Goal: Task Accomplishment & Management: Manage account settings

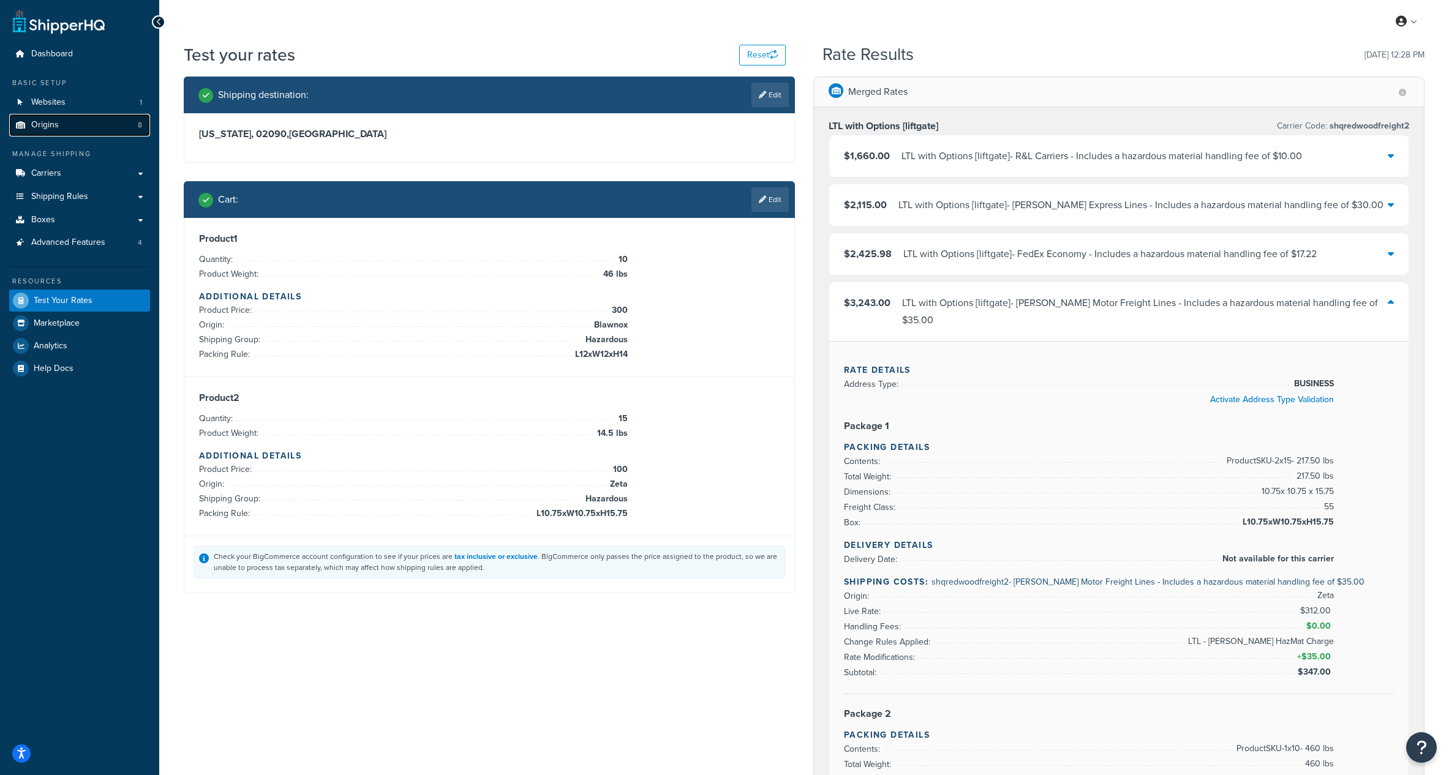
click at [75, 131] on link "Origins 8" at bounding box center [79, 125] width 141 height 23
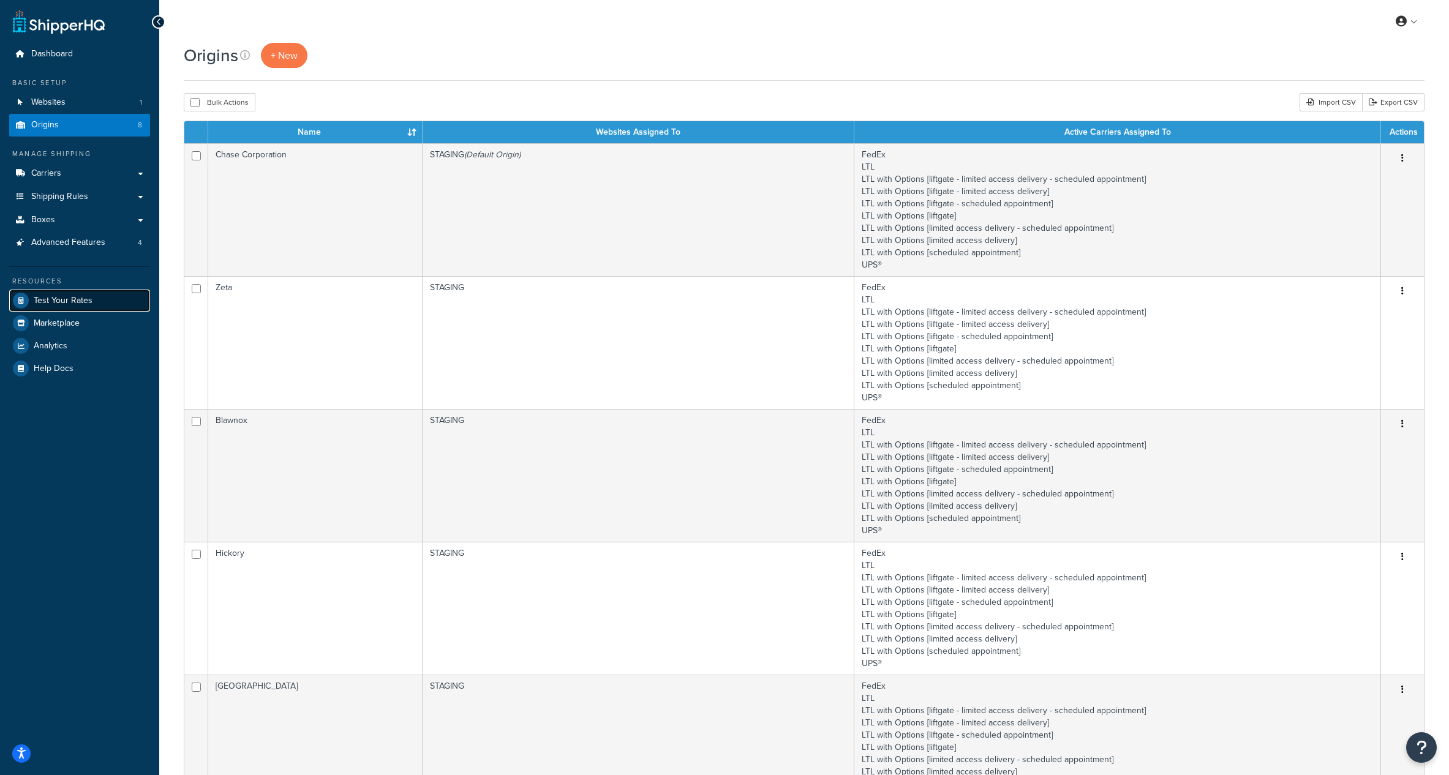
click at [72, 302] on span "Test Your Rates" at bounding box center [63, 301] width 59 height 10
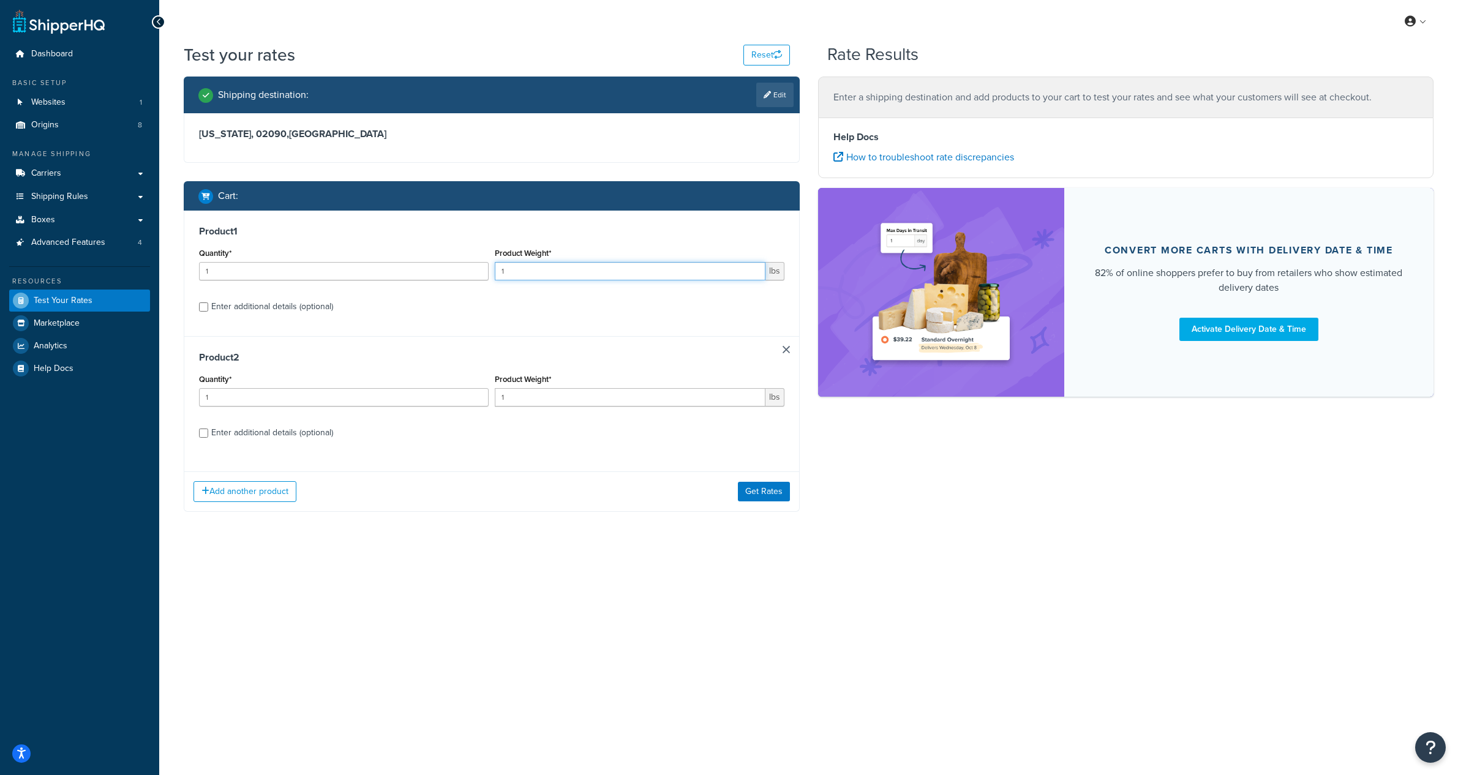
click at [527, 277] on input "1" at bounding box center [630, 271] width 271 height 18
type input "11.5"
click at [426, 269] on input "1" at bounding box center [344, 271] width 290 height 18
type input "16"
click at [783, 348] on link at bounding box center [786, 349] width 7 height 7
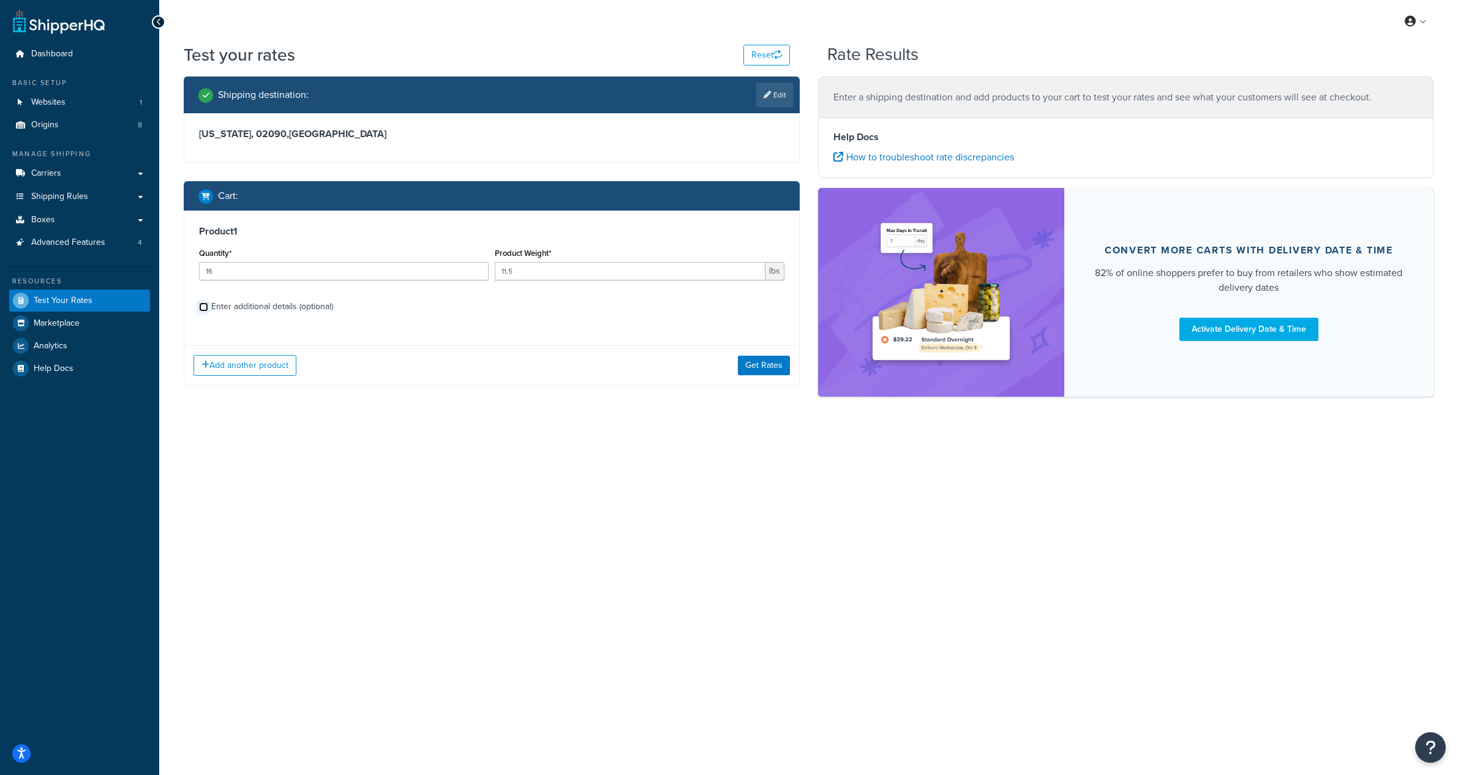
click at [201, 304] on input "Enter additional details (optional)" at bounding box center [203, 306] width 9 height 9
checkbox input "true"
select select "84592"
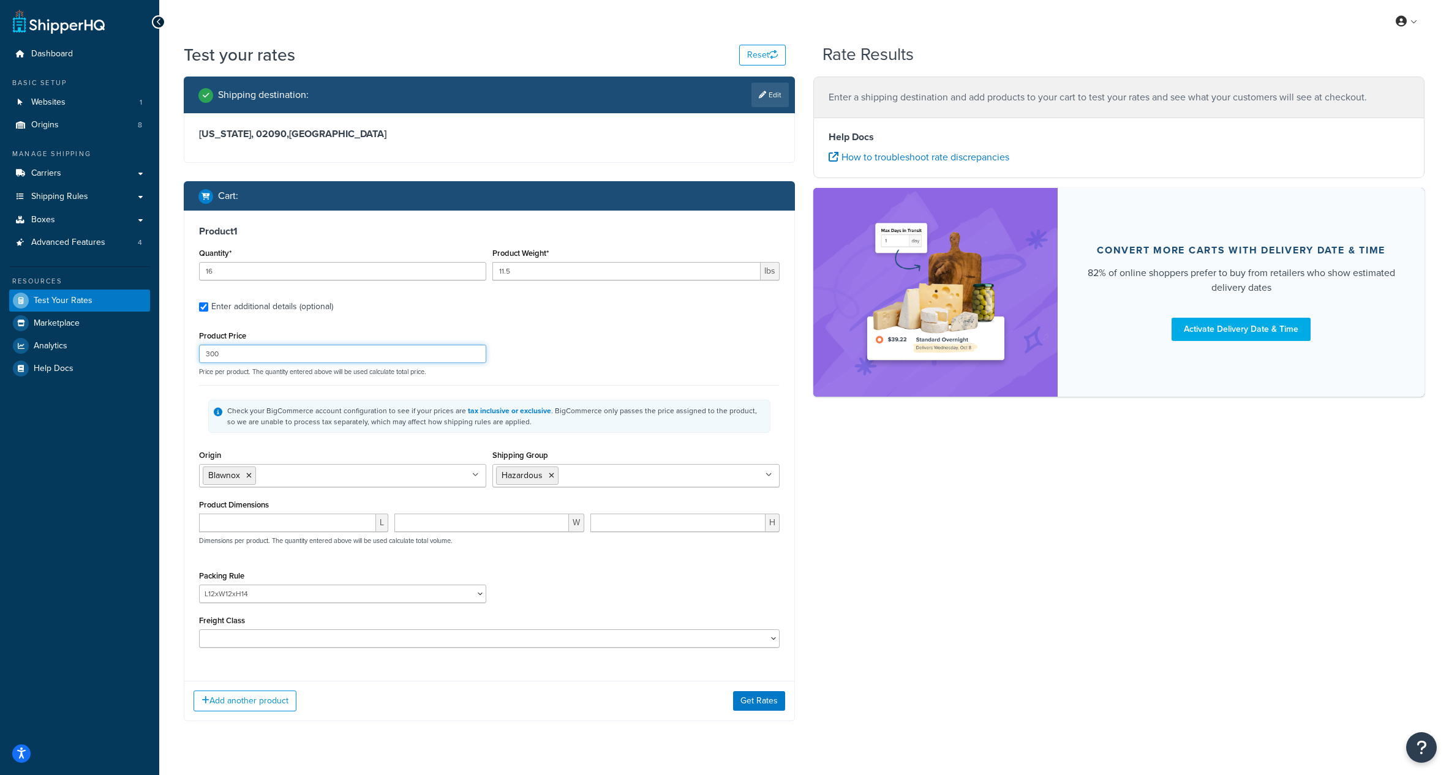
click at [307, 352] on input "300" at bounding box center [342, 354] width 287 height 18
click at [292, 356] on input "300" at bounding box center [342, 354] width 287 height 18
type input "373.75"
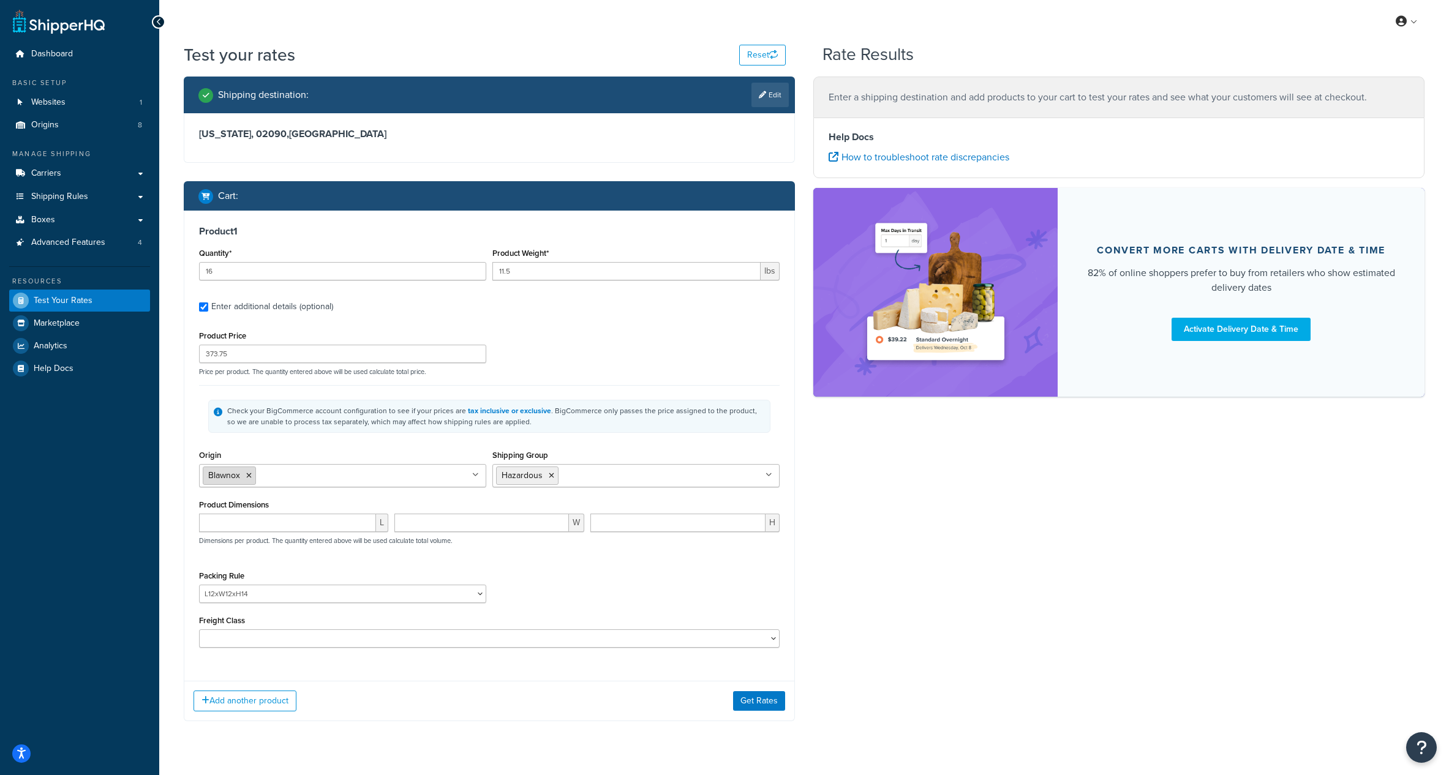
click at [248, 476] on icon at bounding box center [249, 475] width 6 height 7
click at [249, 476] on input "Origin" at bounding box center [257, 474] width 108 height 13
type input "Zeta"
click at [607, 572] on div "Packing Rule L10.75xW10.75xH15.75 L10xW14.75xH10.75 L11.5xW8.5xH8.5 L11xW10xH9 …" at bounding box center [489, 590] width 587 height 45
click at [286, 595] on select "L10.75xW10.75xH15.75 L10xW14.75xH10.75 L11.5xW8.5xH8.5 L11xW10xH9 L11XW12XH11 L…" at bounding box center [342, 594] width 287 height 18
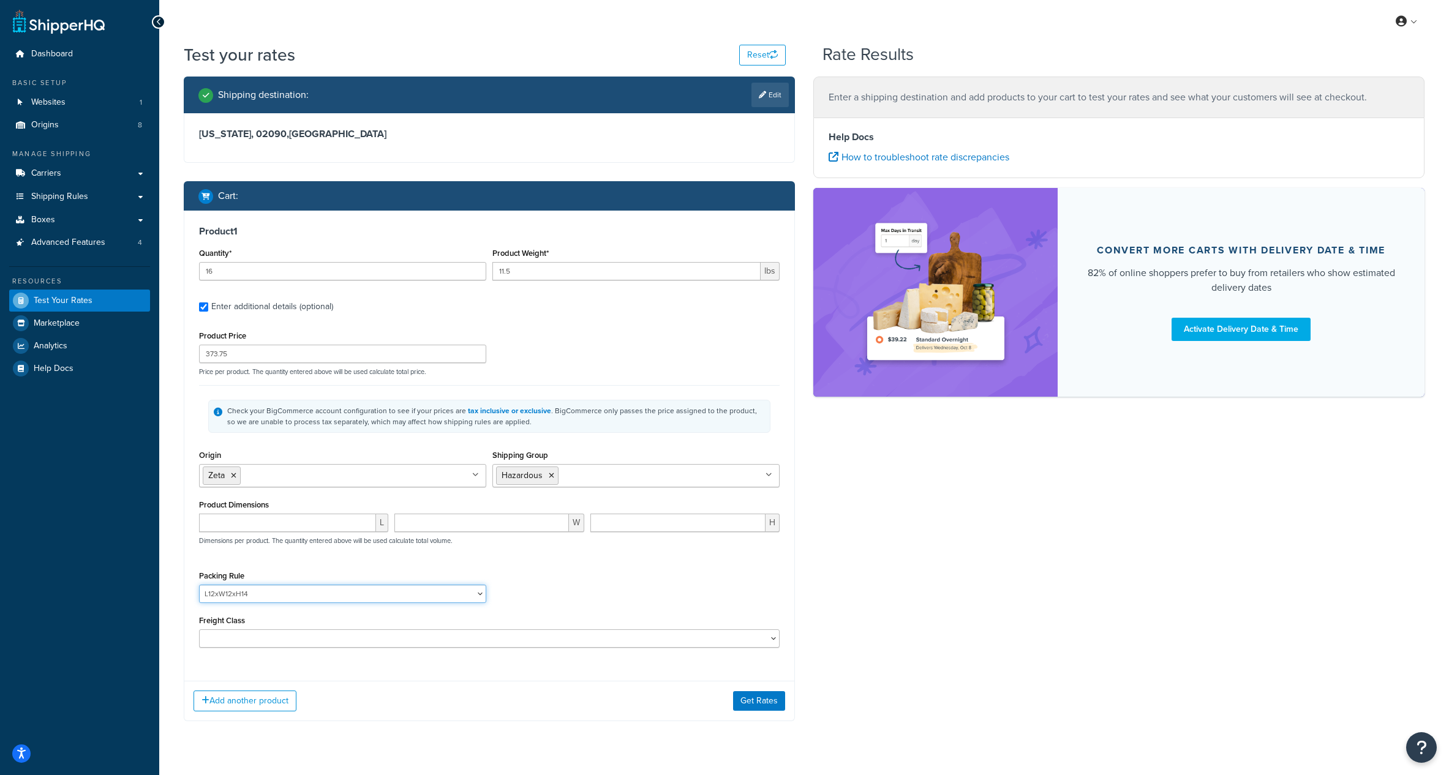
select select "87821"
click at [199, 585] on select "L10.75xW10.75xH15.75 L10xW14.75xH10.75 L11.5xW8.5xH8.5 L11xW10xH9 L11XW12XH11 L…" at bounding box center [342, 594] width 287 height 18
click at [903, 566] on div "Shipping destination : Edit Massachusetts, 02090 , United States Cart : Product…" at bounding box center [804, 408] width 1259 height 663
click at [410, 635] on select "50 55 60 65 70 77.5 85 92.5 100 110 125 150 175 200 250 300 400 500" at bounding box center [489, 638] width 580 height 18
select select "55"
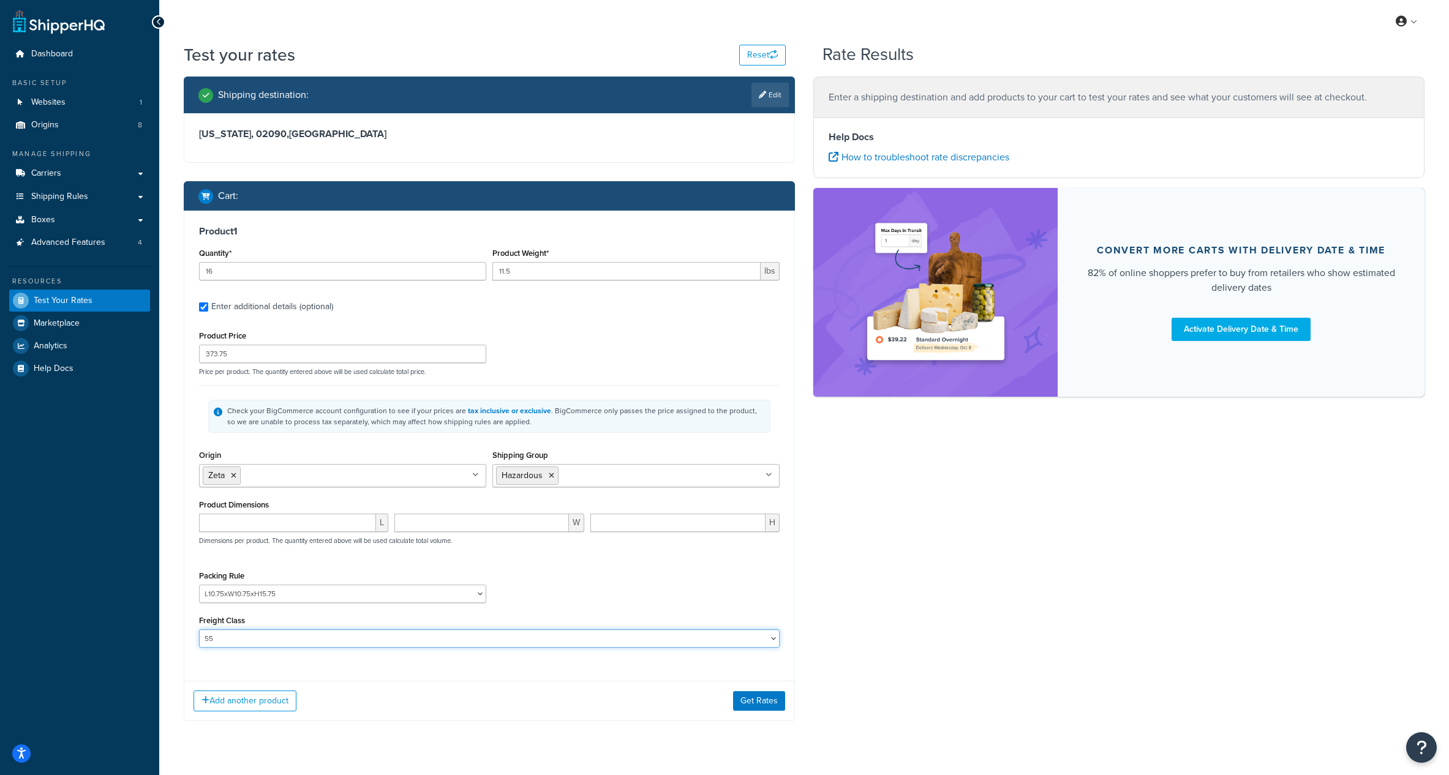
click at [199, 629] on select "50 55 60 65 70 77.5 85 92.5 100 110 125 150 175 200 250 300 400 500" at bounding box center [489, 638] width 580 height 18
click at [930, 582] on div "Shipping destination : Edit Massachusetts, 02090 , United States Cart : Product…" at bounding box center [804, 408] width 1259 height 663
click at [754, 699] on button "Get Rates" at bounding box center [759, 701] width 52 height 20
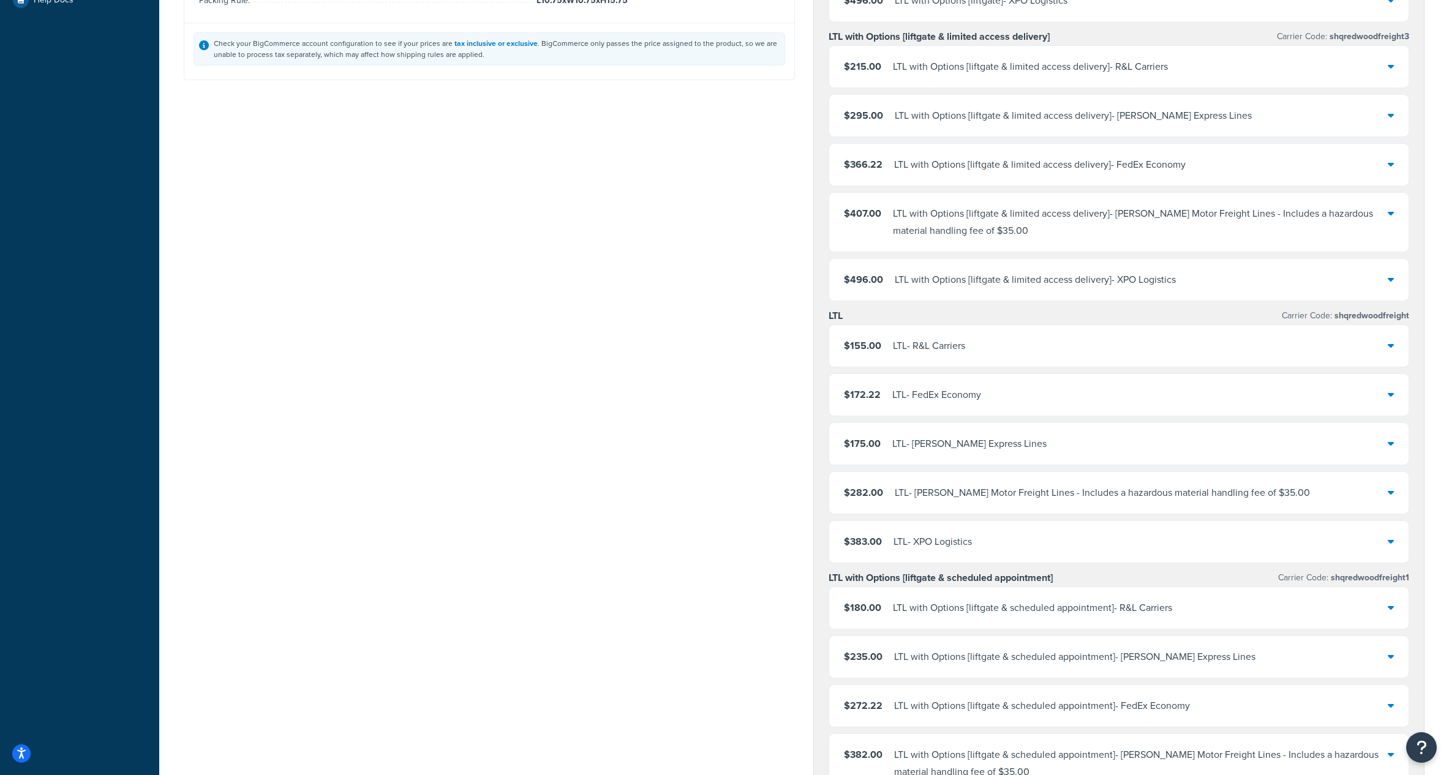
scroll to position [370, 0]
click at [1026, 483] on div "LTL - Saia Motor Freight Lines - Includes a hazardous material handling fee of …" at bounding box center [1102, 491] width 415 height 17
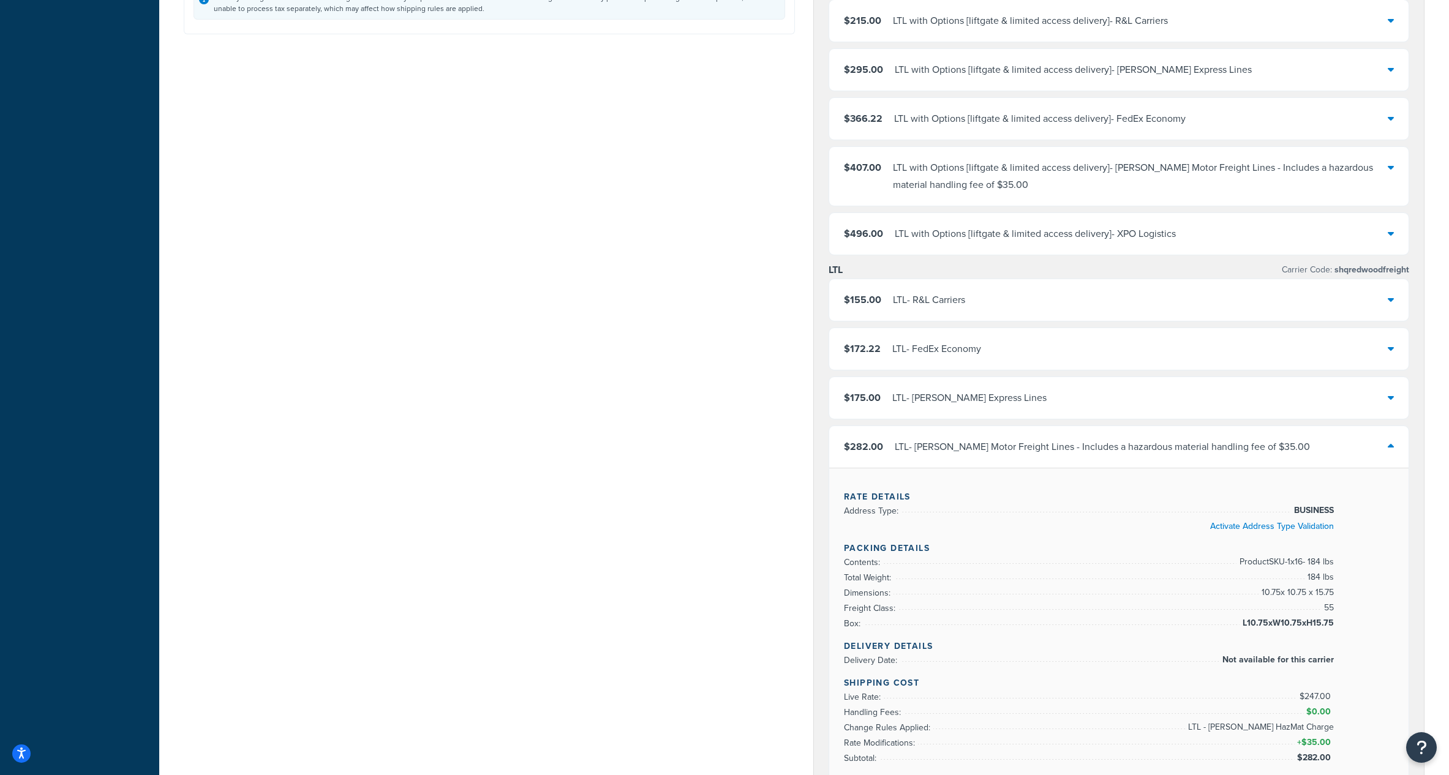
scroll to position [380, 0]
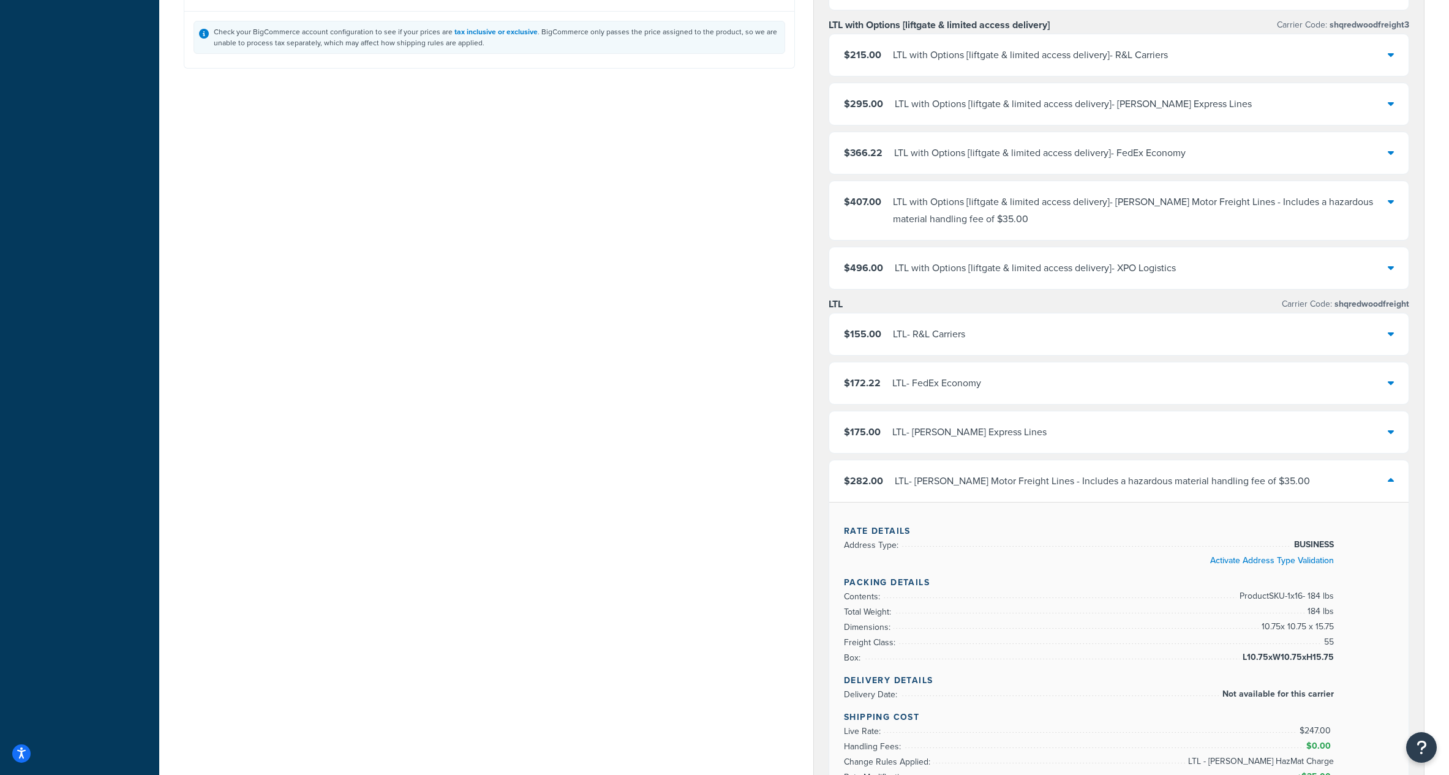
click at [1029, 367] on div "$172.22 LTL - FedEx Economy" at bounding box center [1118, 384] width 579 height 42
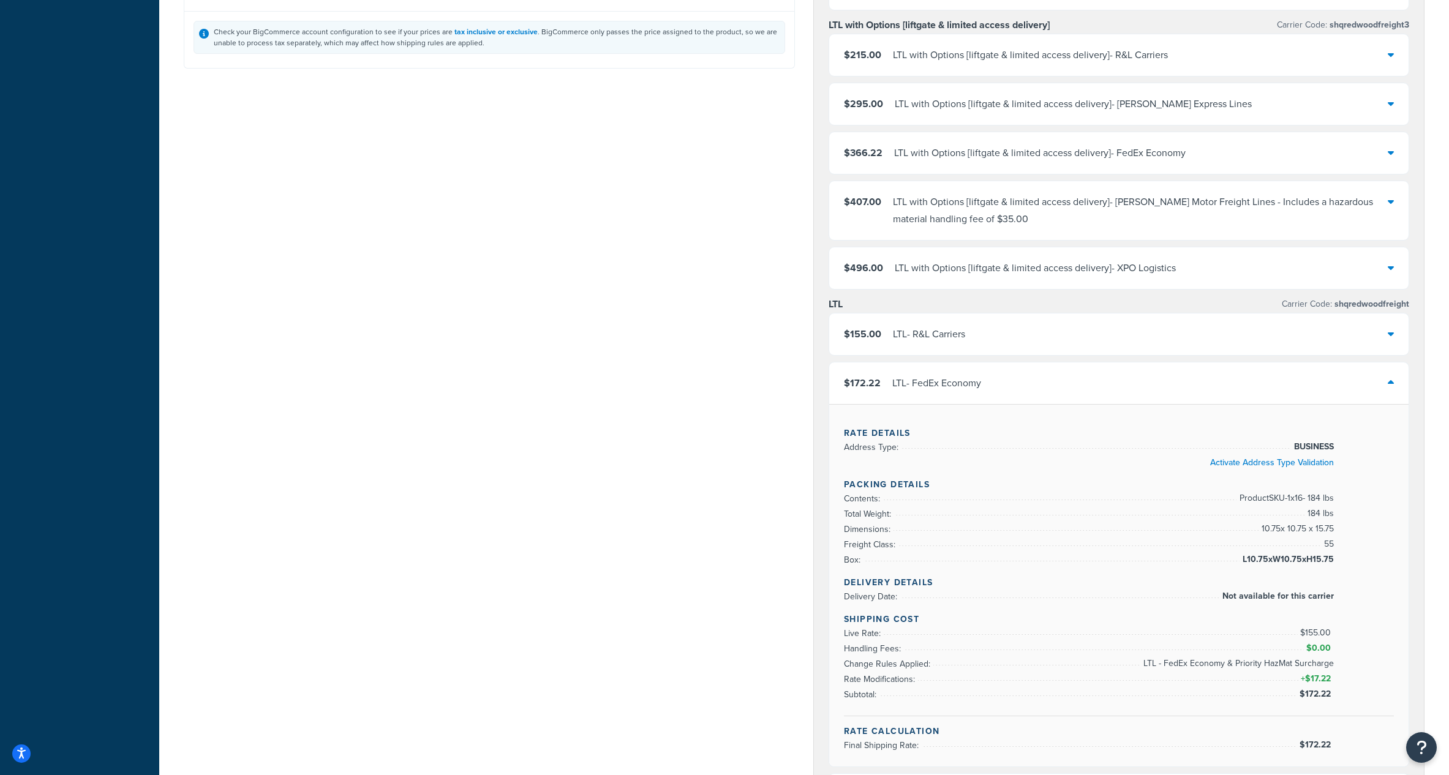
click at [1029, 367] on div "$172.22 LTL - FedEx Economy" at bounding box center [1118, 384] width 579 height 42
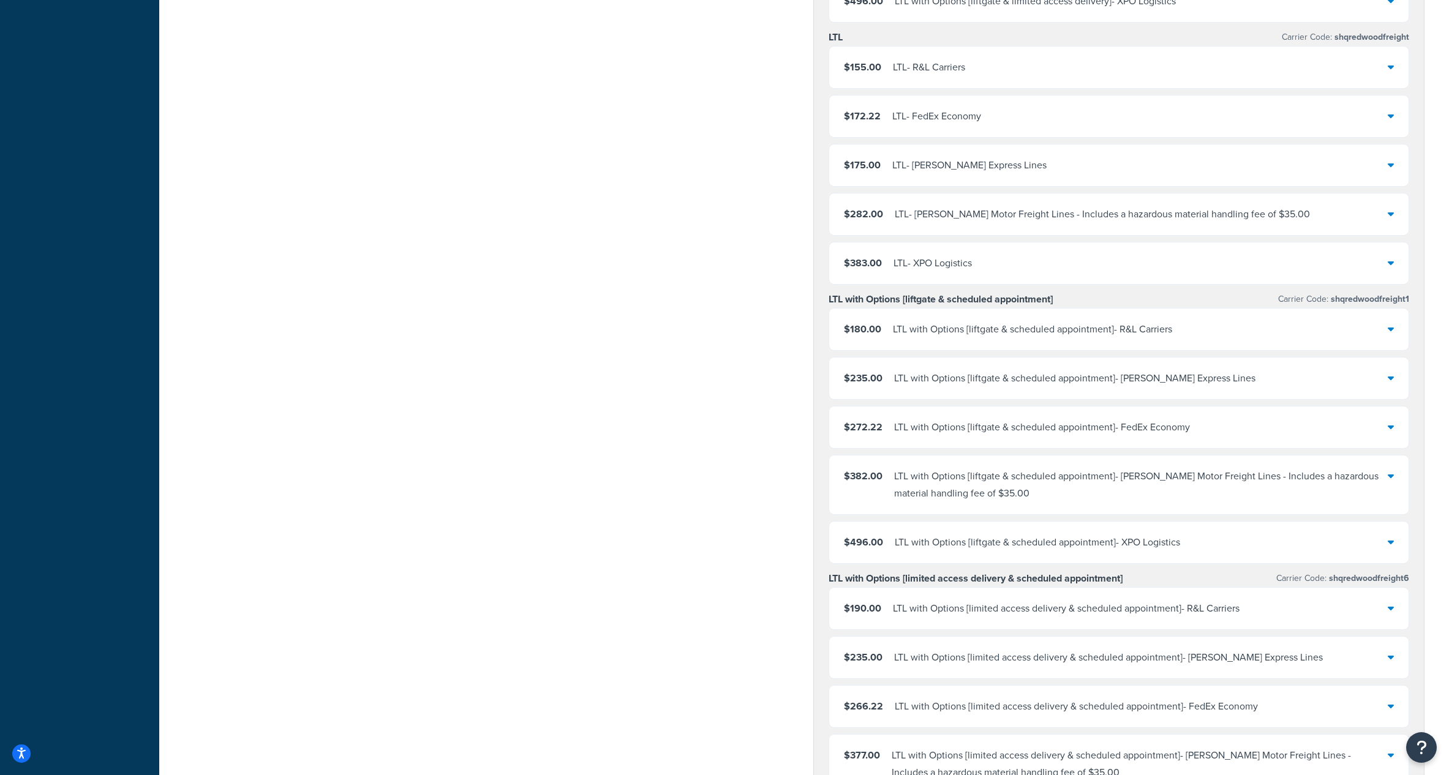
scroll to position [684, 0]
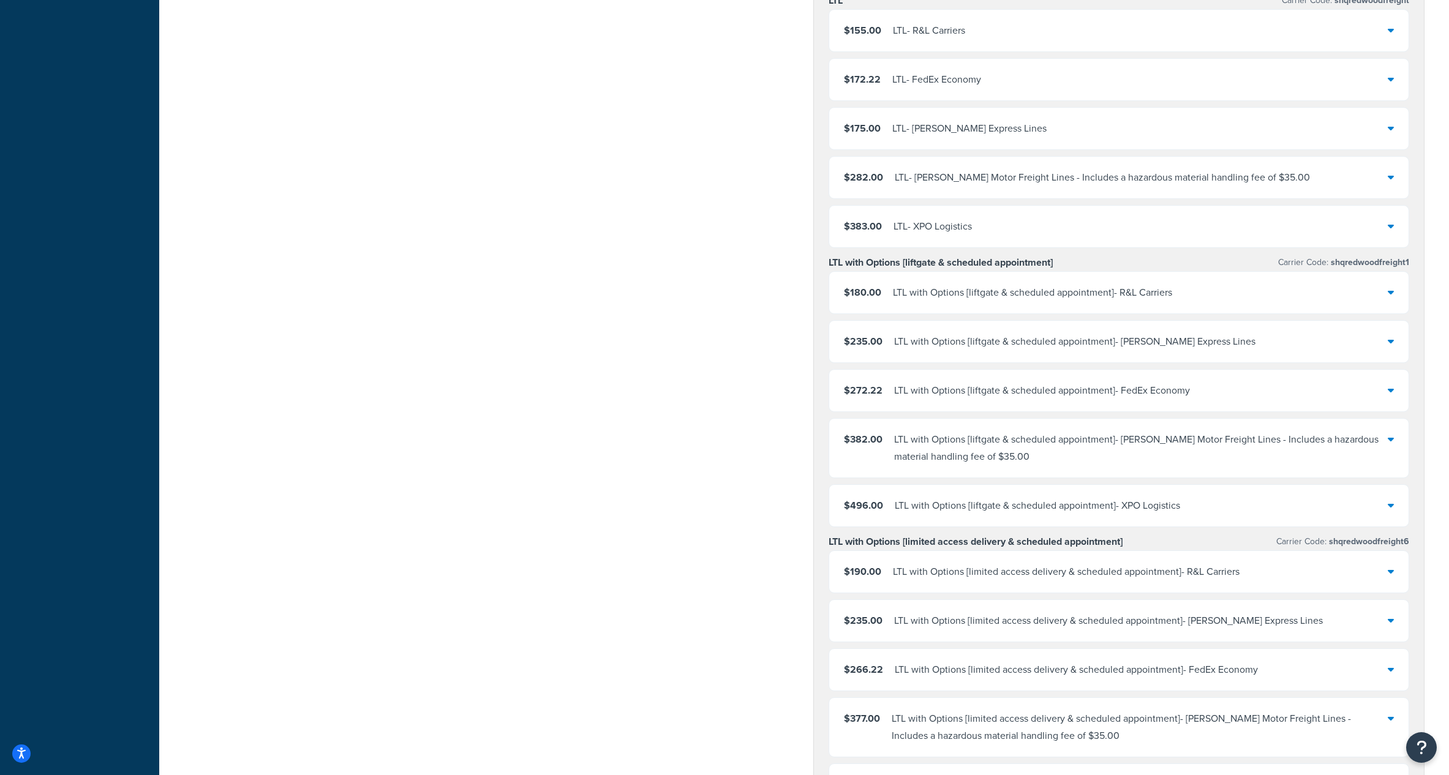
click at [1046, 431] on div "LTL with Options [liftgate & scheduled appointment] - Saia Motor Freight Lines …" at bounding box center [1141, 448] width 494 height 34
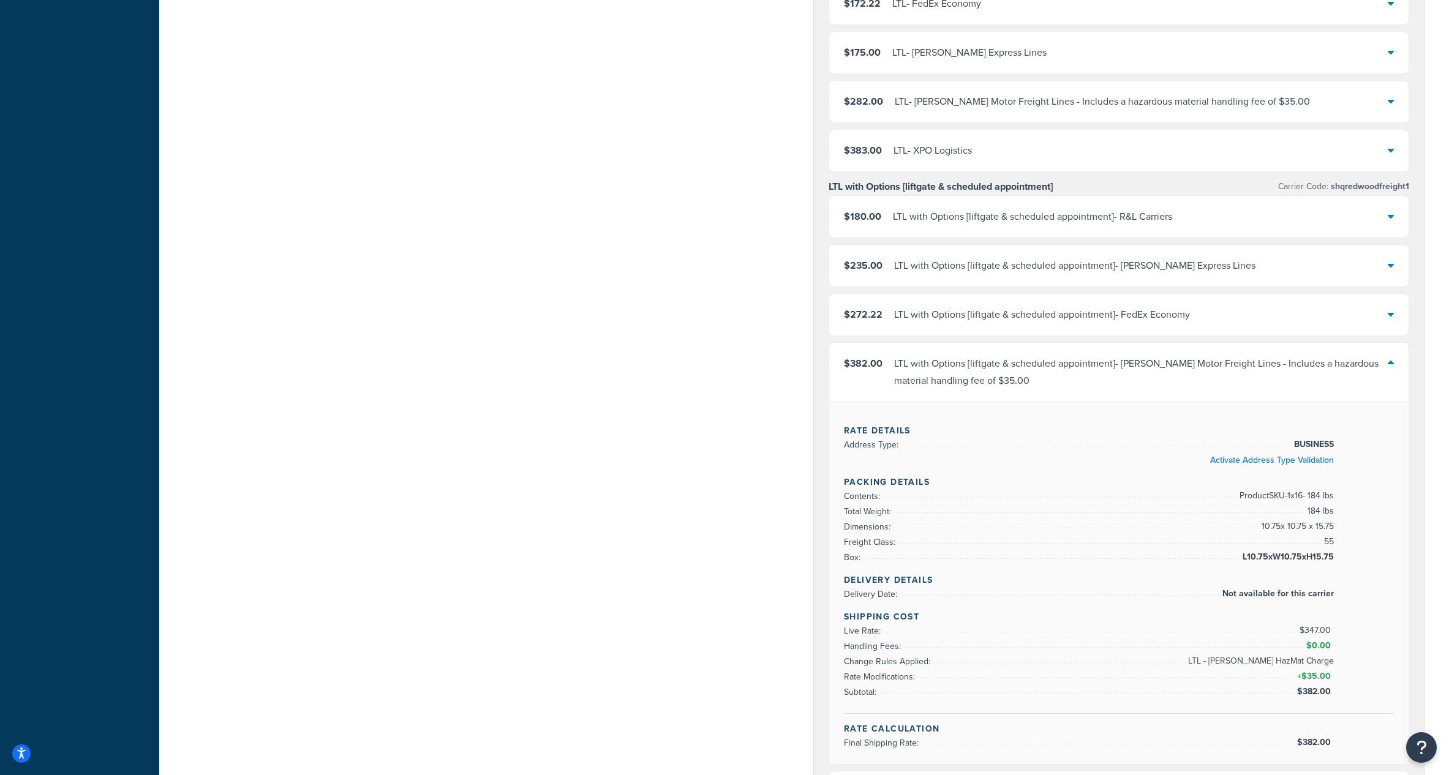
scroll to position [751, 0]
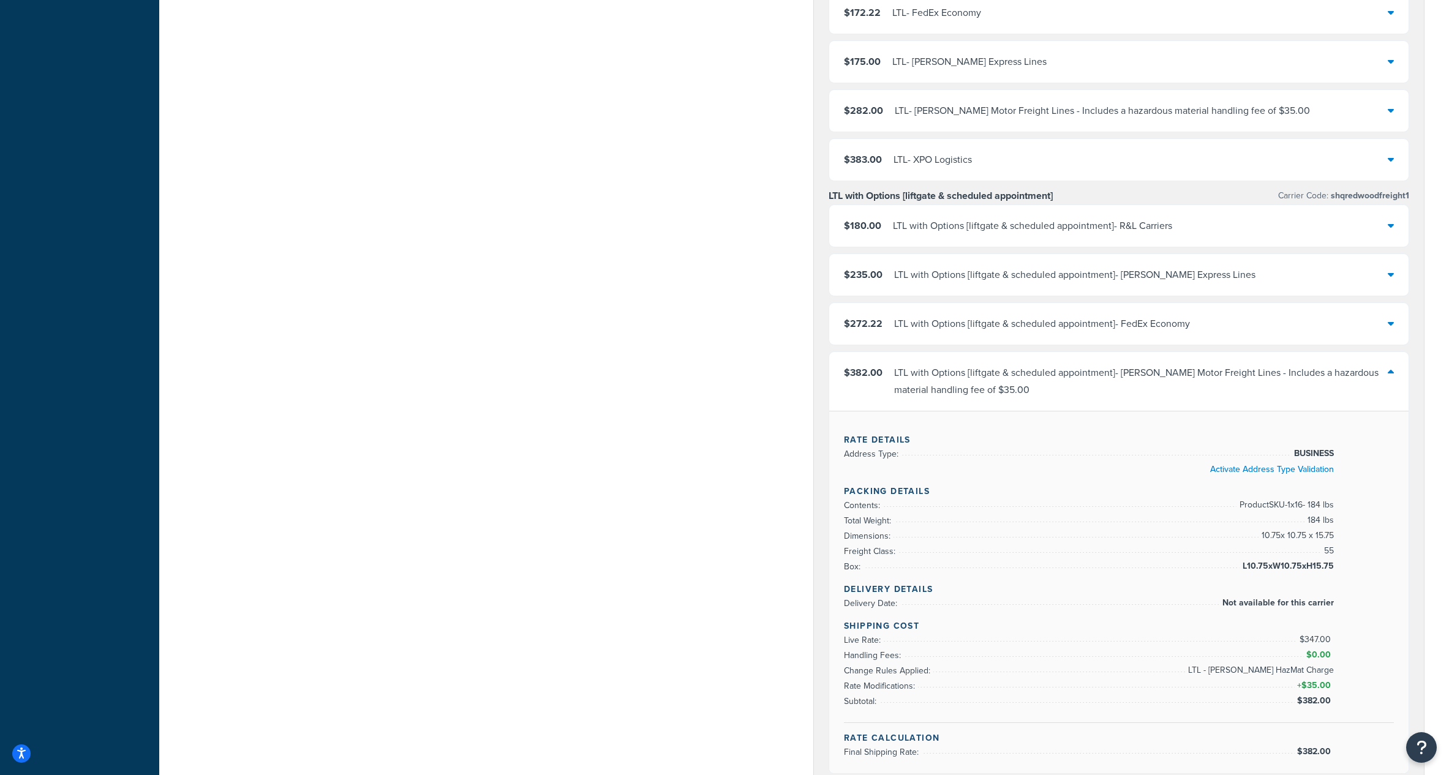
click at [1056, 378] on div "LTL with Options [liftgate & scheduled appointment] - Saia Motor Freight Lines …" at bounding box center [1141, 381] width 494 height 34
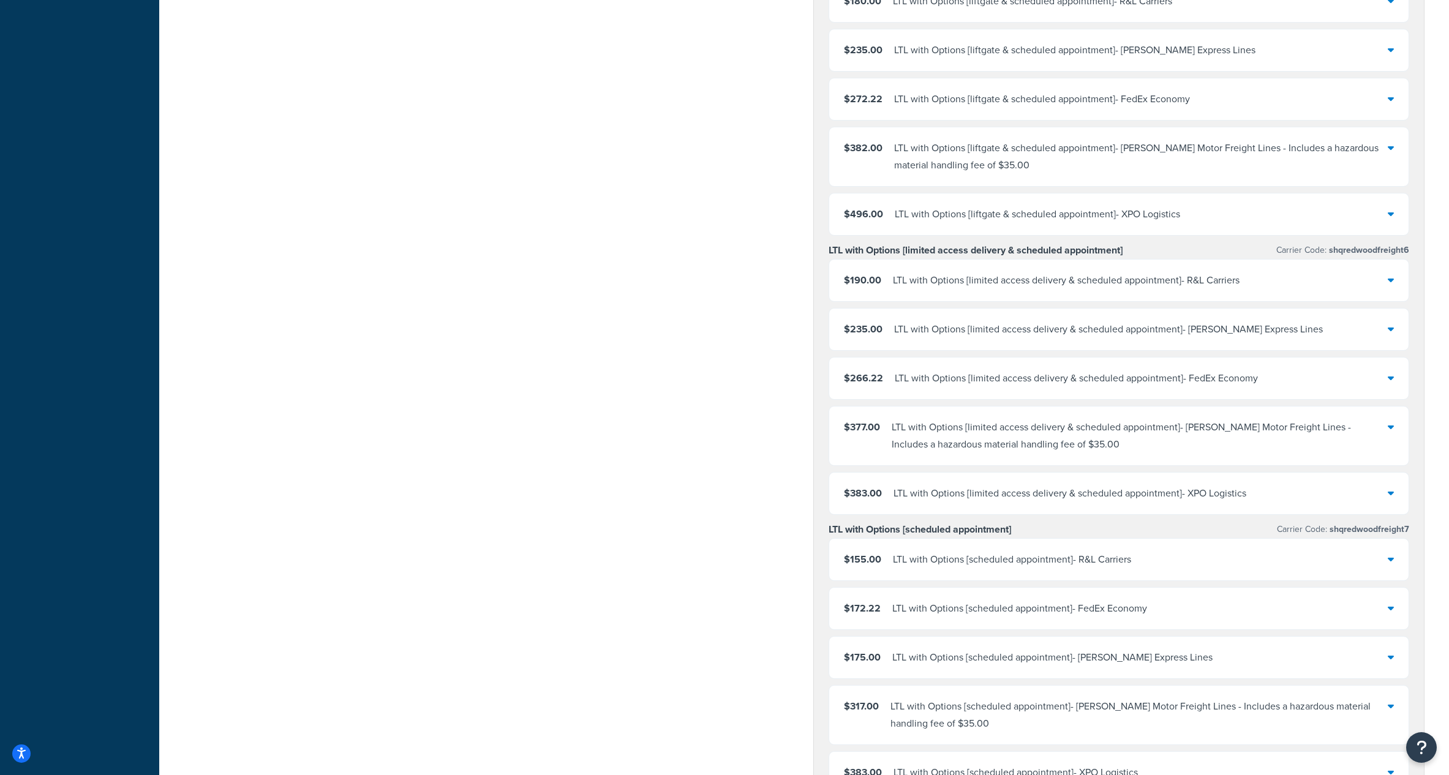
scroll to position [986, 0]
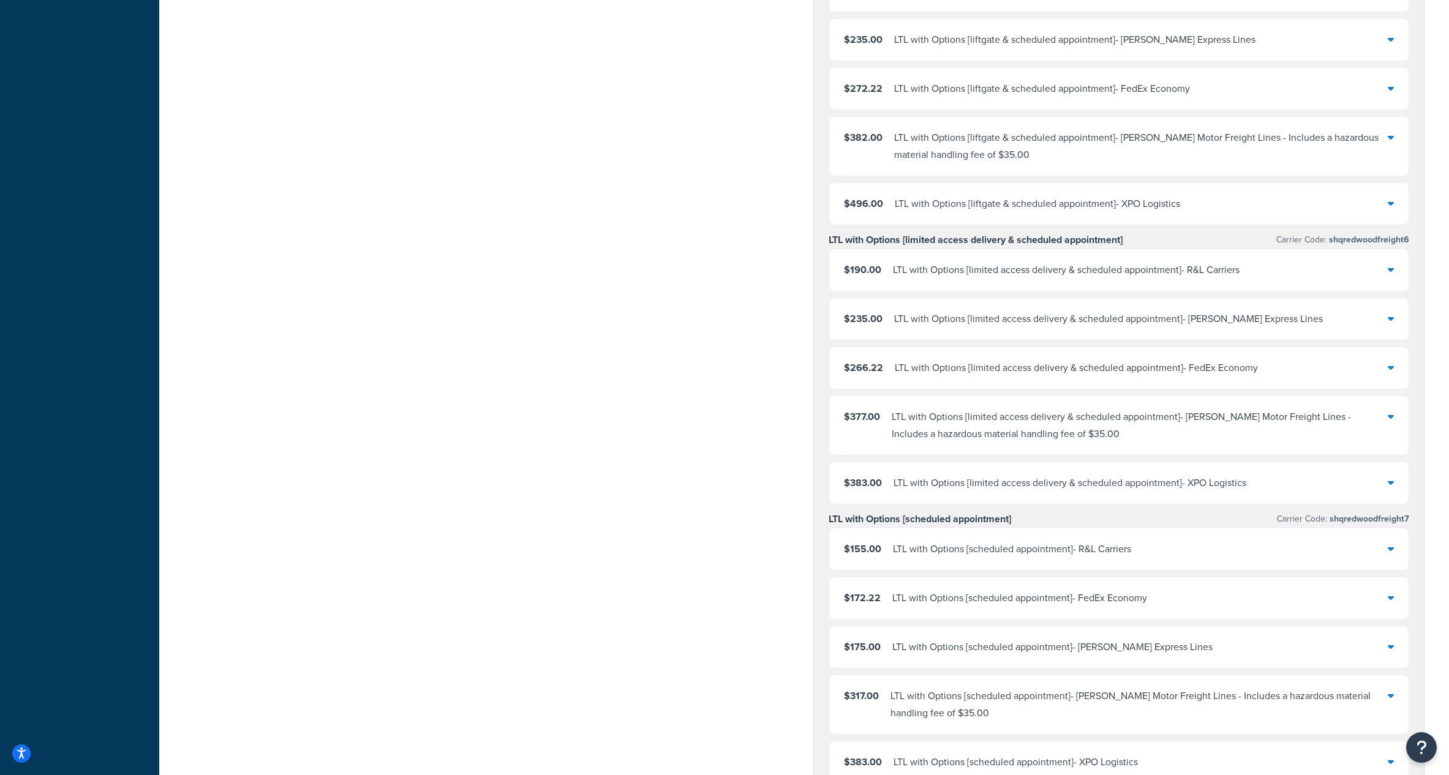
click at [1051, 475] on div "LTL with Options [limited access delivery & scheduled appointment] - XPO Logist…" at bounding box center [1069, 483] width 353 height 17
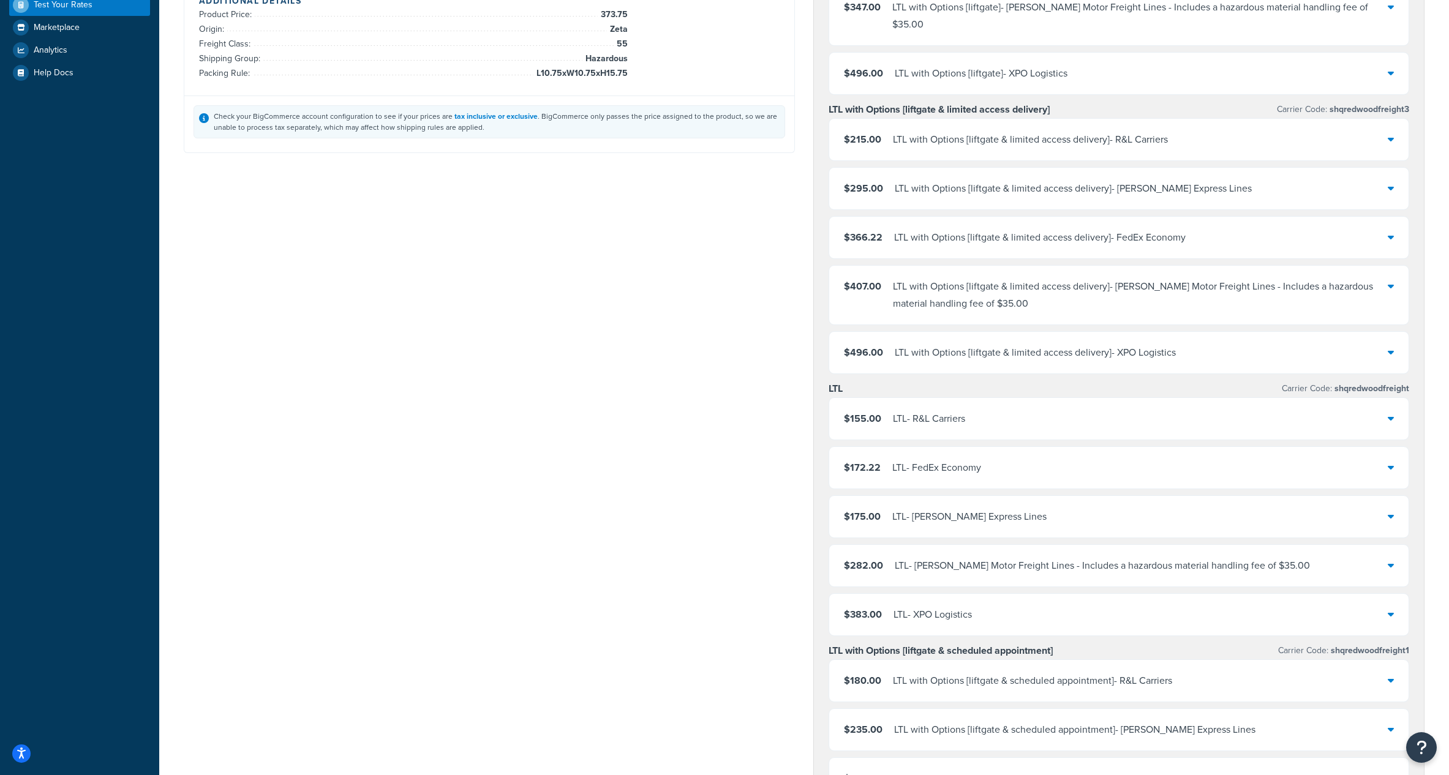
scroll to position [0, 0]
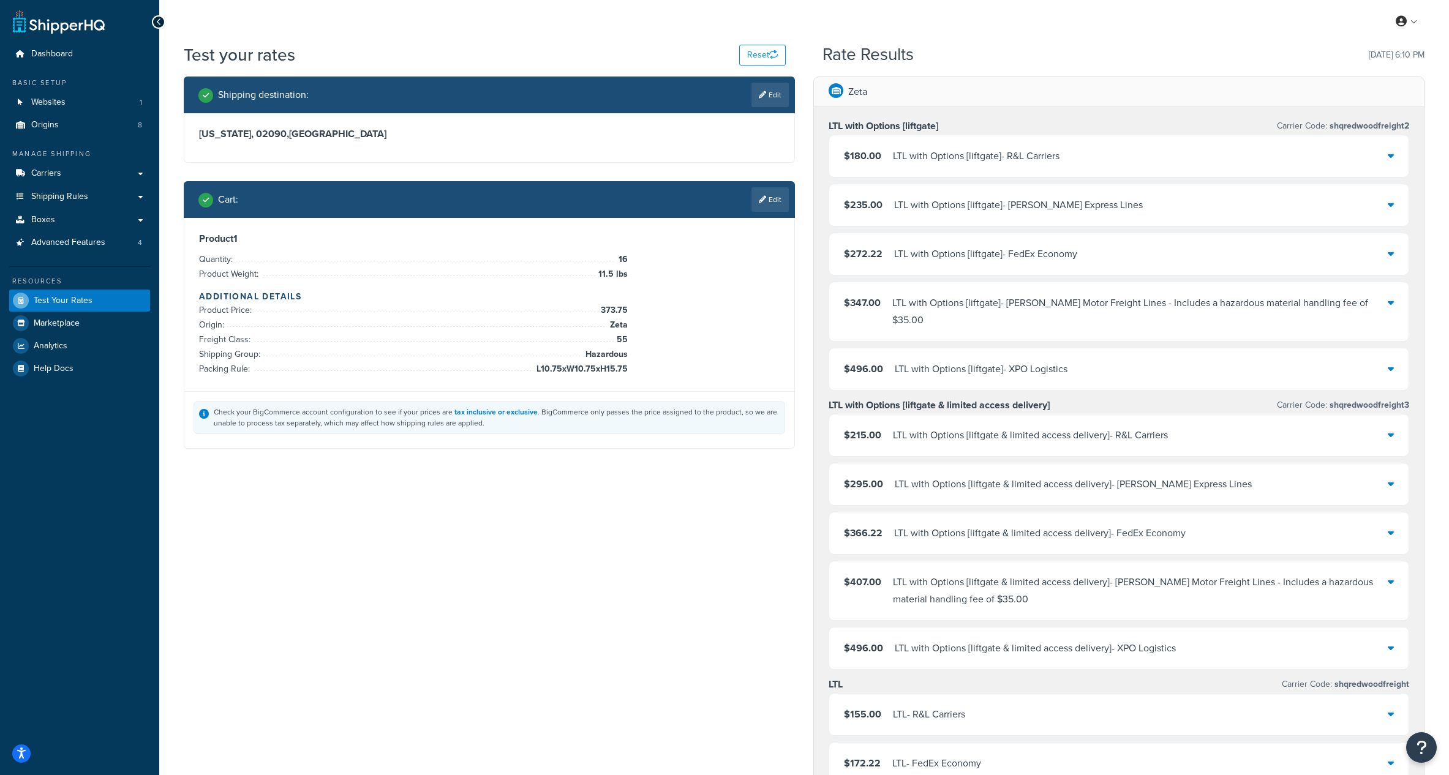
click at [1078, 353] on div "$496.00 LTL with Options [liftgate] - XPO Logistics" at bounding box center [1118, 369] width 579 height 42
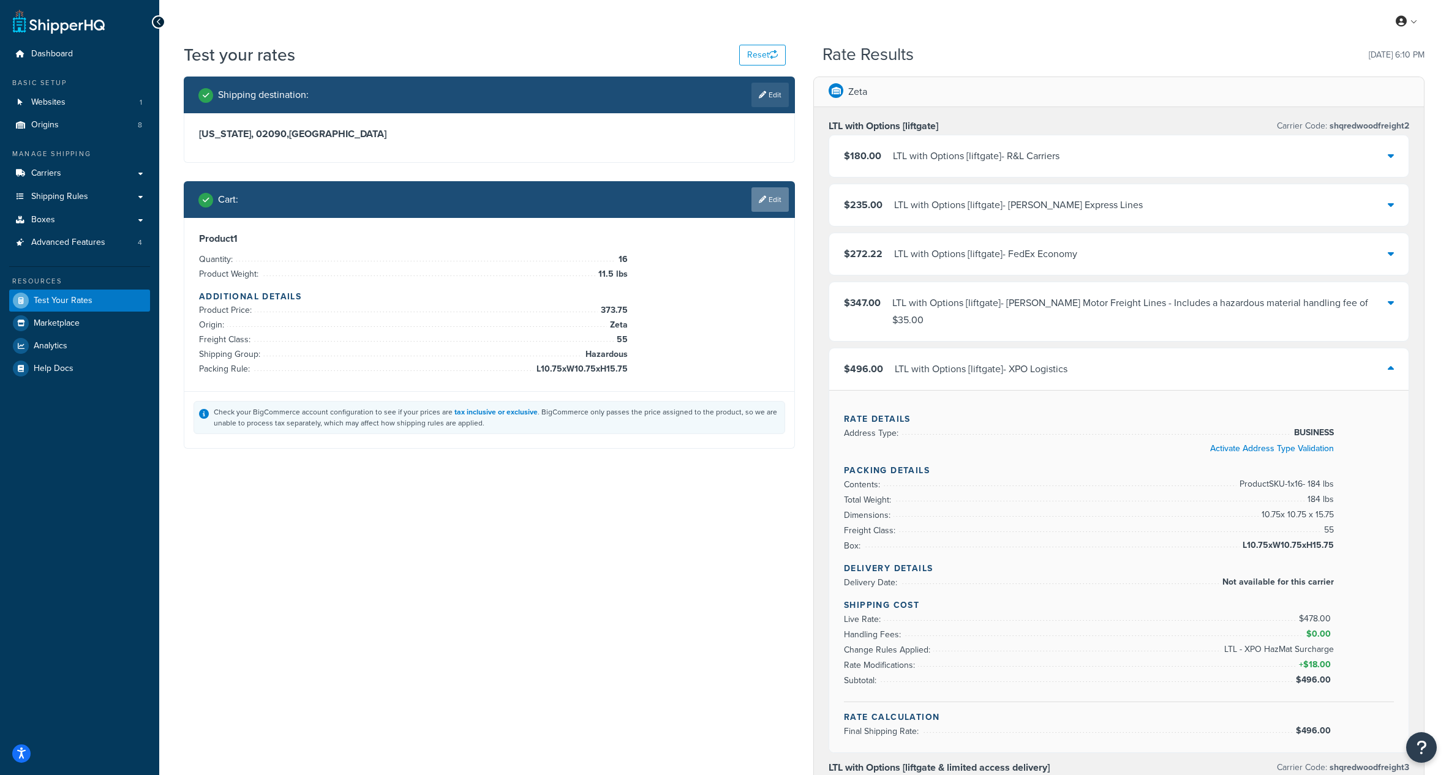
click at [765, 201] on link "Edit" at bounding box center [769, 199] width 37 height 24
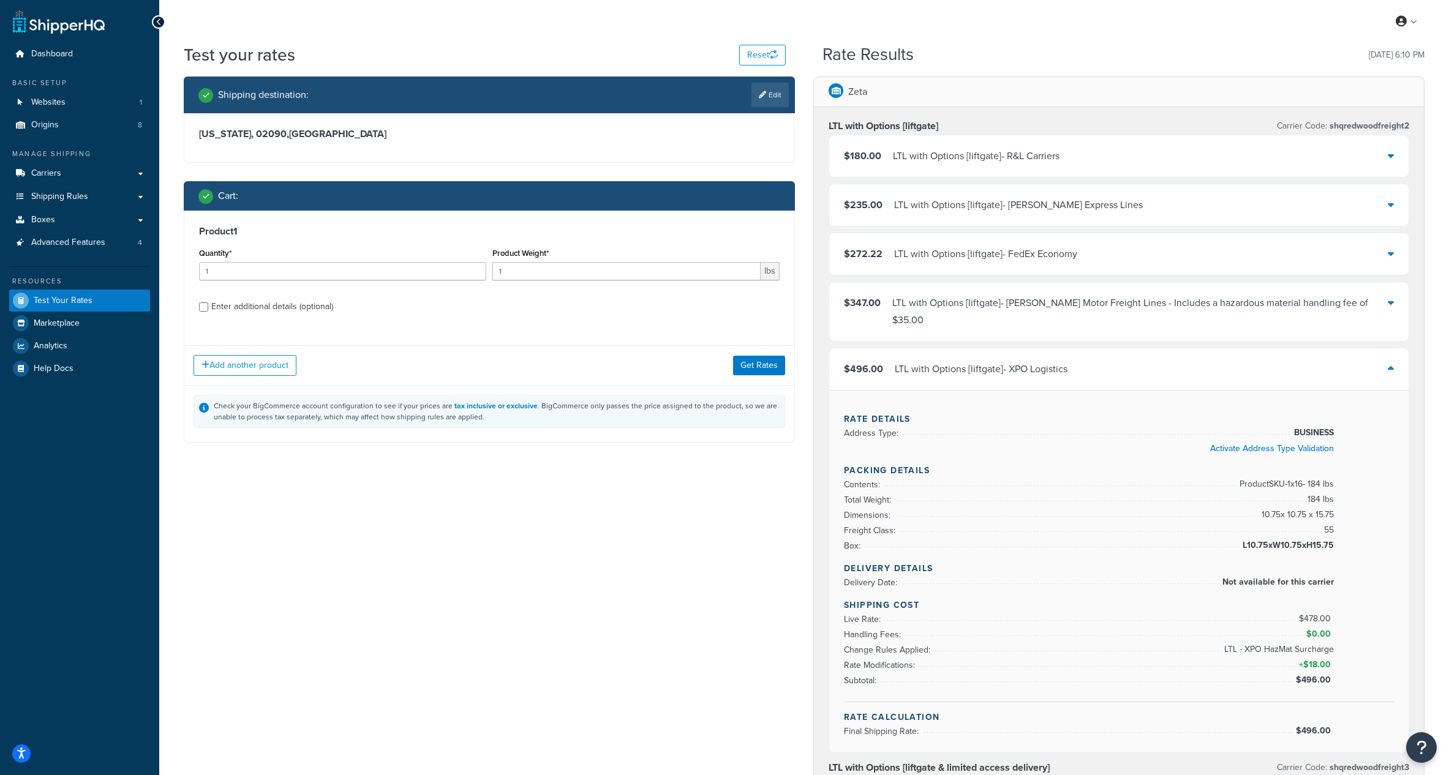
click at [247, 305] on div "Enter additional details (optional)" at bounding box center [272, 306] width 122 height 17
click at [208, 305] on input "Enter additional details (optional)" at bounding box center [203, 306] width 9 height 9
checkbox input "true"
select select "87821"
select select "55"
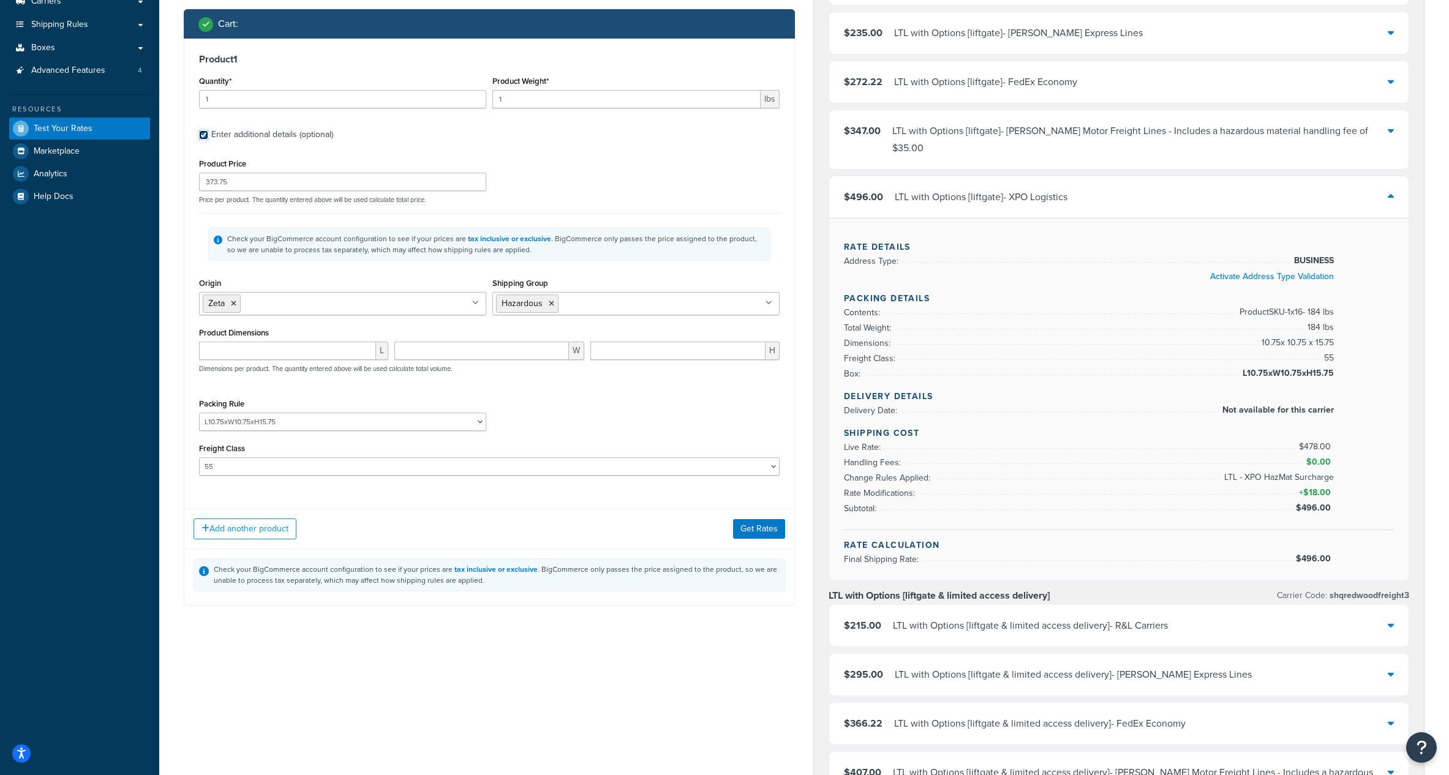
scroll to position [178, 0]
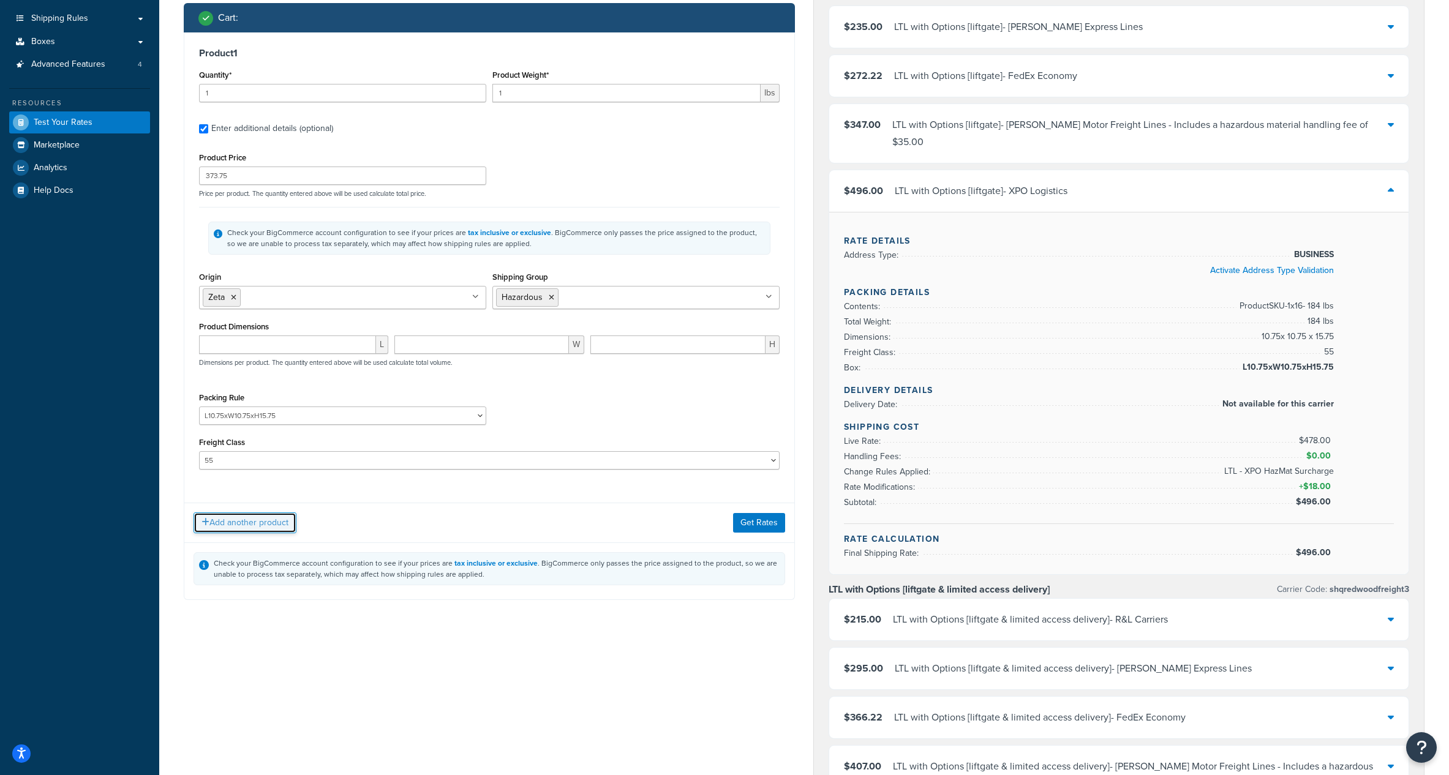
click at [242, 519] on button "Add another product" at bounding box center [244, 523] width 103 height 21
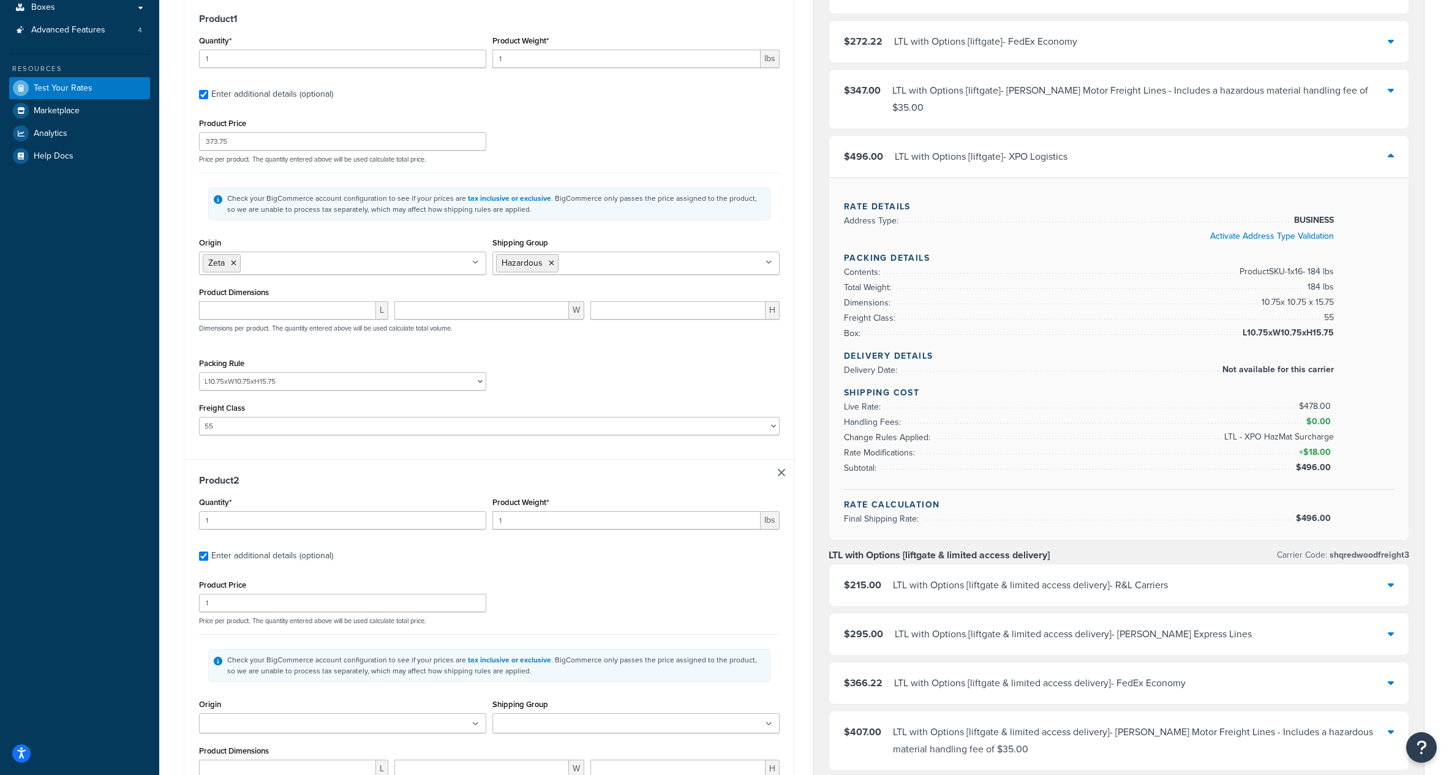
scroll to position [270, 0]
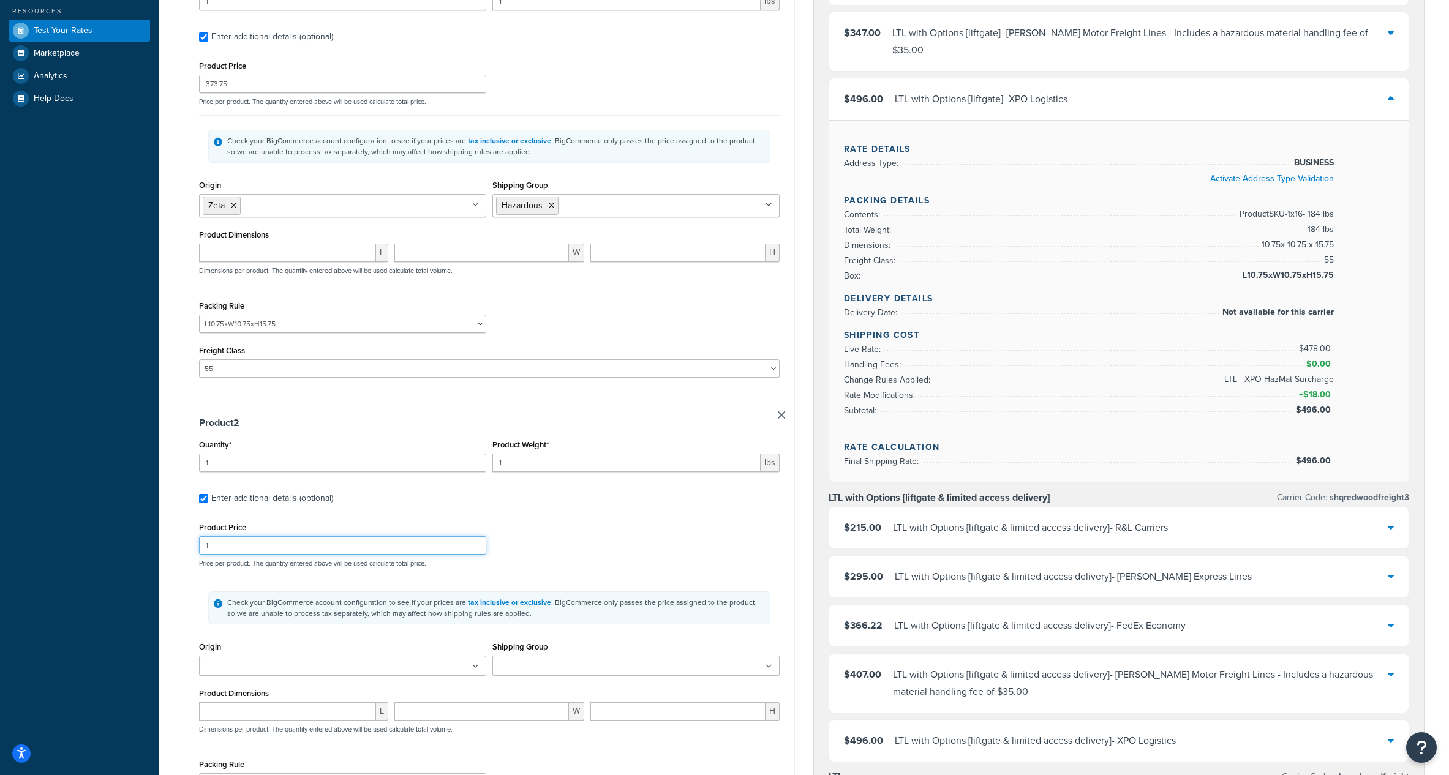
click at [242, 546] on input "1" at bounding box center [342, 545] width 287 height 18
click at [241, 546] on input "1" at bounding box center [342, 545] width 287 height 18
type input "307.00"
click at [271, 457] on input "1" at bounding box center [342, 463] width 287 height 18
type input "10"
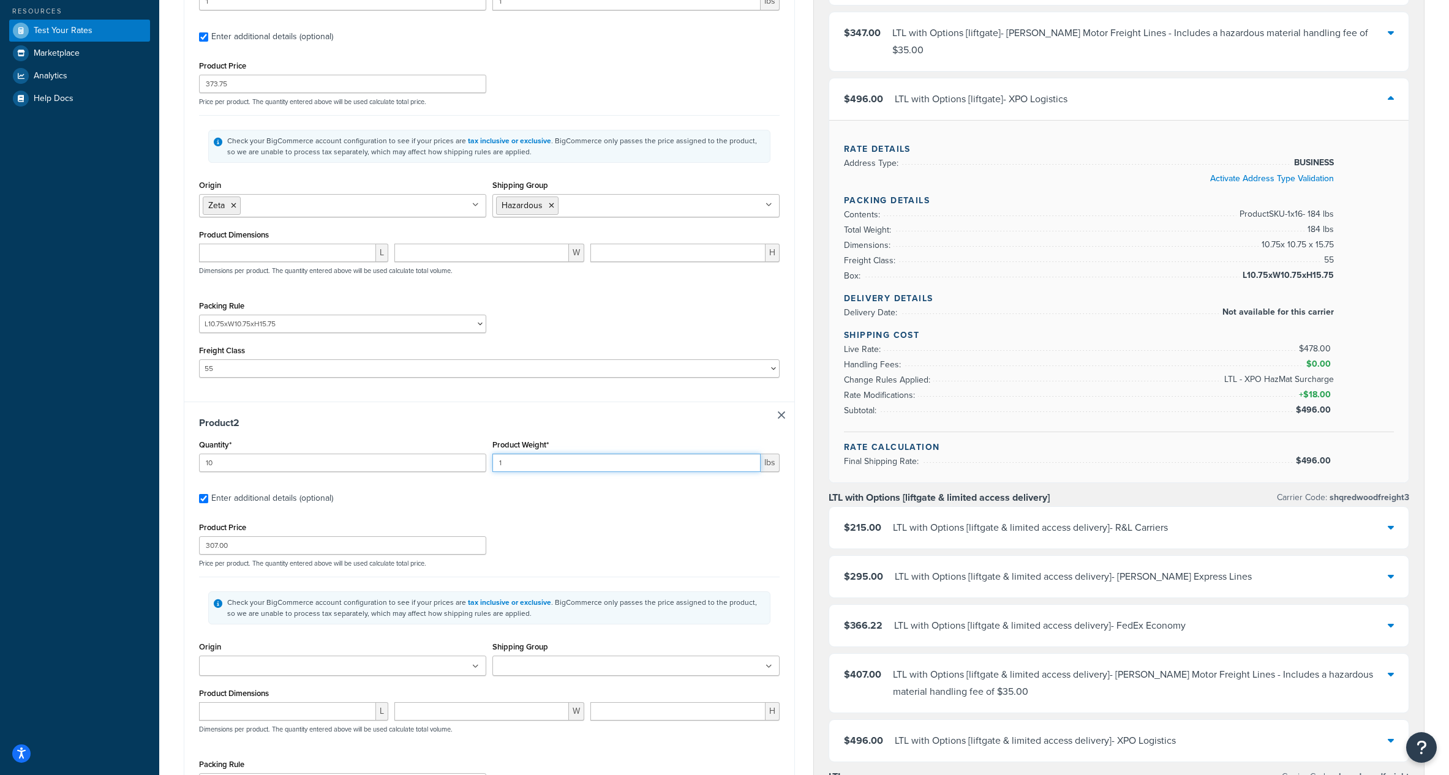
click at [527, 463] on input "1" at bounding box center [626, 463] width 268 height 18
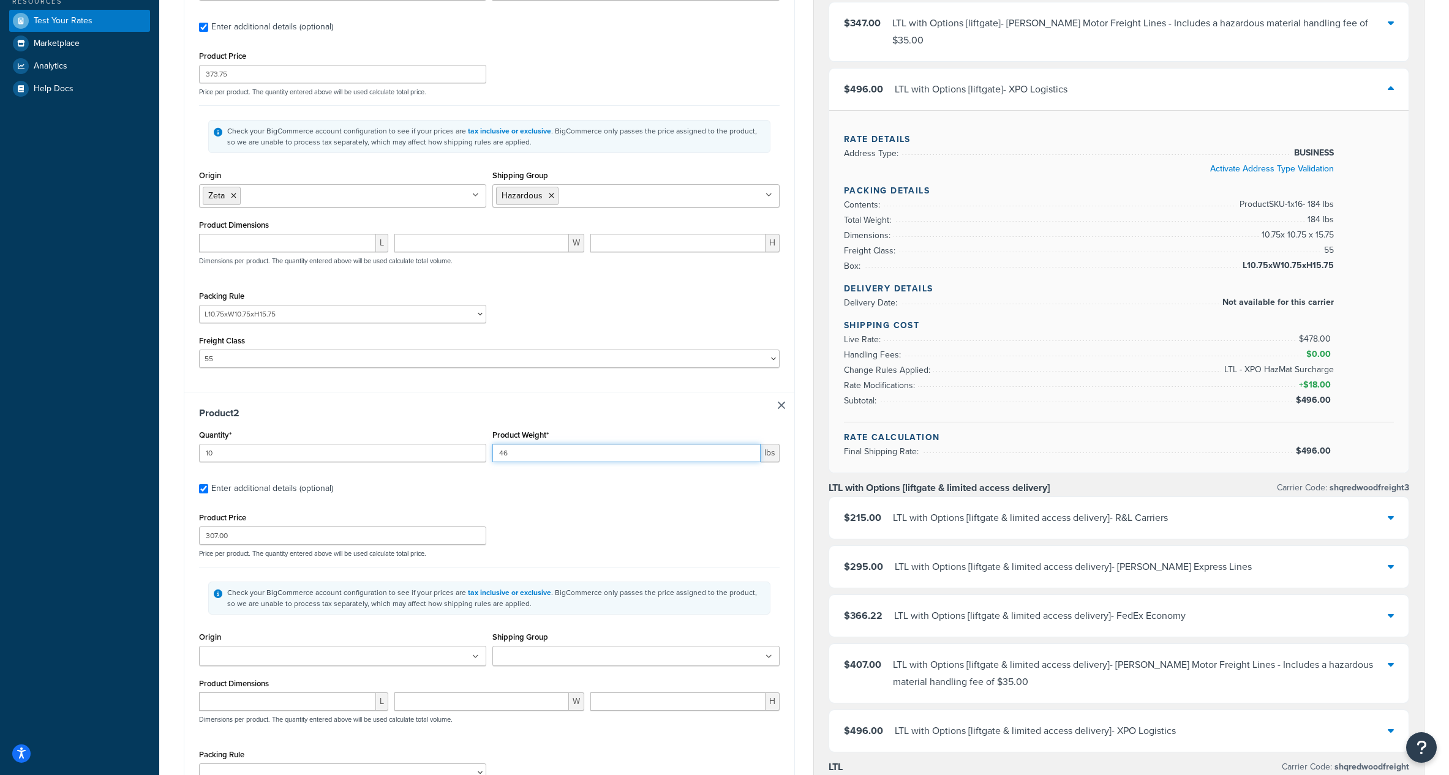
type input "46"
click at [264, 655] on input "Origin" at bounding box center [257, 656] width 108 height 13
click at [565, 544] on div "Product Price 307.00 Price per product. The quantity entered above will be used…" at bounding box center [489, 533] width 587 height 48
click at [537, 655] on input "Shipping Group" at bounding box center [550, 656] width 108 height 13
click at [585, 549] on p "Price per product. The quantity entered above will be used calculate total pric…" at bounding box center [489, 553] width 587 height 9
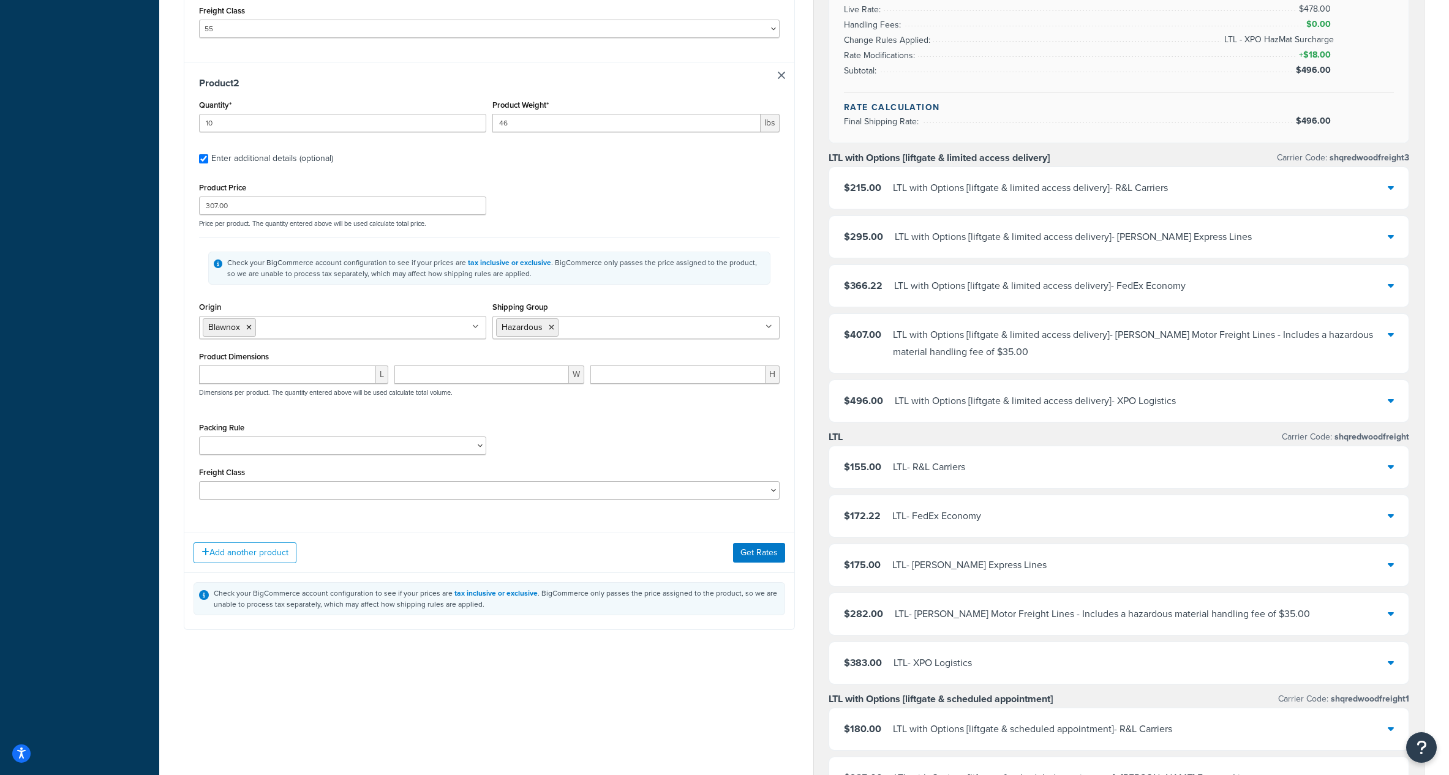
scroll to position [656, 0]
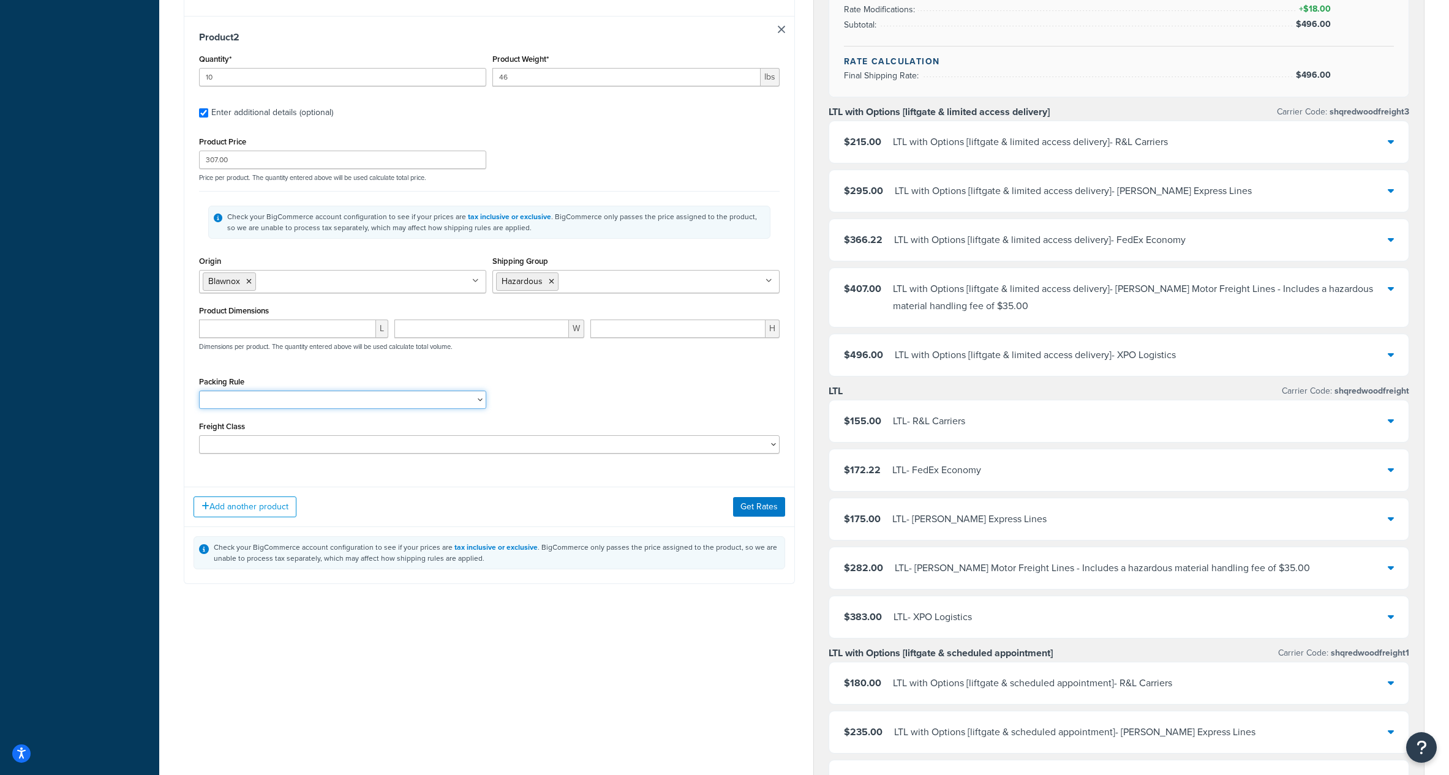
click at [290, 400] on select "L10.75xW10.75xH15.75 L10xW14.75xH10.75 L11.5xW8.5xH8.5 L11xW10xH9 L11XW12XH11 L…" at bounding box center [342, 400] width 287 height 18
select select "84592"
click at [199, 391] on select "L10.75xW10.75xH15.75 L10xW14.75xH10.75 L11.5xW8.5xH8.5 L11xW10xH9 L11XW12XH11 L…" at bounding box center [342, 400] width 287 height 18
click at [465, 443] on select "50 55 60 65 70 77.5 85 92.5 100 110 125 150 175 200 250 300 400 500" at bounding box center [489, 444] width 580 height 18
select select "55"
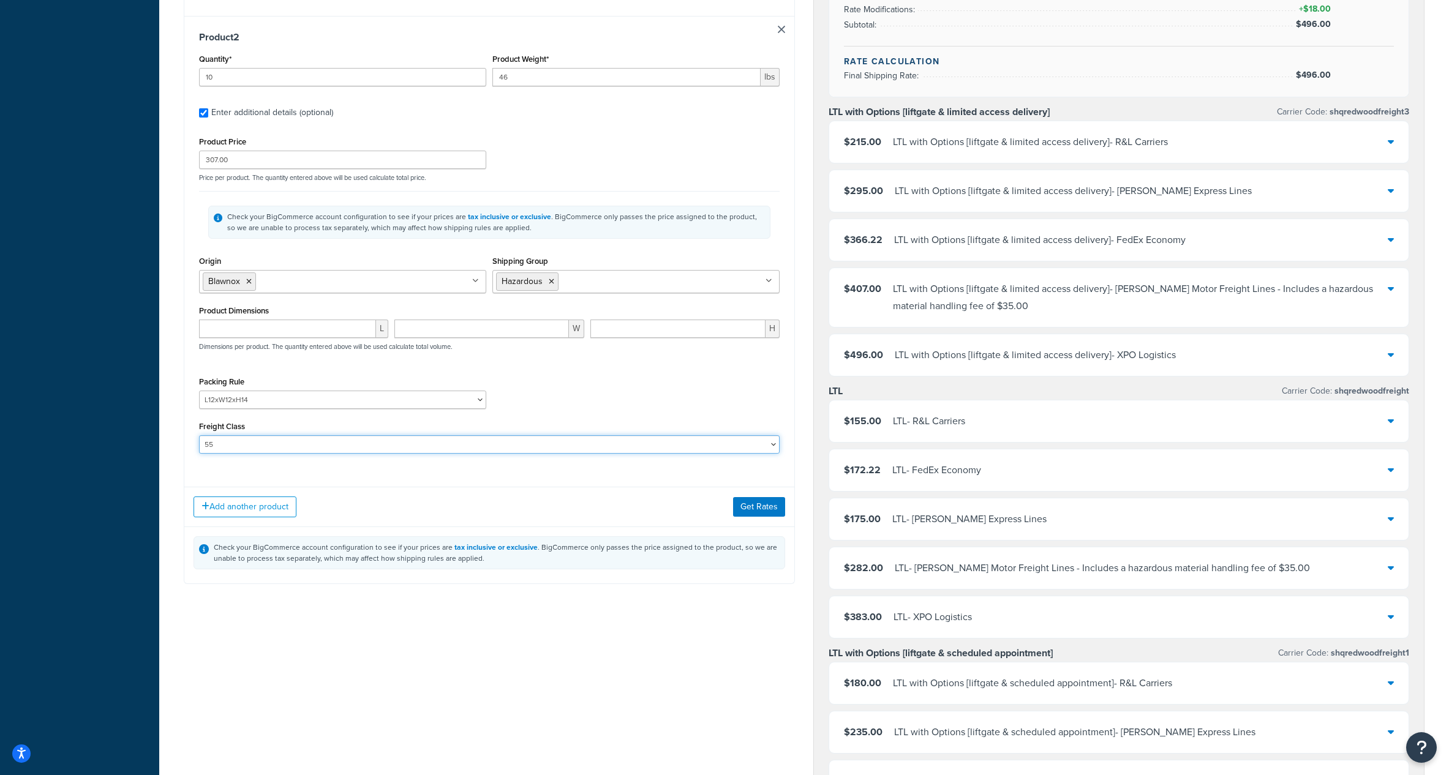
click at [199, 435] on select "50 55 60 65 70 77.5 85 92.5 100 110 125 150 175 200 250 300 400 500" at bounding box center [489, 444] width 580 height 18
click at [613, 390] on div "Packing Rule L10.75xW10.75xH15.75 L10xW14.75xH10.75 L11.5xW8.5xH8.5 L11xW10xH9 …" at bounding box center [489, 396] width 587 height 45
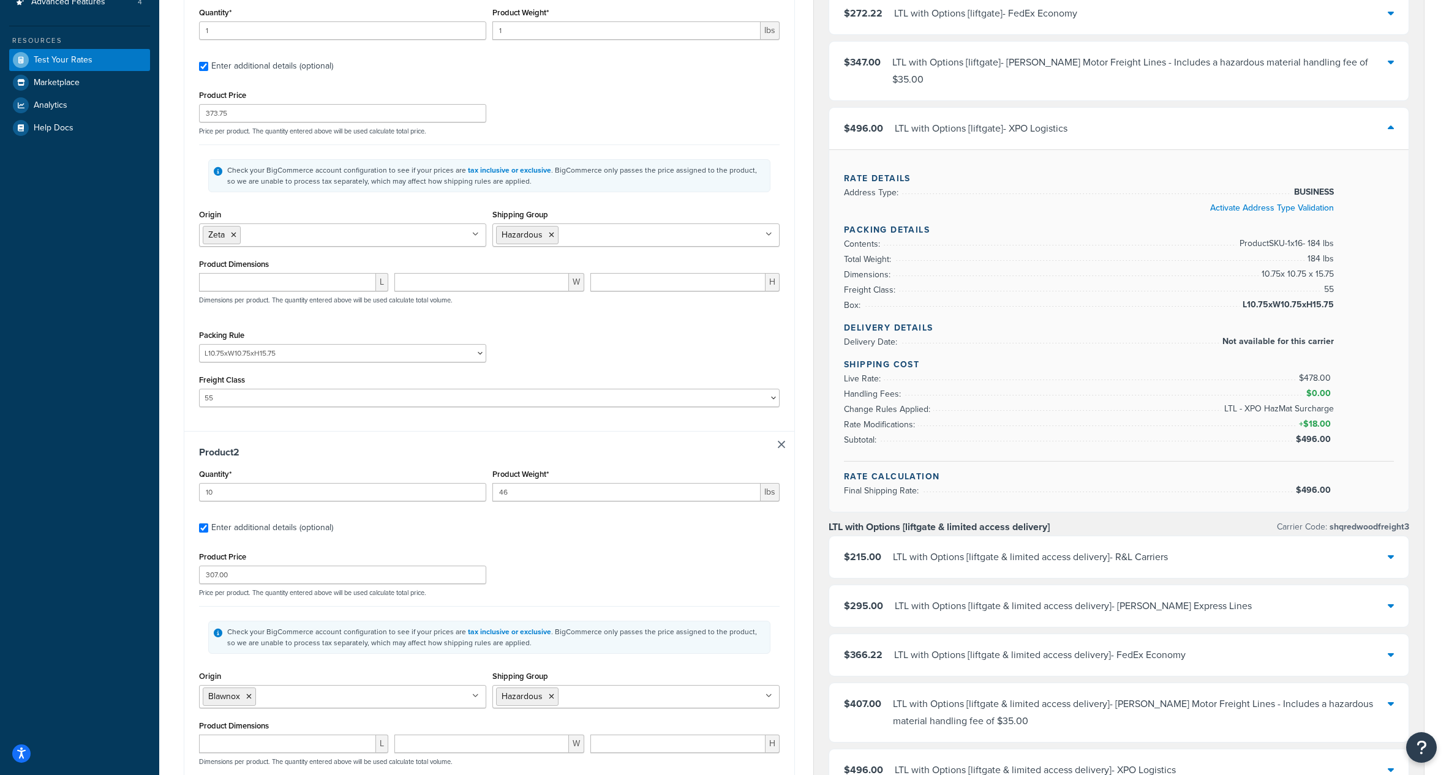
scroll to position [150, 0]
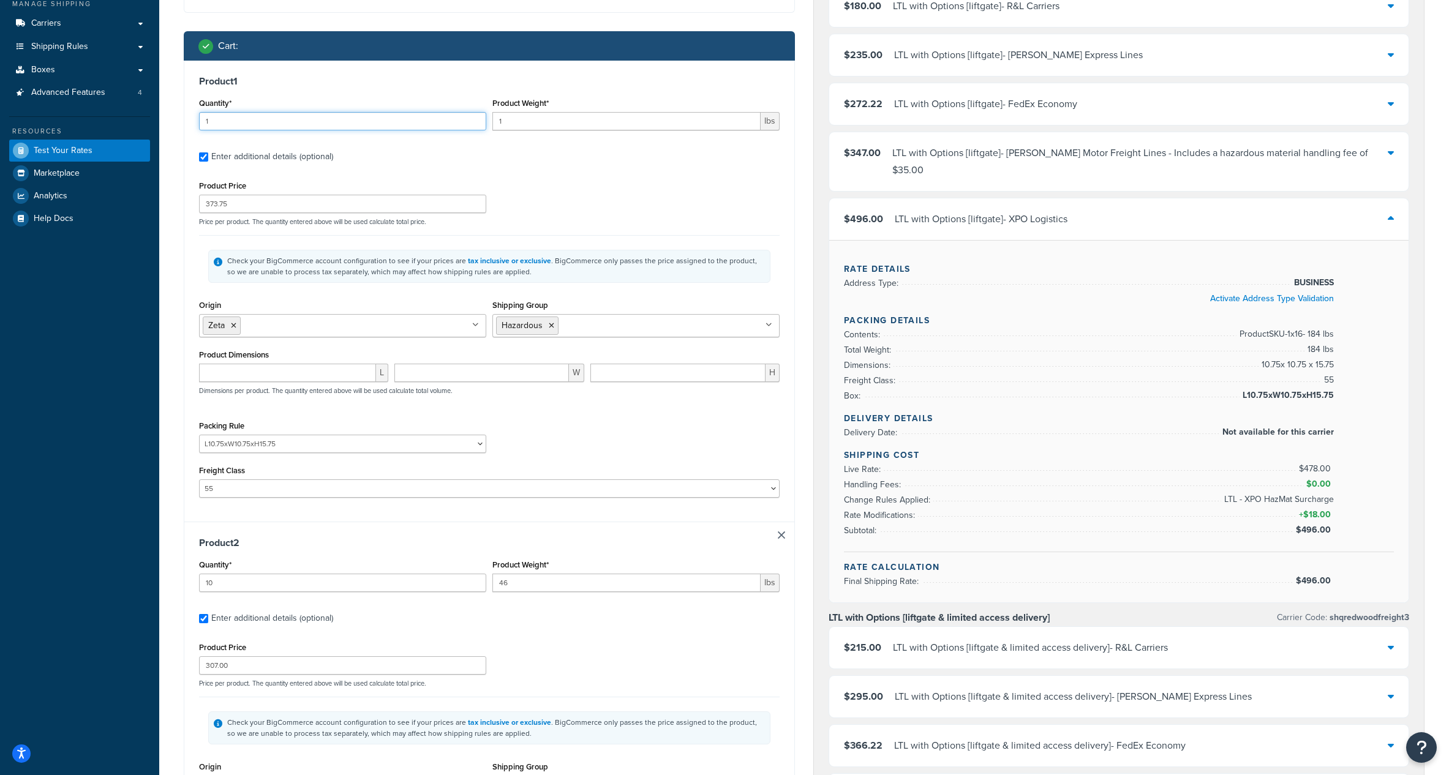
click at [312, 122] on input "1" at bounding box center [342, 121] width 287 height 18
type input "16"
type input "11.5"
click at [627, 422] on div "Packing Rule L10.75xW10.75xH15.75 L10xW14.75xH10.75 L11.5xW8.5xH8.5 L11xW10xH9 …" at bounding box center [489, 440] width 587 height 45
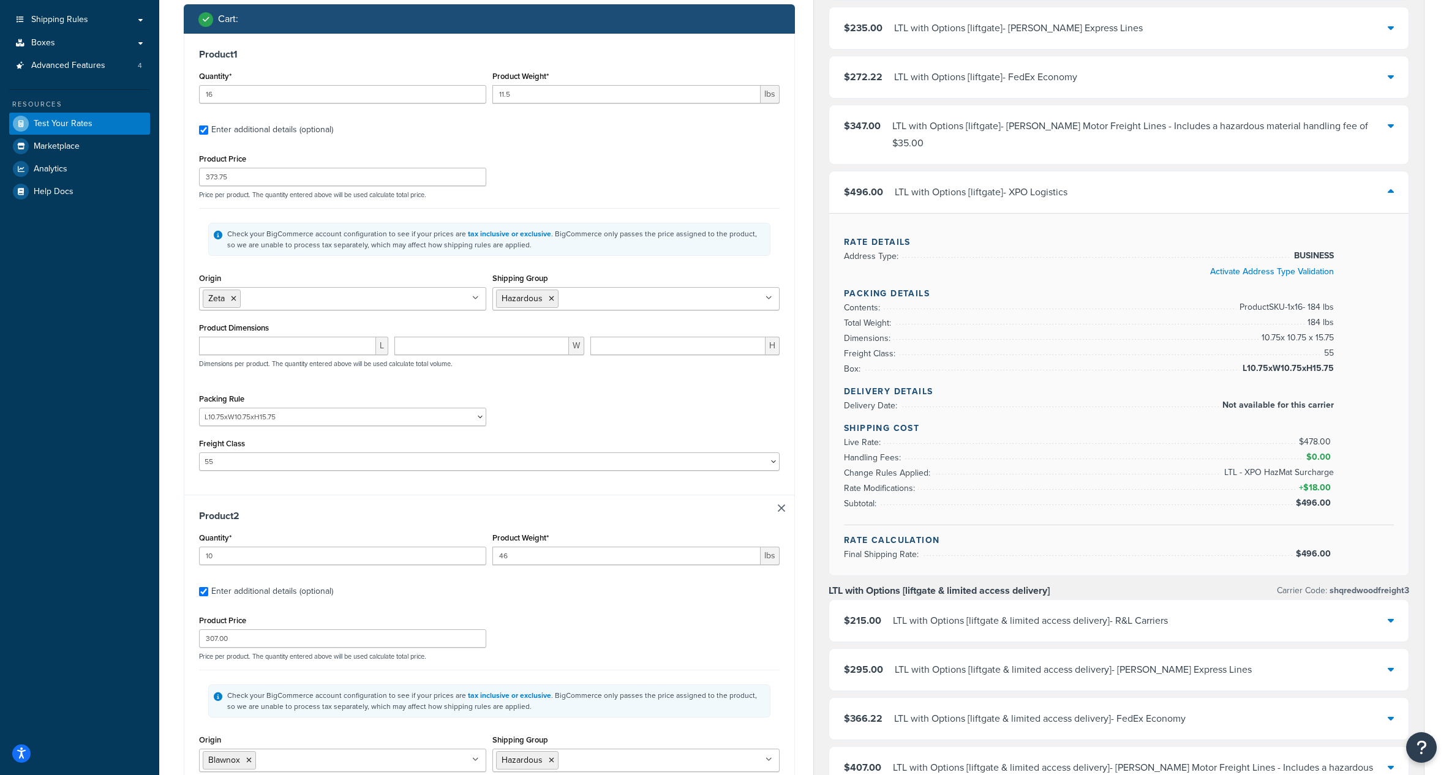
scroll to position [526, 0]
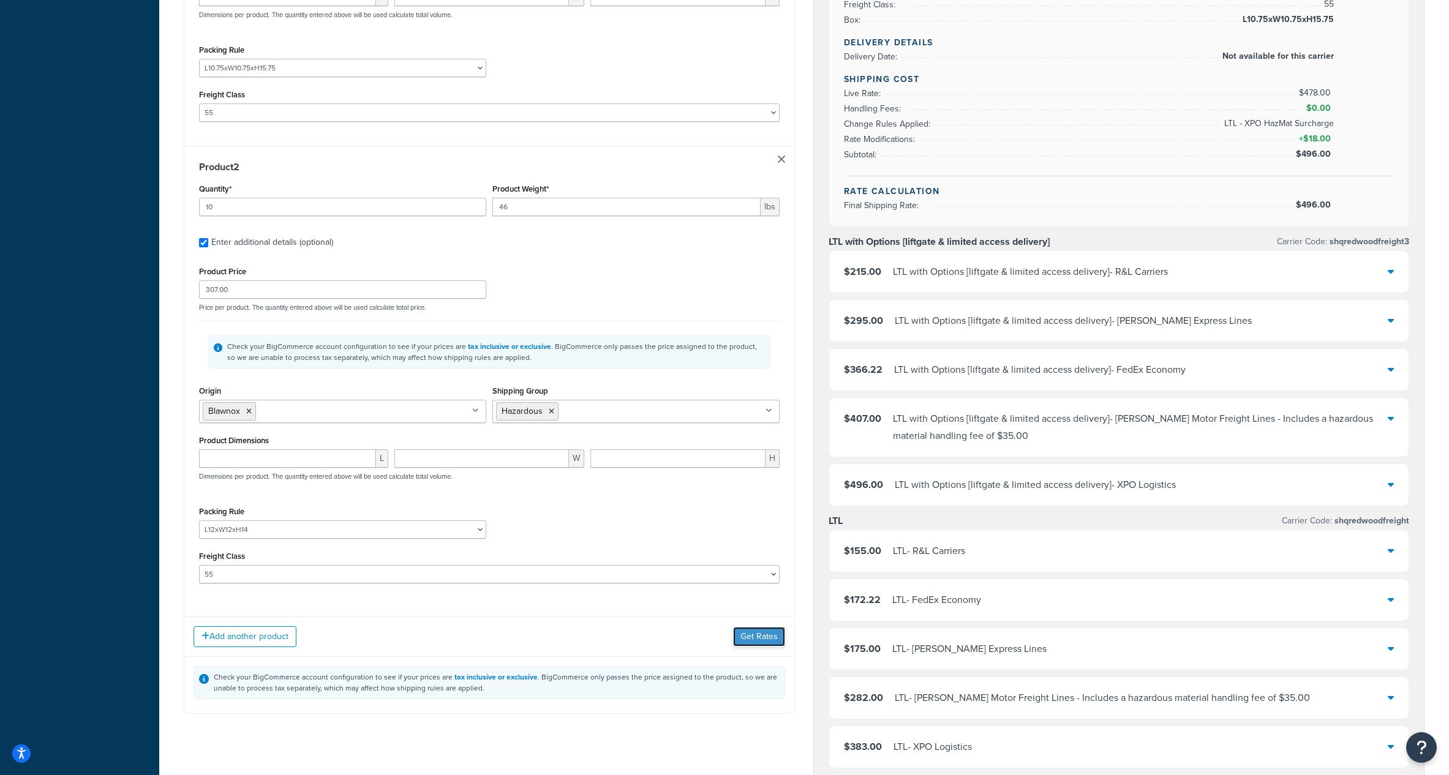
click at [745, 635] on button "Get Rates" at bounding box center [759, 637] width 52 height 20
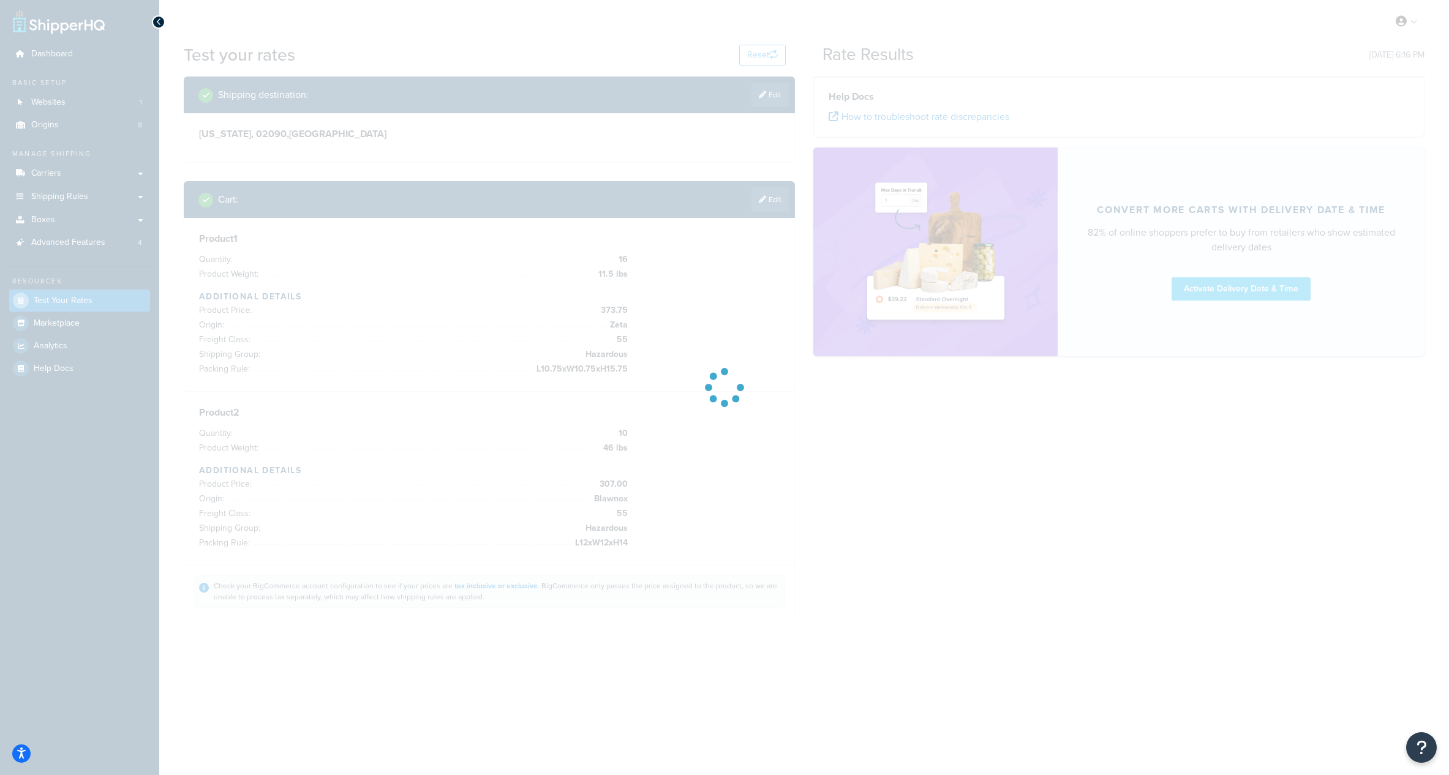
scroll to position [0, 0]
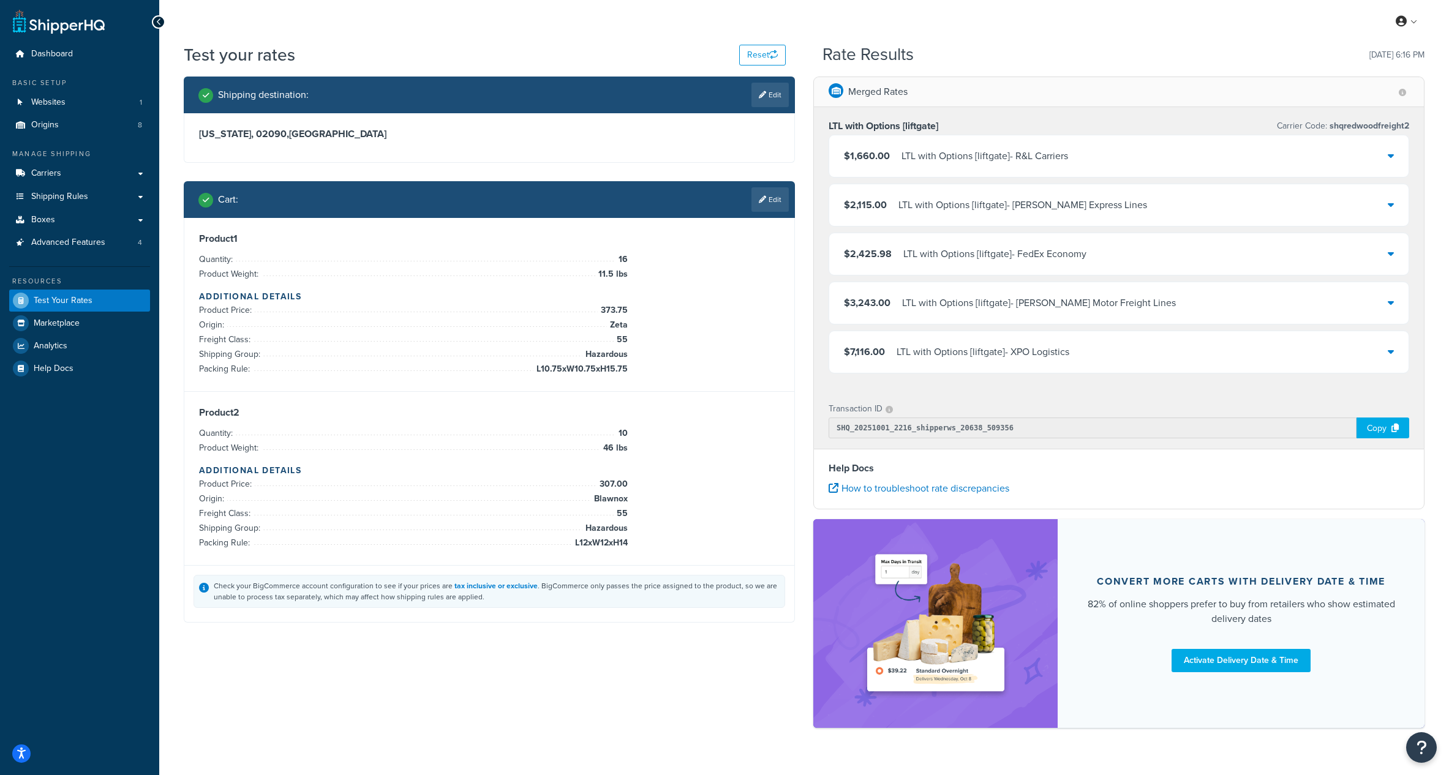
click at [910, 255] on div "LTL with Options [liftgate] - FedEx Economy" at bounding box center [994, 254] width 183 height 17
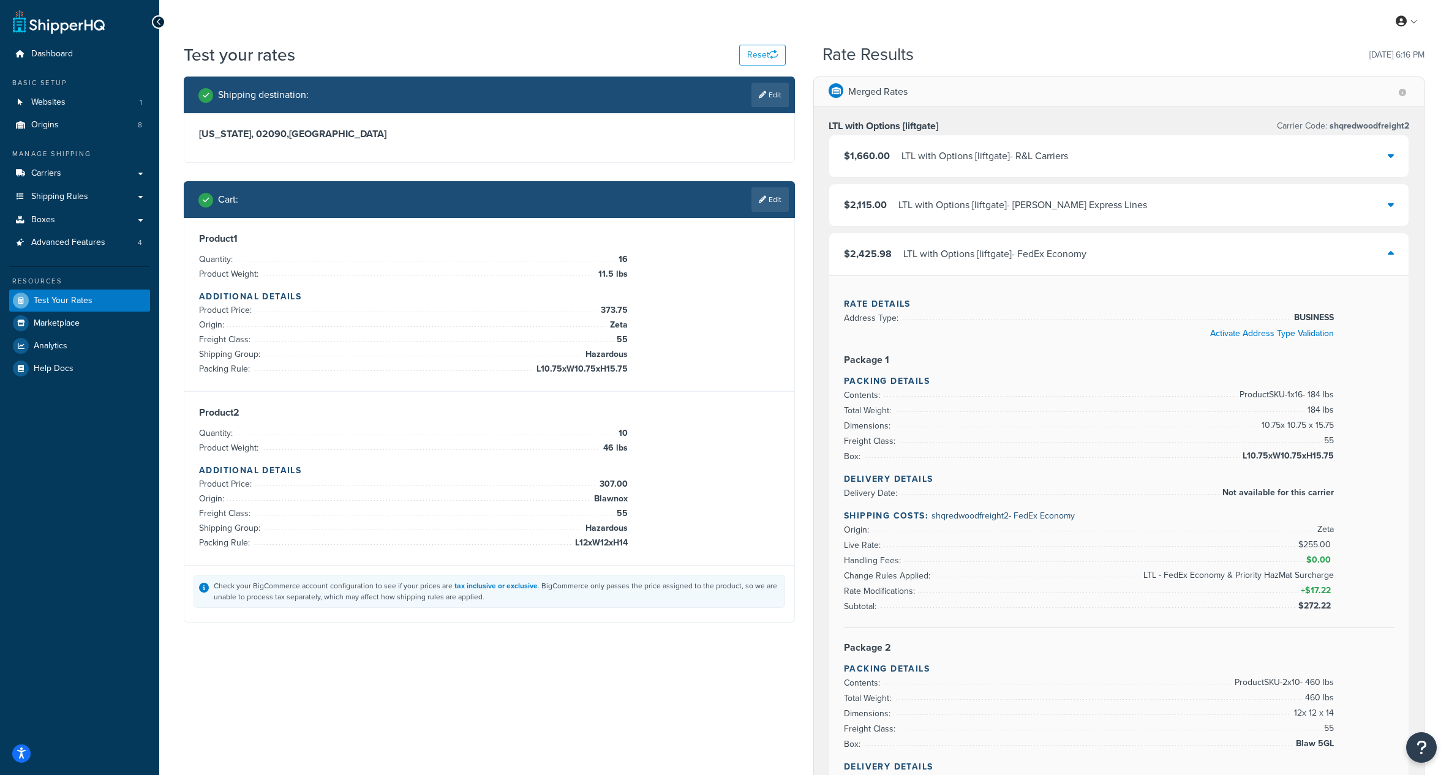
click at [1225, 264] on div "$2,425.98 LTL with Options [liftgate] - FedEx Economy" at bounding box center [1118, 254] width 579 height 42
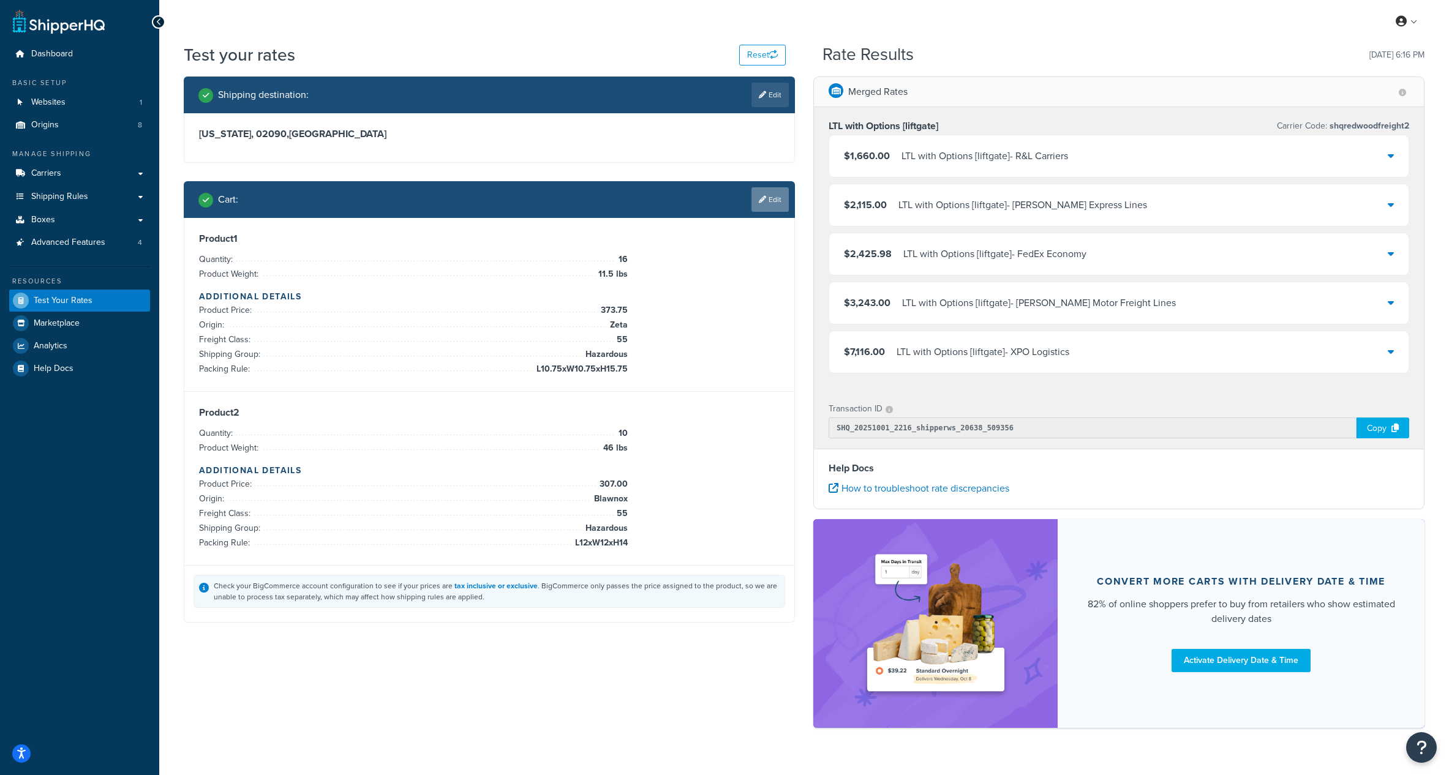
click at [776, 197] on link "Edit" at bounding box center [769, 199] width 37 height 24
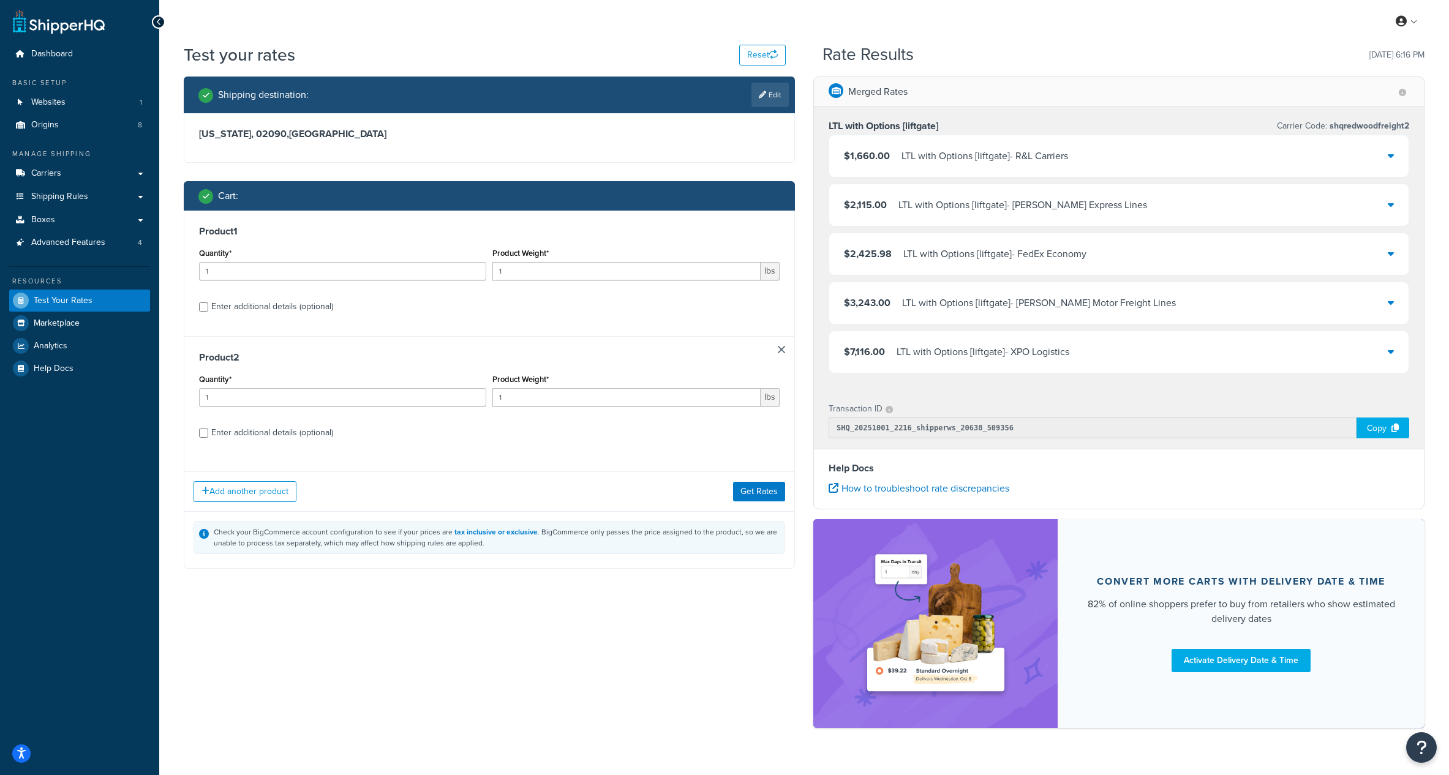
click at [785, 348] on div "Product 2 Quantity* 1 Product Weight* 1 lbs Enter additional details (optional)" at bounding box center [489, 399] width 610 height 126
click at [778, 351] on link at bounding box center [781, 349] width 7 height 7
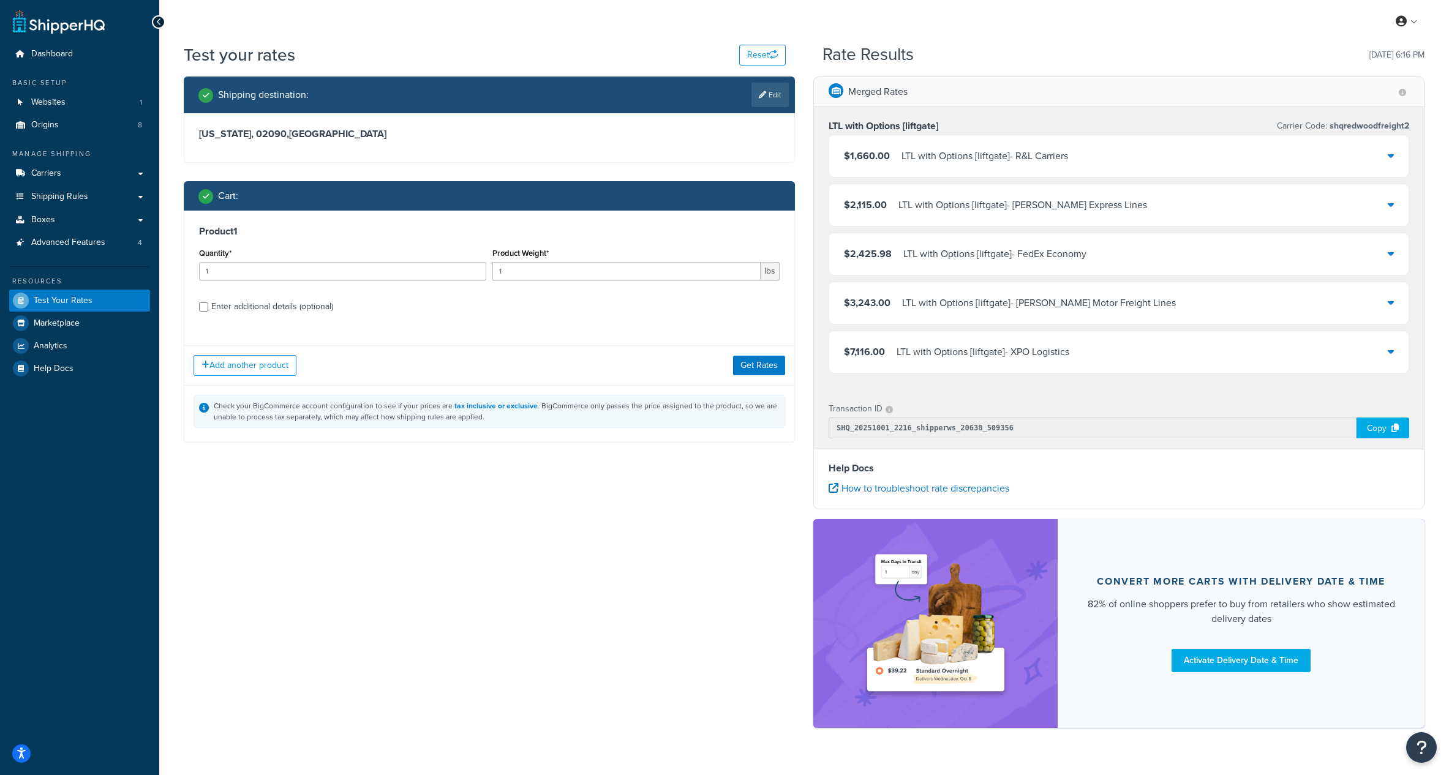
click at [255, 310] on div "Enter additional details (optional)" at bounding box center [272, 306] width 122 height 17
click at [208, 310] on input "Enter additional details (optional)" at bounding box center [203, 306] width 9 height 9
checkbox input "true"
select select "87821"
select select "55"
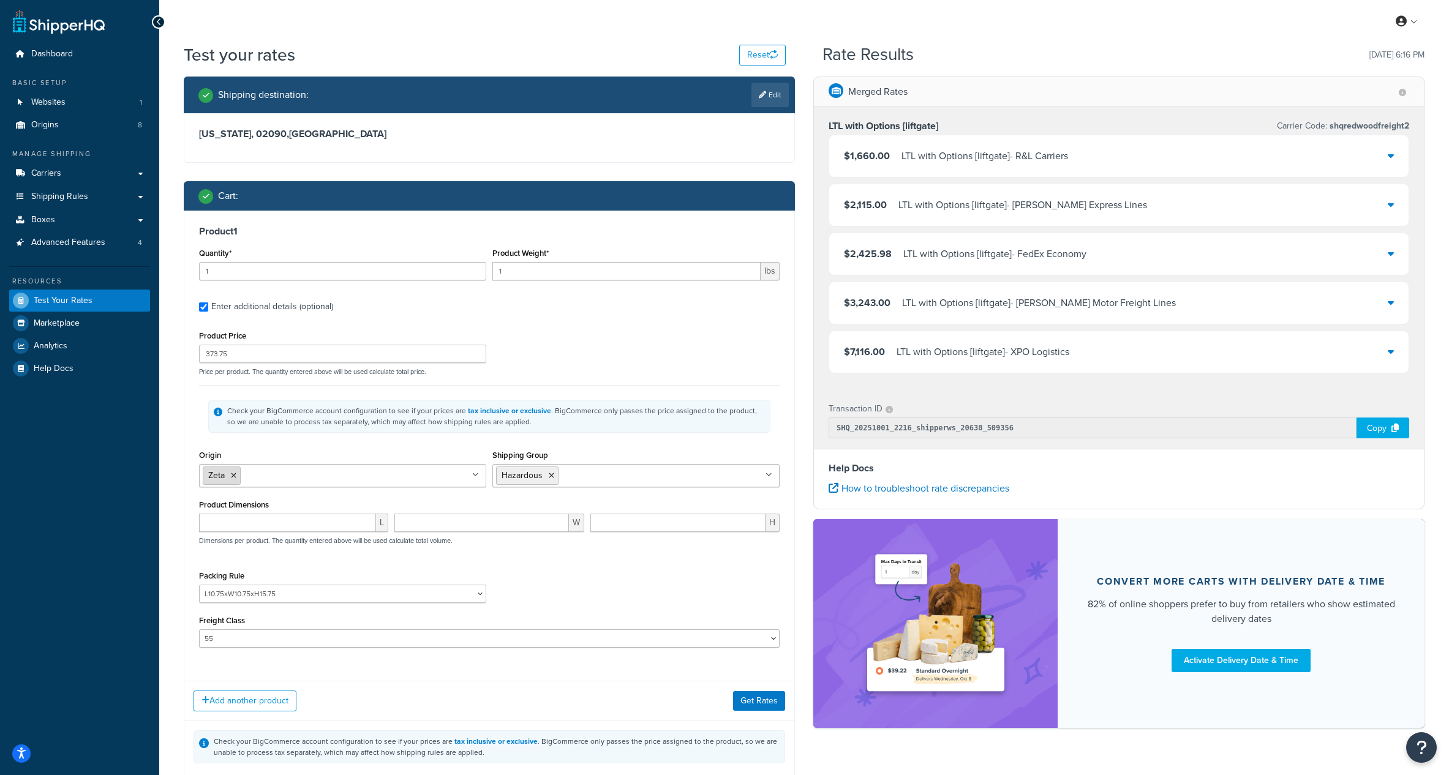
click at [236, 476] on icon at bounding box center [234, 475] width 6 height 7
click at [248, 476] on input "Origin" at bounding box center [257, 474] width 108 height 13
click at [466, 441] on div "Check your BigCommerce account configuration to see if your prices are tax incl…" at bounding box center [489, 416] width 580 height 62
click at [307, 590] on select "L10.75xW10.75xH15.75 L10xW14.75xH10.75 L11.5xW8.5xH8.5 L11xW10xH9 L11XW12XH11 L…" at bounding box center [342, 594] width 287 height 18
select select "84592"
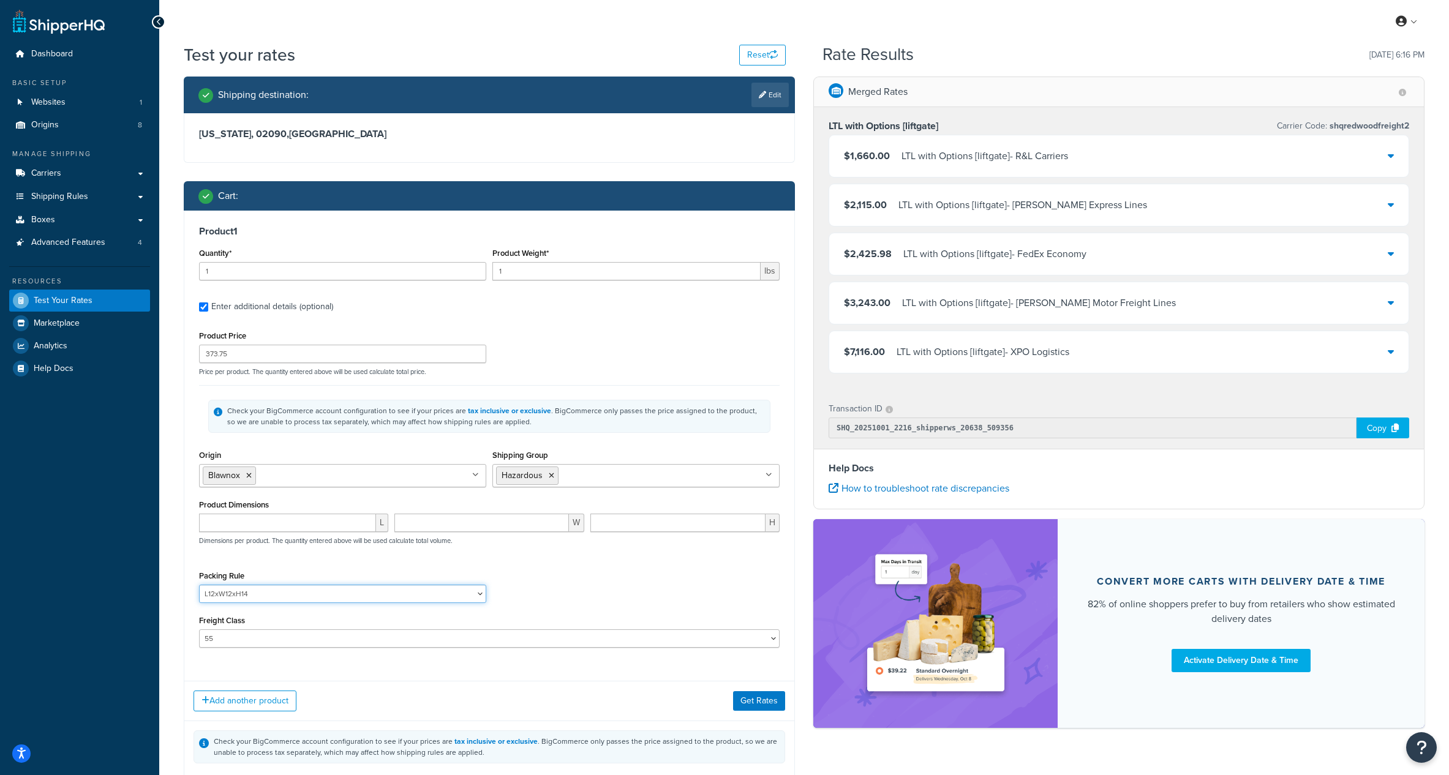
click at [199, 585] on select "L10.75xW10.75xH15.75 L10xW14.75xH10.75 L11.5xW8.5xH8.5 L11xW10xH9 L11XW12XH11 L…" at bounding box center [342, 594] width 287 height 18
click at [339, 271] on input "1" at bounding box center [342, 271] width 287 height 18
type input "10"
type input "64"
click at [298, 349] on input "373.75" at bounding box center [342, 354] width 287 height 18
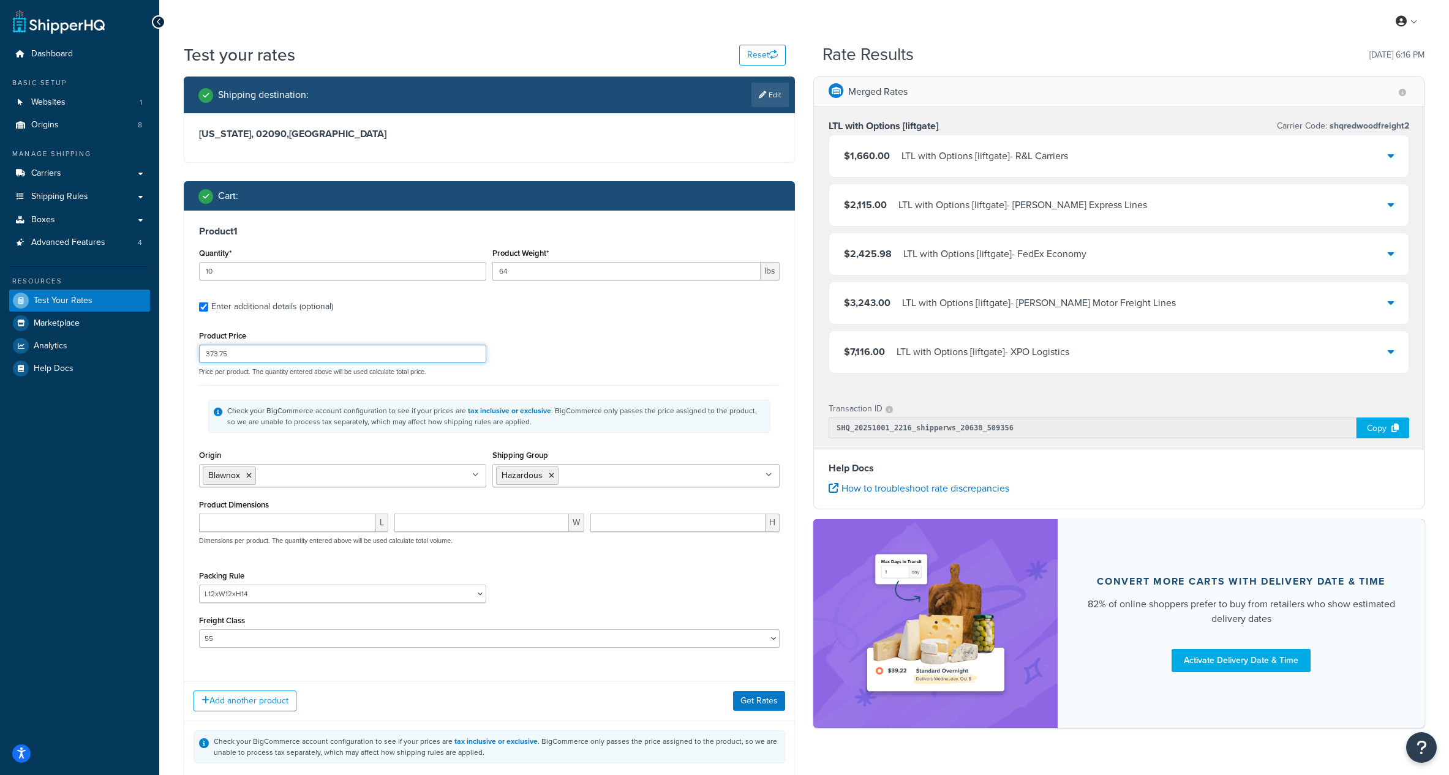
click at [297, 349] on input "373.75" at bounding box center [342, 354] width 287 height 18
click at [302, 355] on input "373.75" at bounding box center [342, 354] width 287 height 18
type input "307.00"
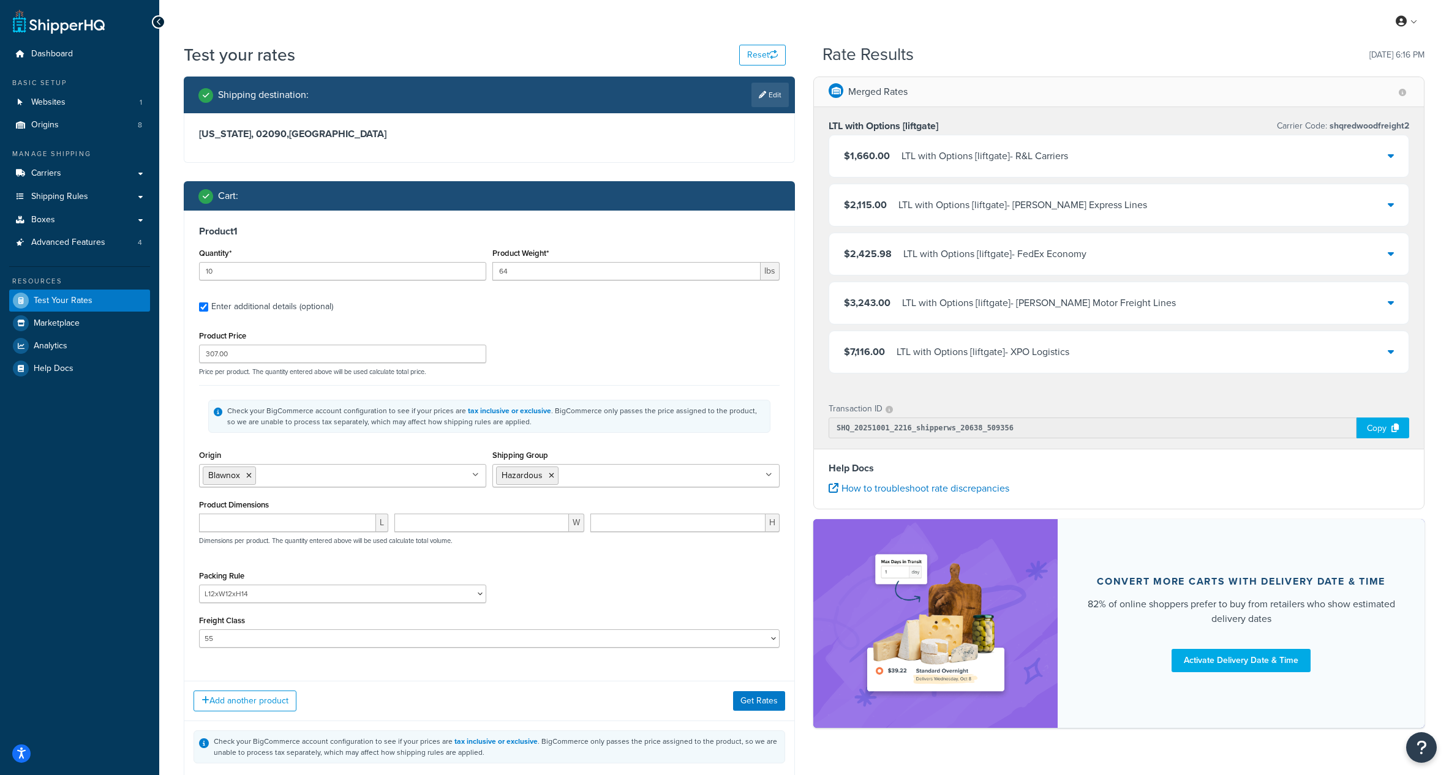
click at [603, 355] on div "Product Price 307.00 Price per product. The quantity entered above will be used…" at bounding box center [489, 352] width 587 height 48
click at [745, 700] on button "Get Rates" at bounding box center [759, 701] width 52 height 20
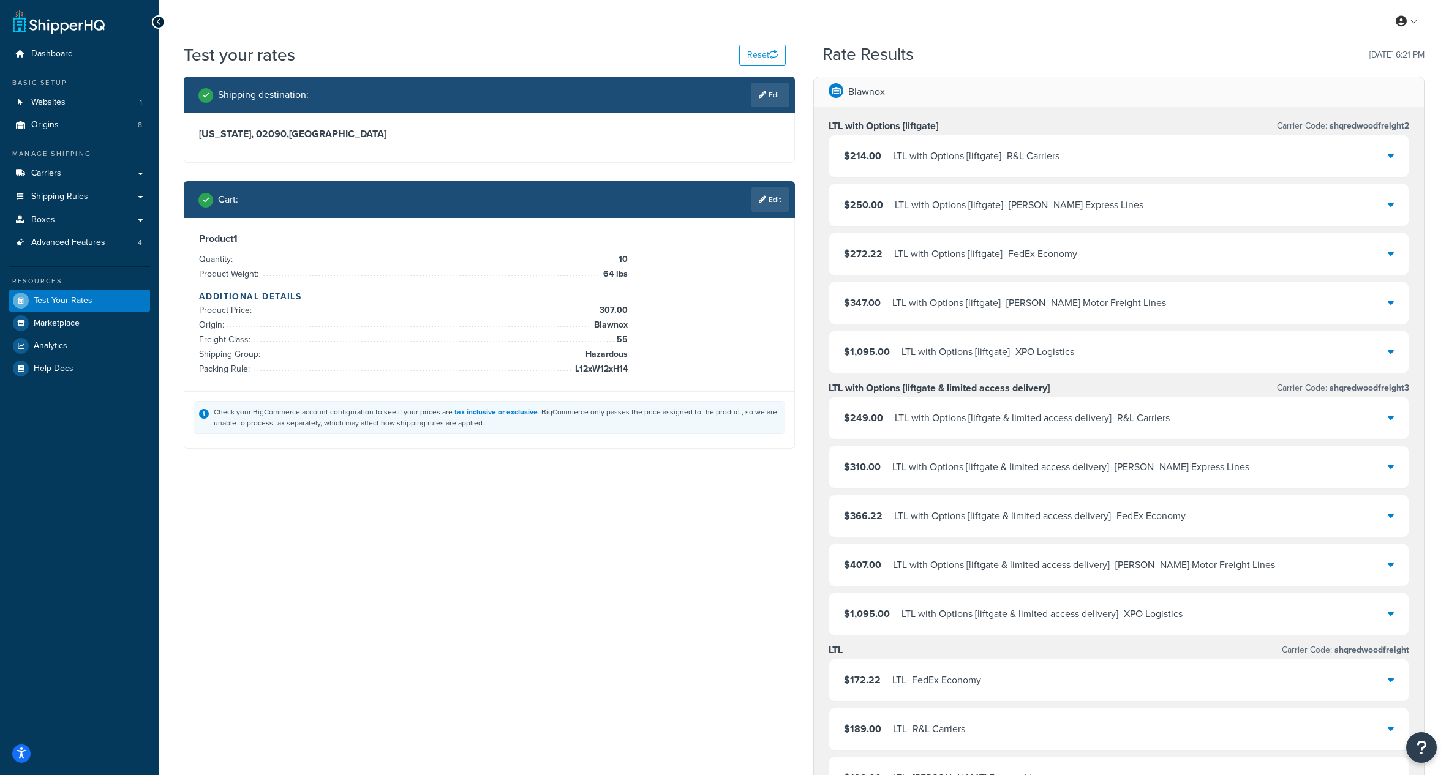
click at [1113, 250] on div "$272.22 LTL with Options [liftgate] - FedEx Economy" at bounding box center [1118, 254] width 579 height 42
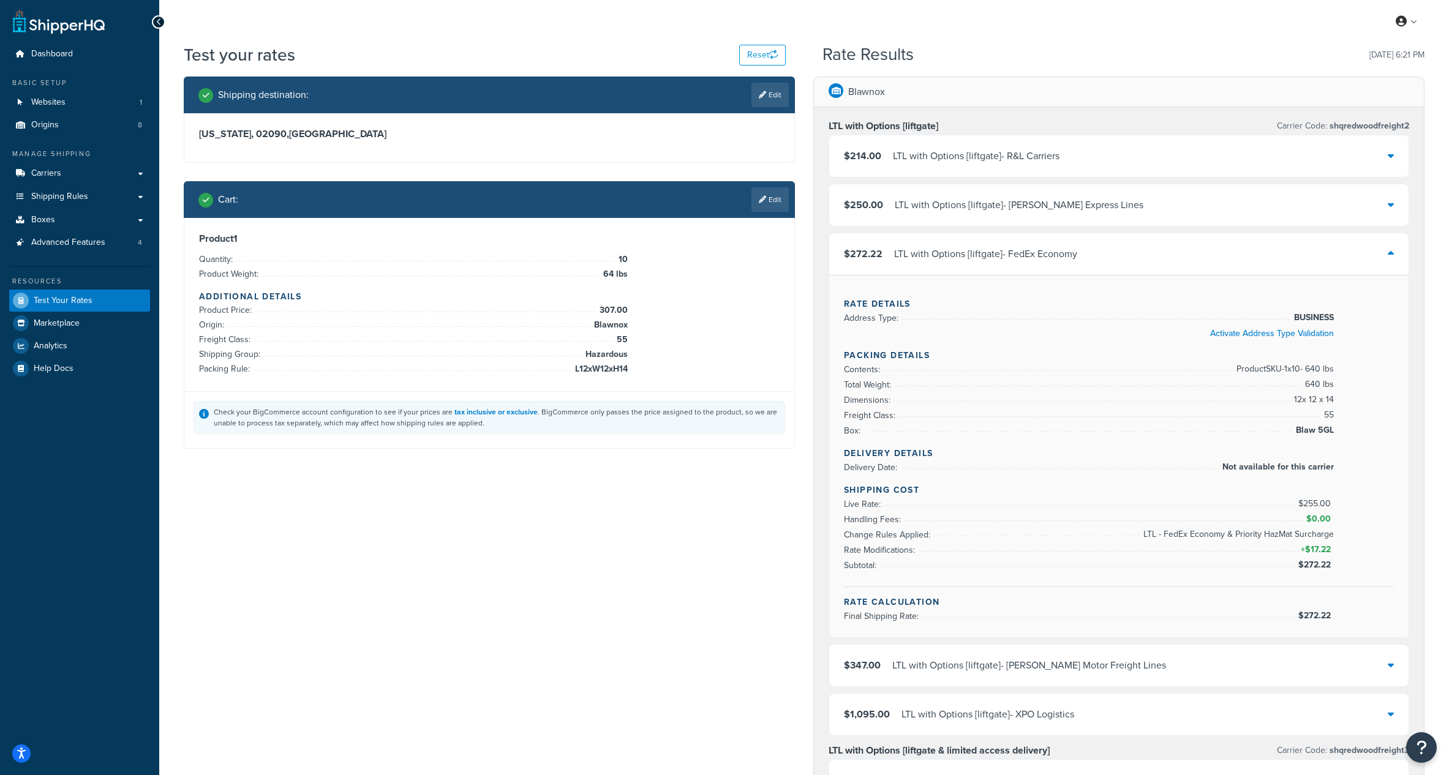
click at [1095, 205] on div "$250.00 LTL with Options [liftgate] - Estes Express Lines" at bounding box center [1118, 205] width 579 height 42
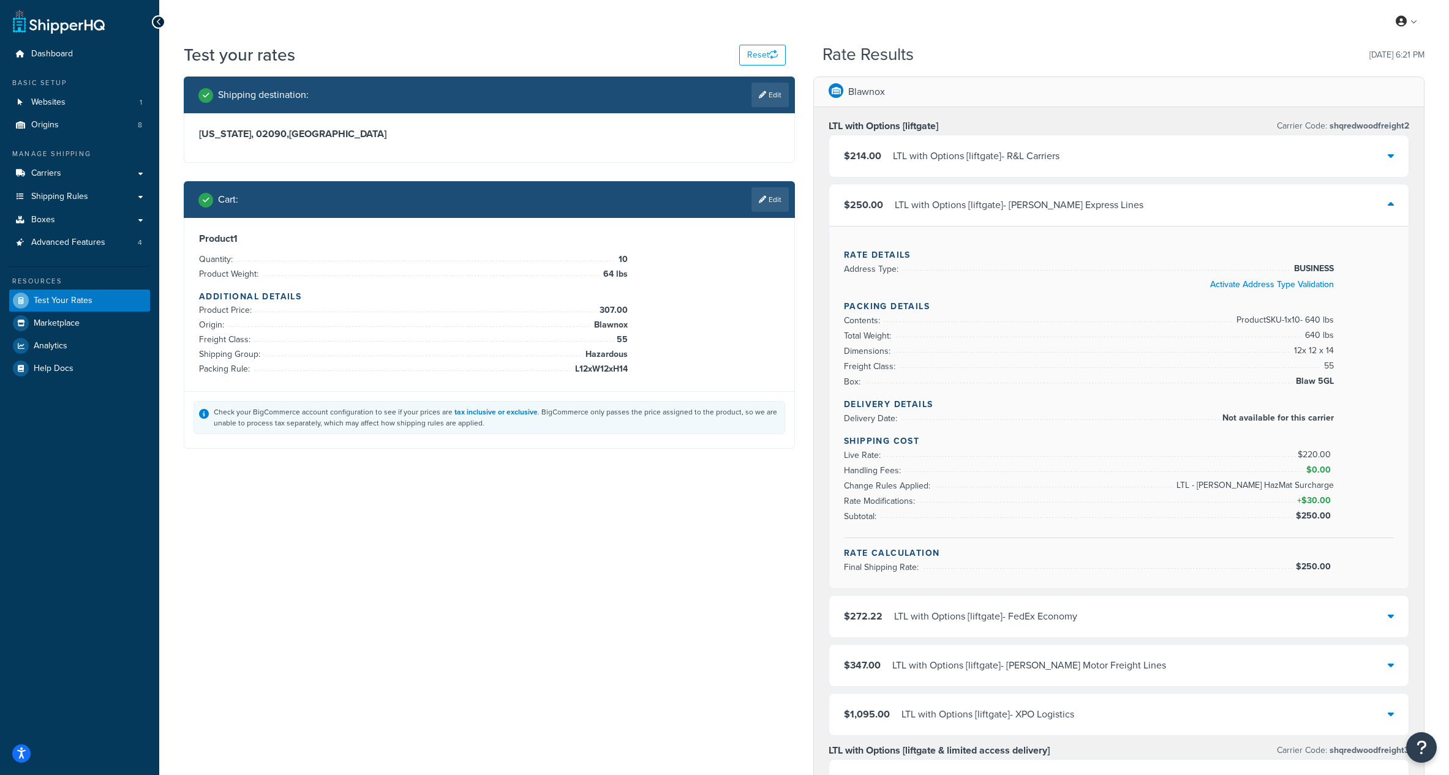
click at [1095, 205] on div "$250.00 LTL with Options [liftgate] - Estes Express Lines" at bounding box center [1118, 205] width 579 height 42
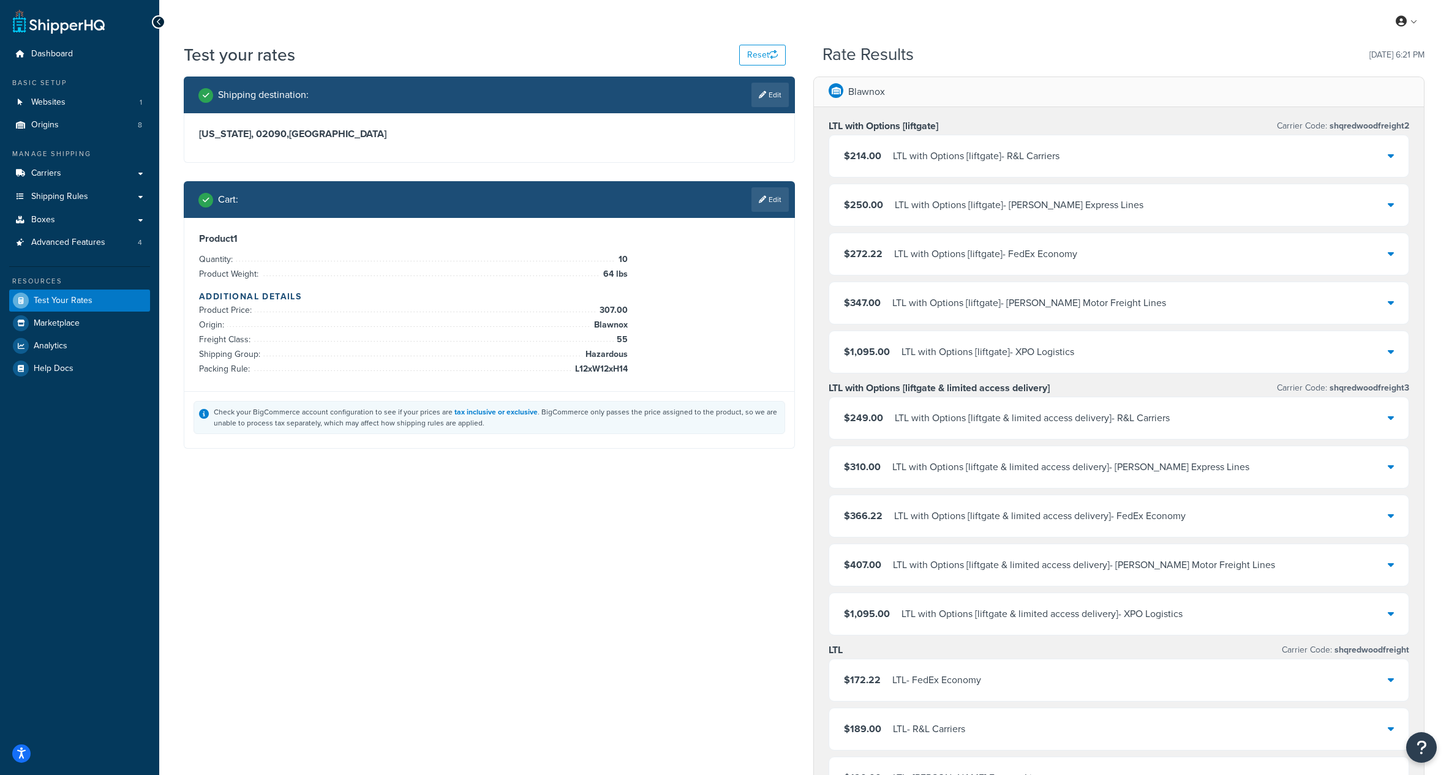
click at [1088, 299] on div "LTL with Options [liftgate] - Saia Motor Freight Lines" at bounding box center [1029, 303] width 274 height 17
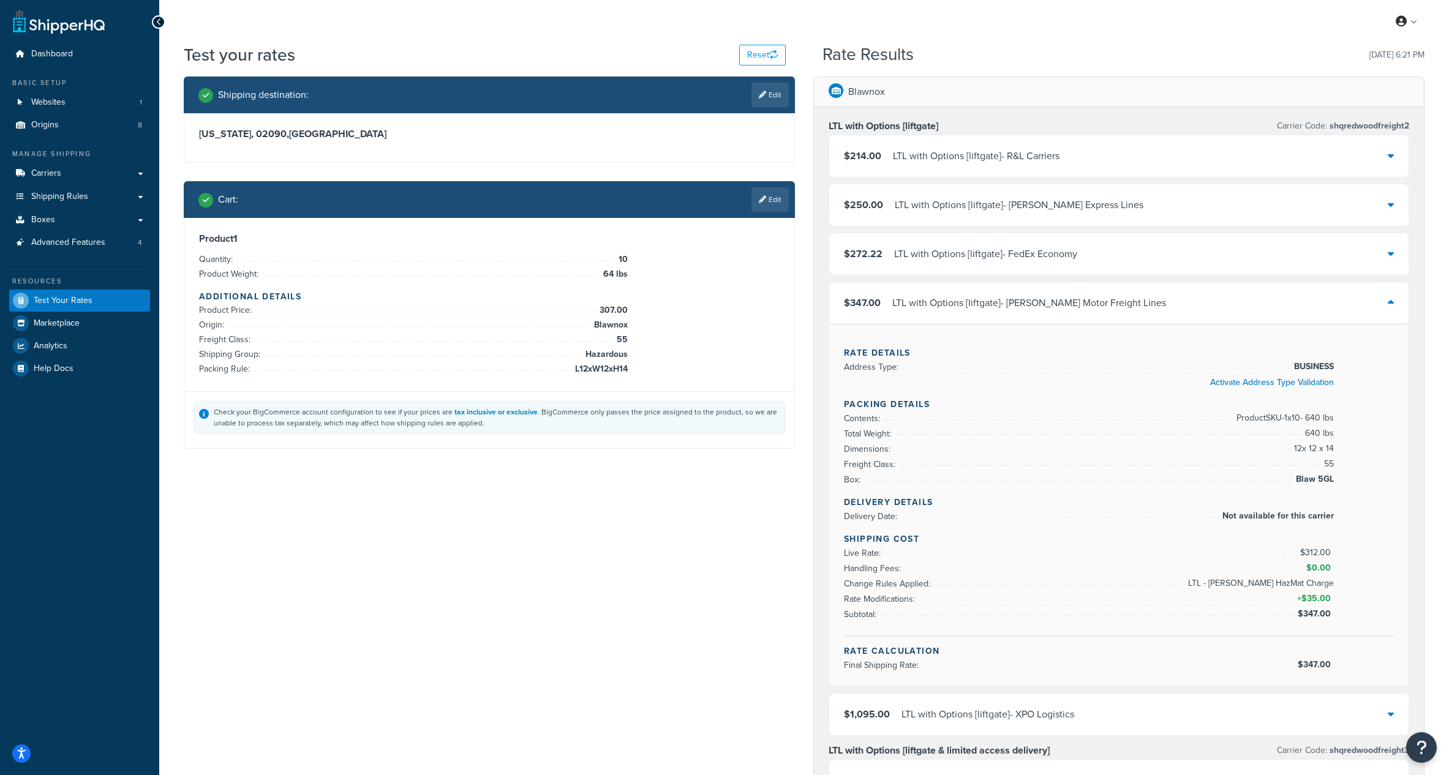
click at [657, 454] on div "Shipping destination : Edit Massachusetts, 02090 , United States Cart : Edit Pr…" at bounding box center [489, 272] width 629 height 391
click at [777, 201] on link "Edit" at bounding box center [769, 199] width 37 height 24
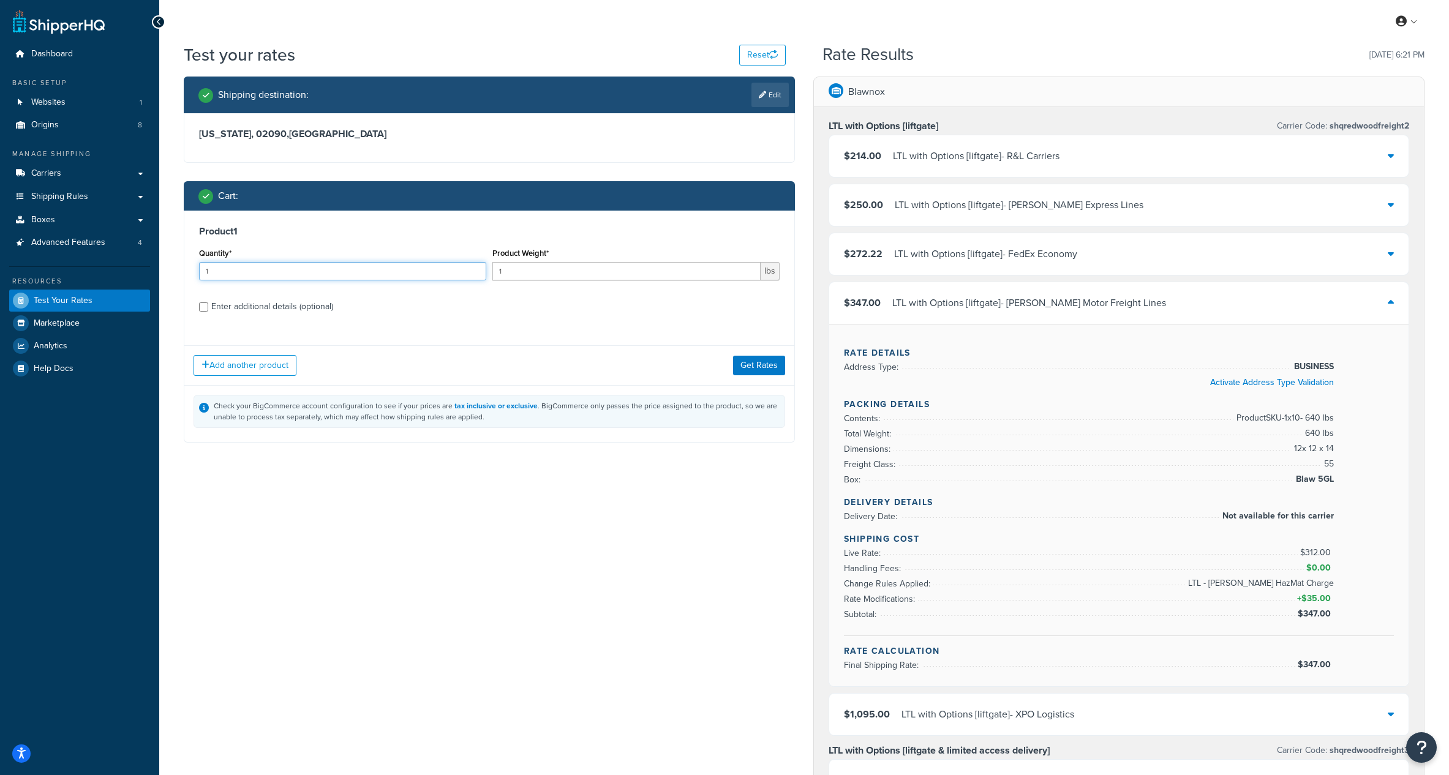
click at [290, 268] on input "1" at bounding box center [342, 271] width 287 height 18
type input "6"
type input "5"
click at [234, 310] on div "Enter additional details (optional)" at bounding box center [272, 306] width 122 height 17
click at [208, 310] on input "Enter additional details (optional)" at bounding box center [203, 306] width 9 height 9
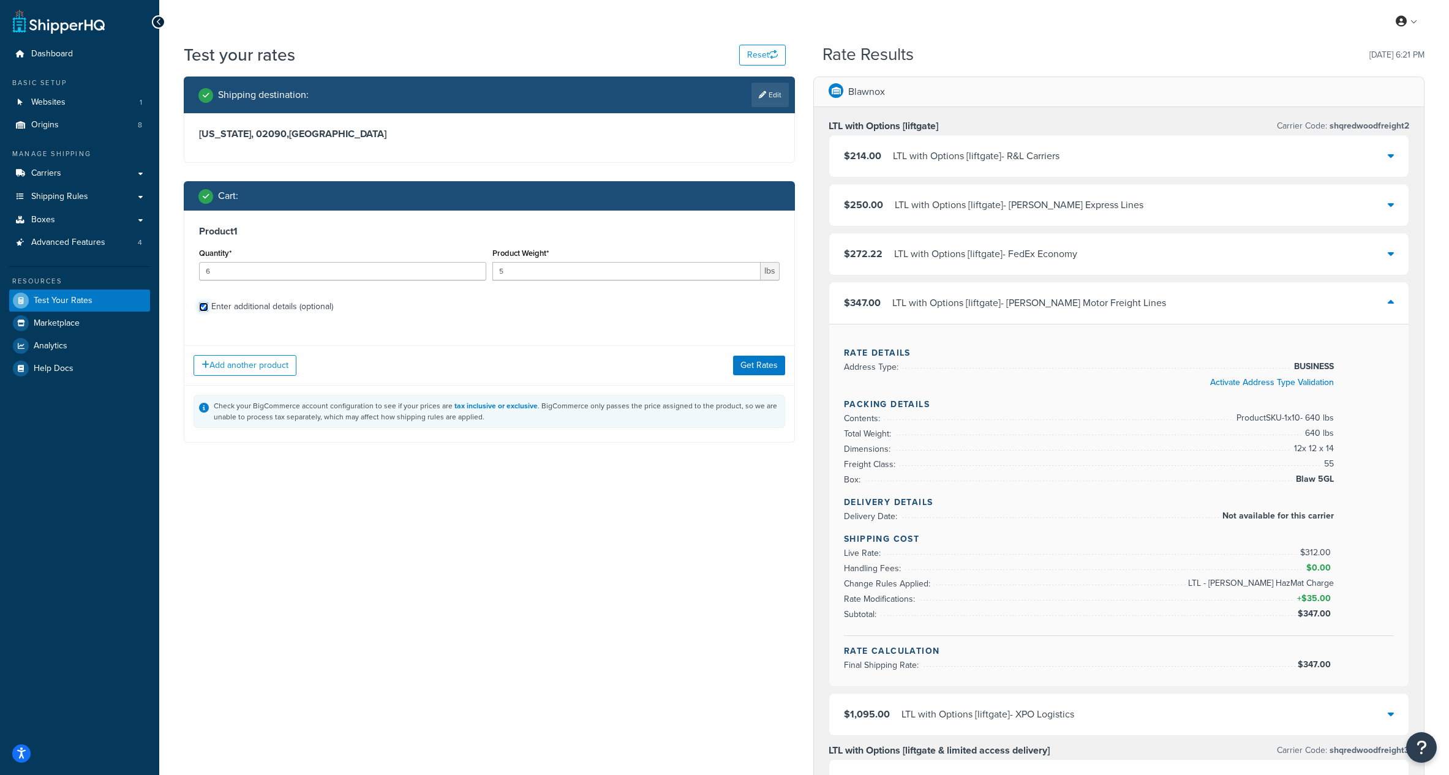
checkbox input "true"
select select "84592"
select select "55"
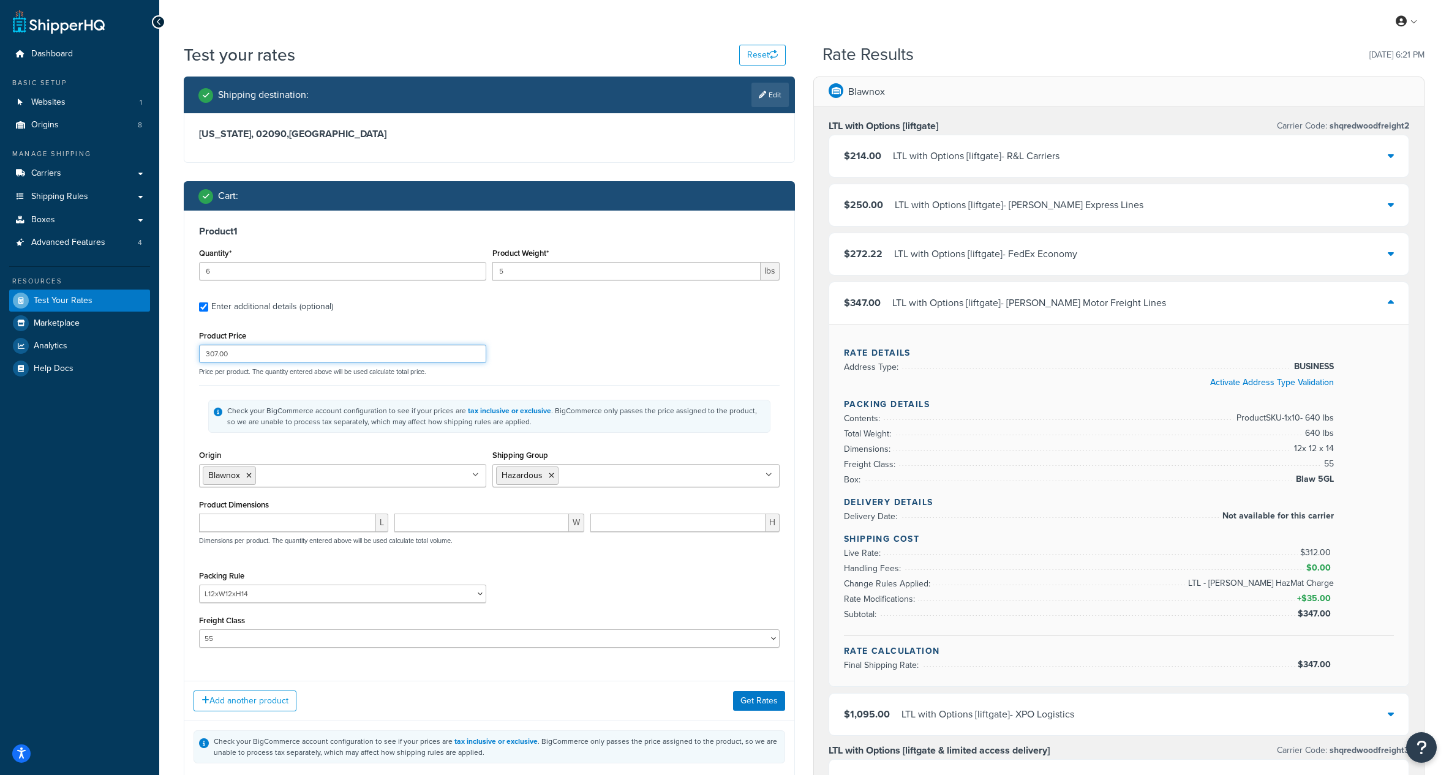
click at [255, 359] on input "307.00" at bounding box center [342, 354] width 287 height 18
click at [576, 358] on div "Product Price 307.00 Price per product. The quantity entered above will be used…" at bounding box center [489, 352] width 587 height 48
click at [457, 634] on select "50 55 60 65 70 77.5 85 92.5 100 110 125 150 175 200 250 300 400 500" at bounding box center [489, 638] width 580 height 18
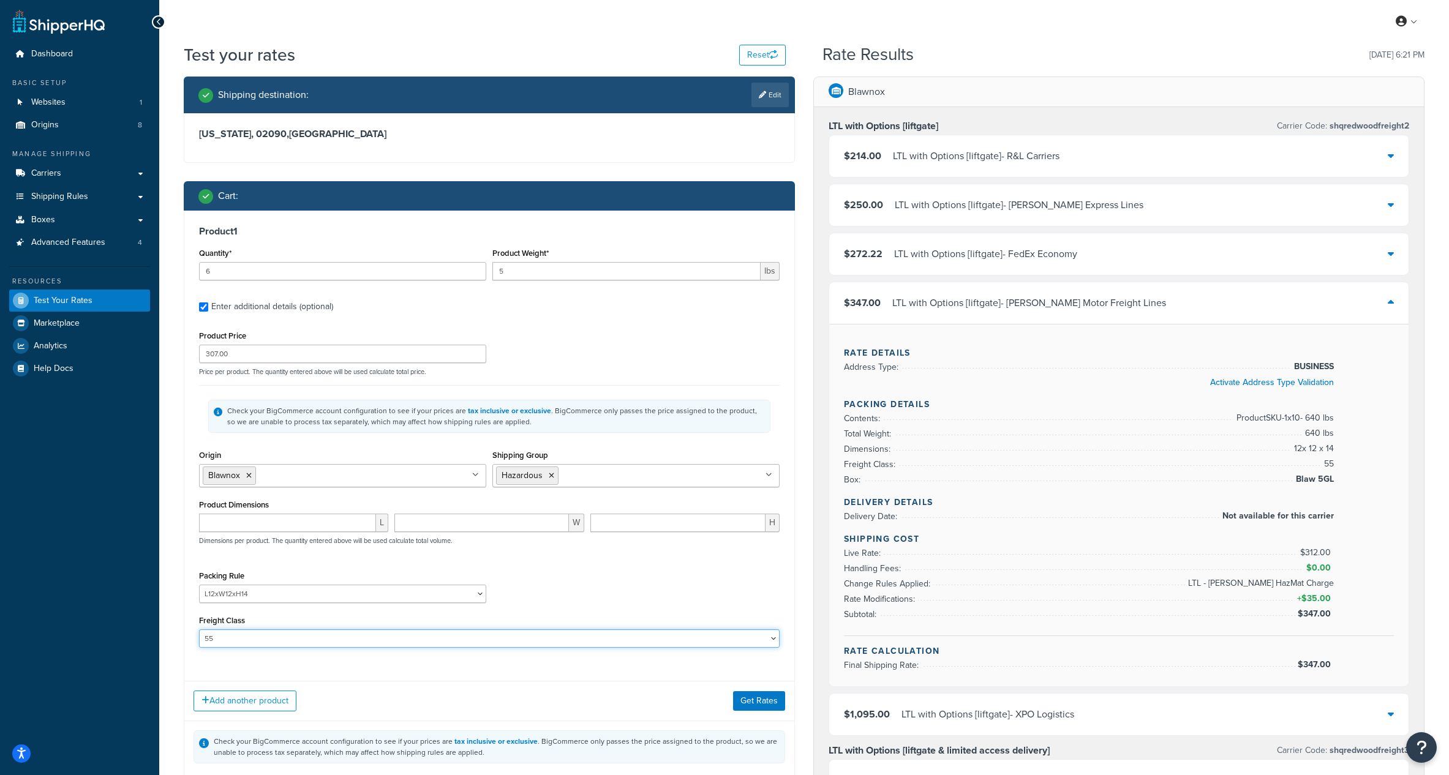
select select
click at [199, 629] on select "50 55 60 65 70 77.5 85 92.5 100 110 125 150 175 200 250 300 400 500" at bounding box center [489, 638] width 580 height 18
click at [670, 573] on div "Packing Rule L10.75xW10.75xH15.75 L10xW14.75xH10.75 L11.5xW8.5xH8.5 L11xW10xH9 …" at bounding box center [489, 590] width 587 height 45
click at [750, 706] on button "Get Rates" at bounding box center [759, 701] width 52 height 20
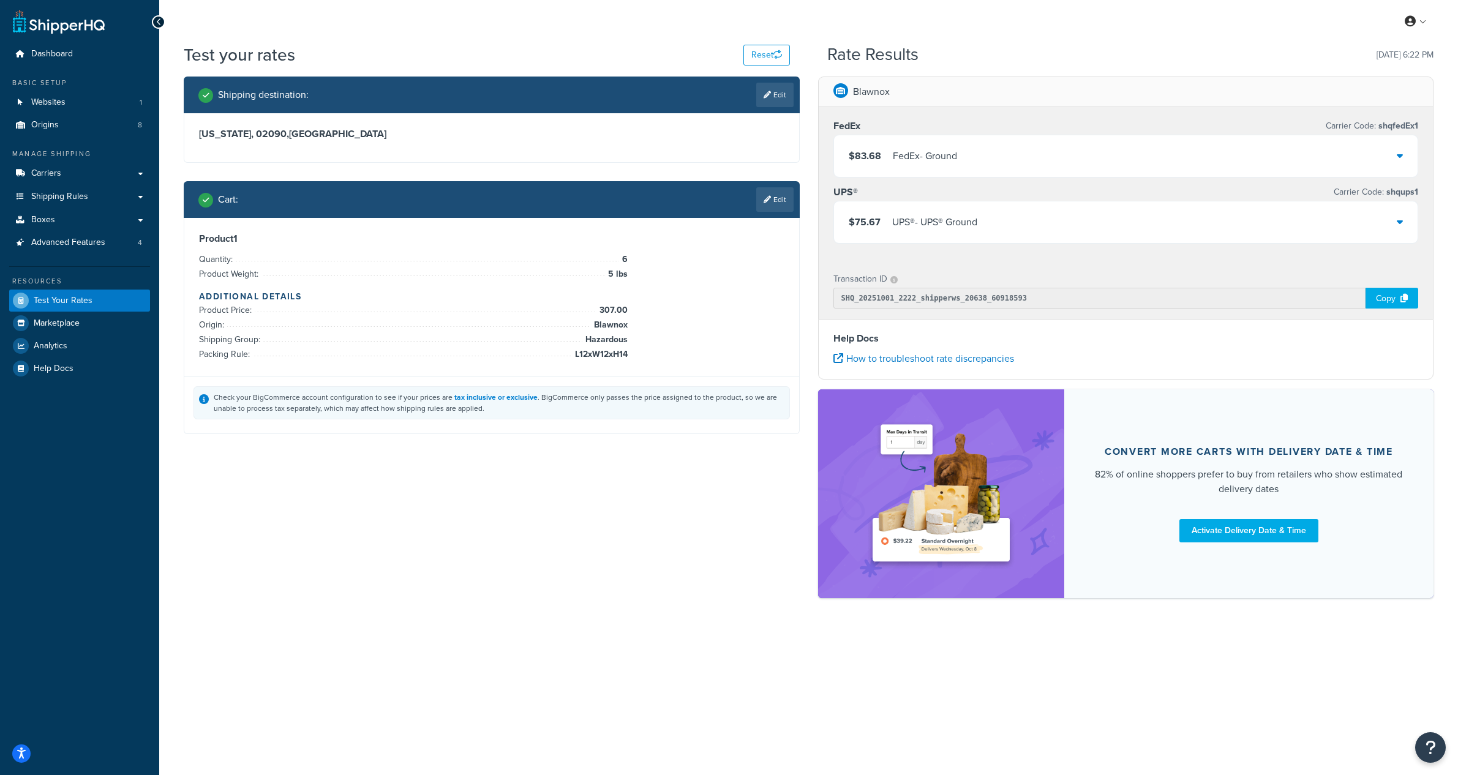
click at [969, 151] on div "$83.68 FedEx - Ground" at bounding box center [1126, 156] width 584 height 42
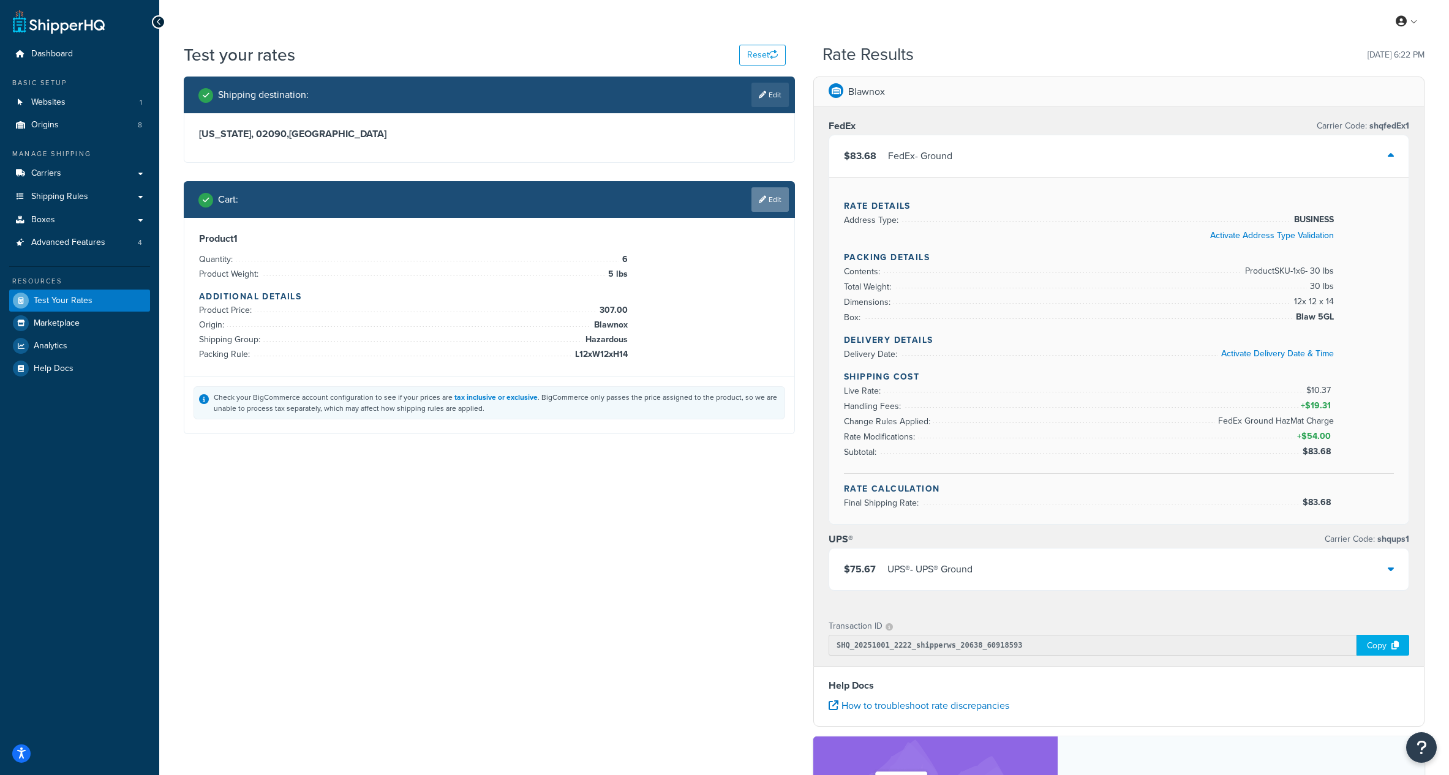
click at [763, 199] on icon at bounding box center [762, 199] width 7 height 7
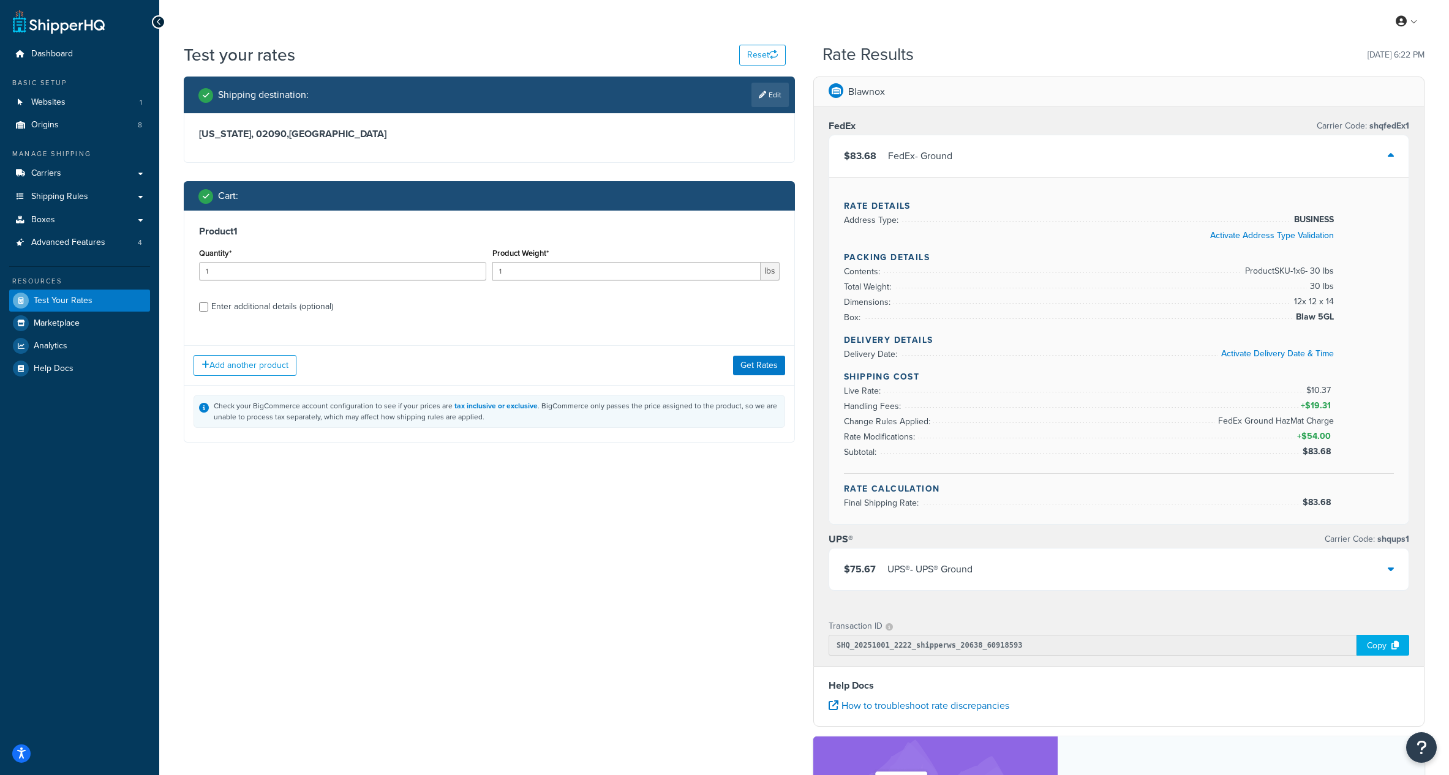
click at [302, 305] on div "Enter additional details (optional)" at bounding box center [272, 306] width 122 height 17
click at [208, 305] on input "Enter additional details (optional)" at bounding box center [203, 306] width 9 height 9
checkbox input "true"
select select "84592"
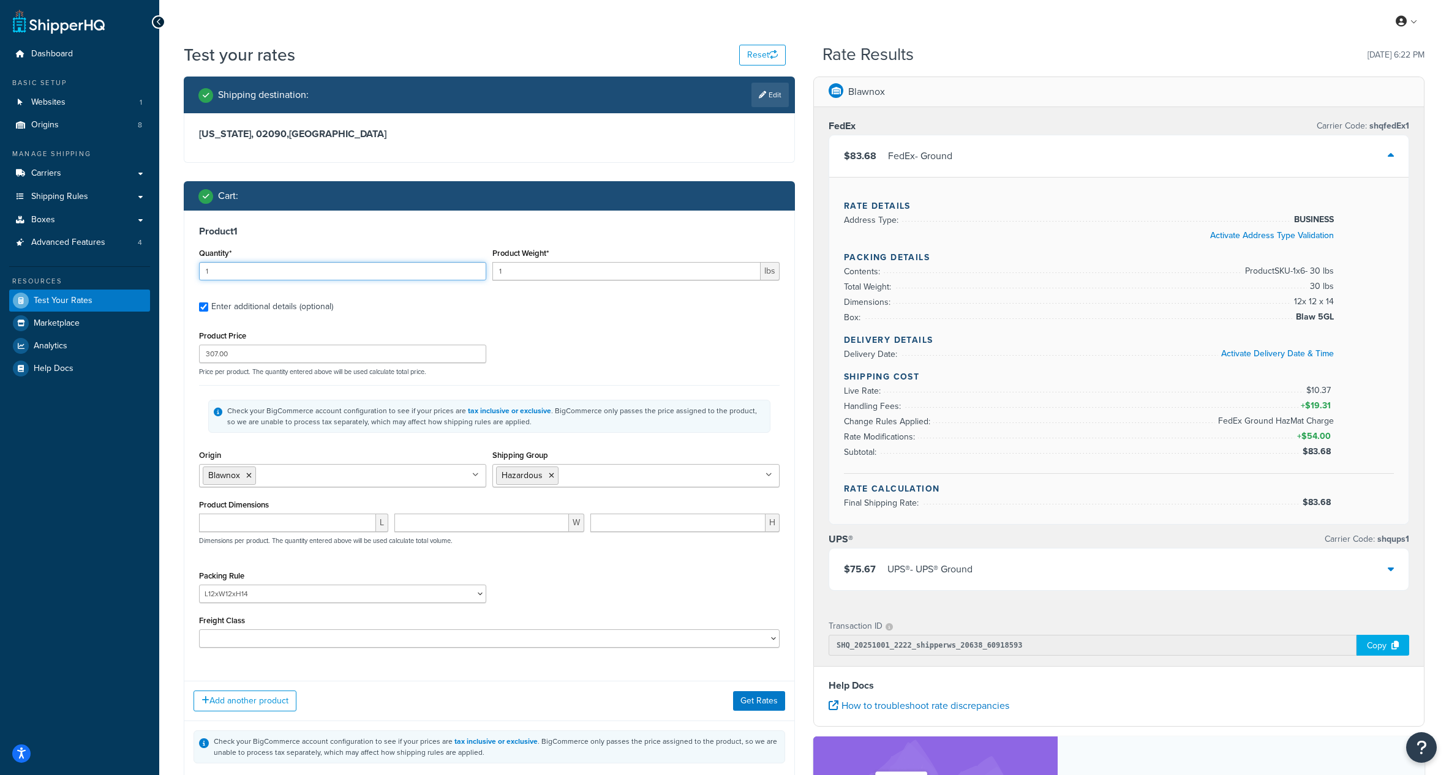
click at [304, 266] on input "1" at bounding box center [342, 271] width 287 height 18
type input "6"
type input "5"
click at [651, 336] on div "Product Price 307.00 Price per product. The quantity entered above will be used…" at bounding box center [489, 352] width 587 height 48
click at [749, 699] on button "Get Rates" at bounding box center [759, 701] width 52 height 20
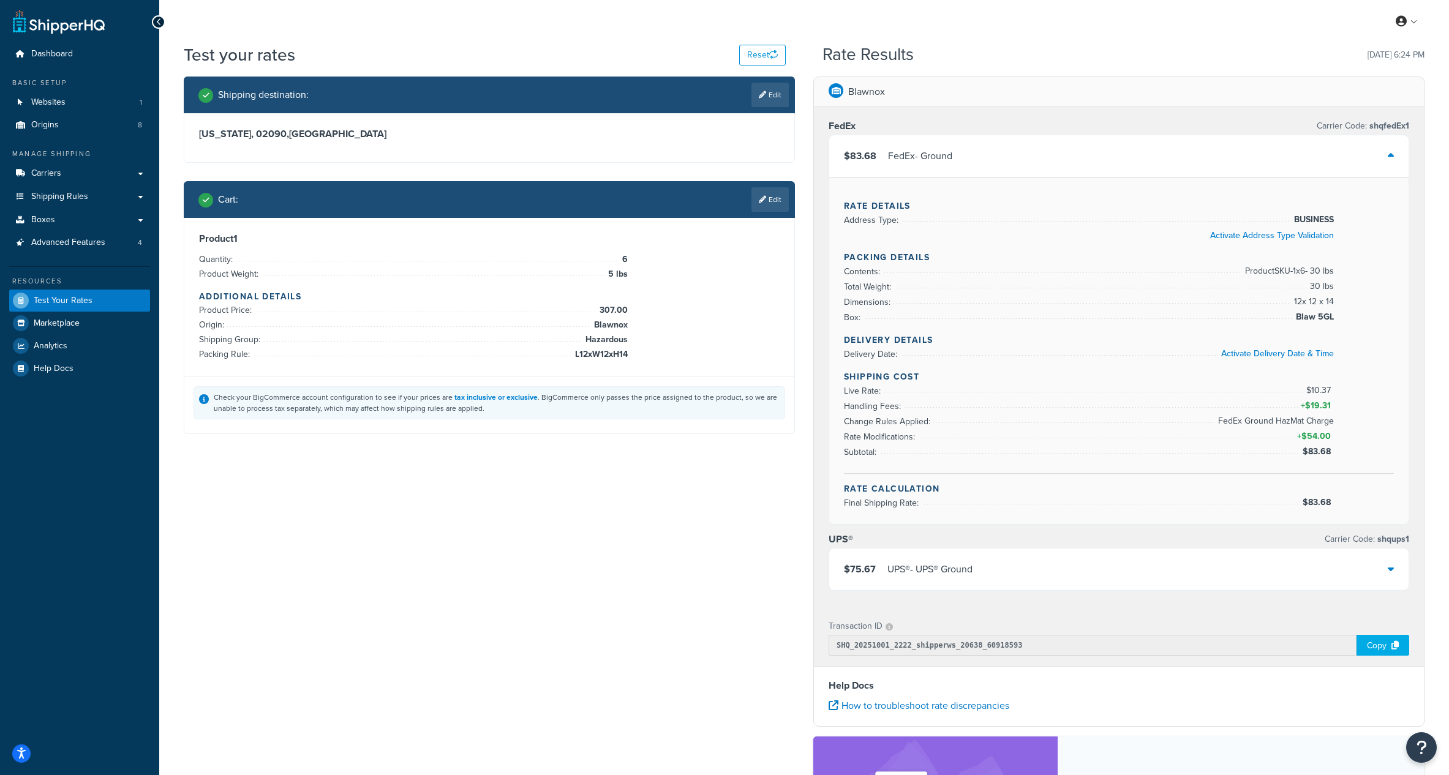
click at [1344, 160] on div "$83.68 FedEx - Ground" at bounding box center [1118, 156] width 579 height 42
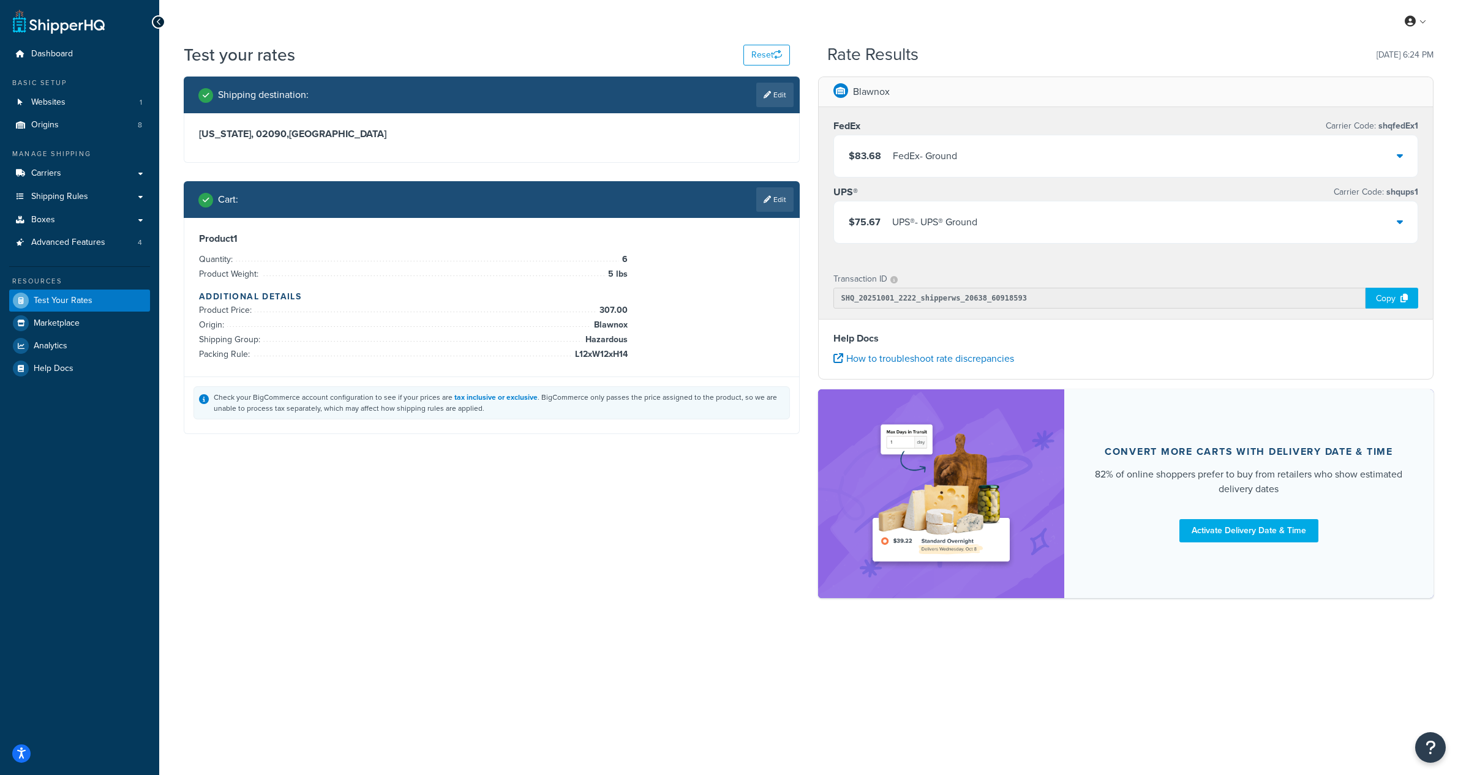
click at [1054, 224] on div "$75.67 UPS® - UPS® Ground" at bounding box center [1126, 222] width 584 height 42
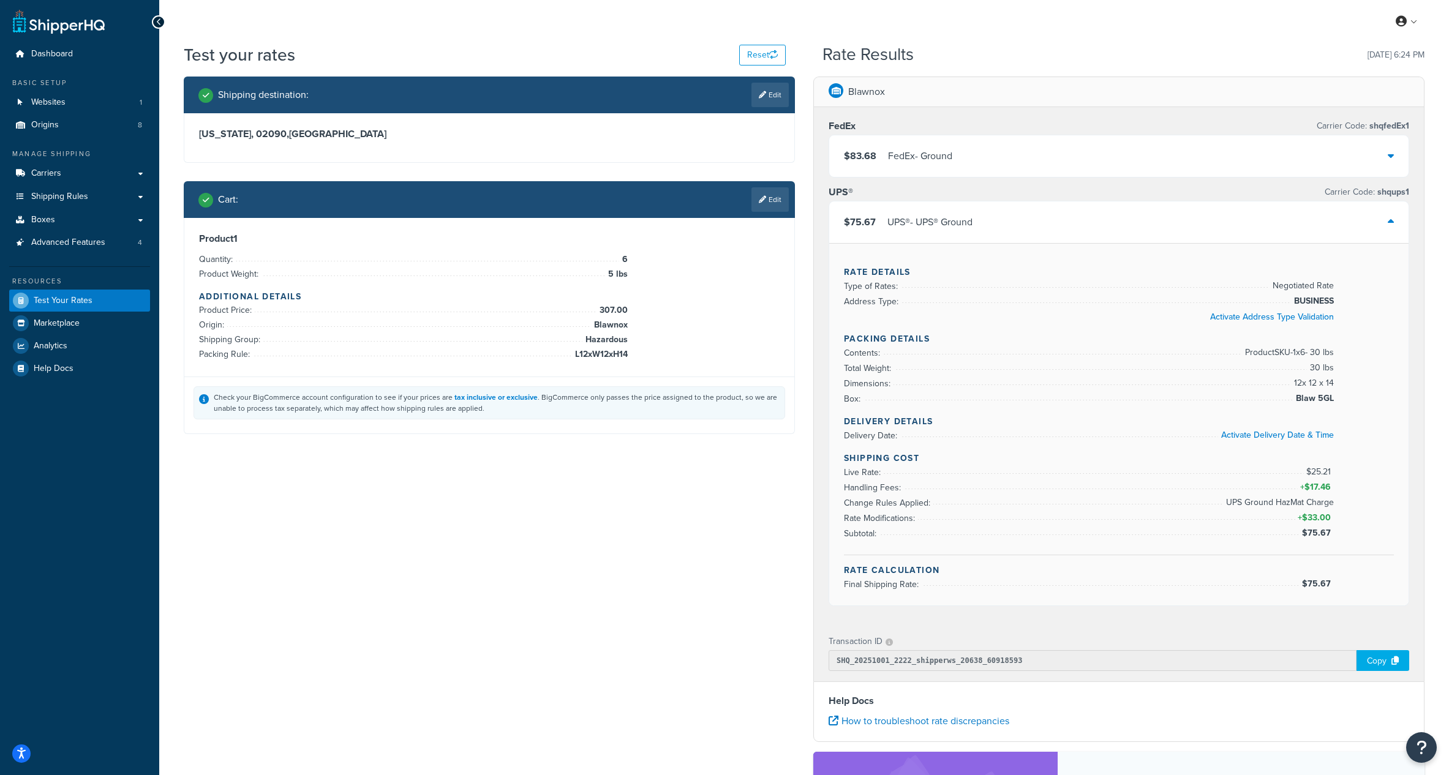
click at [1054, 224] on div "$75.67 UPS® - UPS® Ground" at bounding box center [1118, 222] width 579 height 42
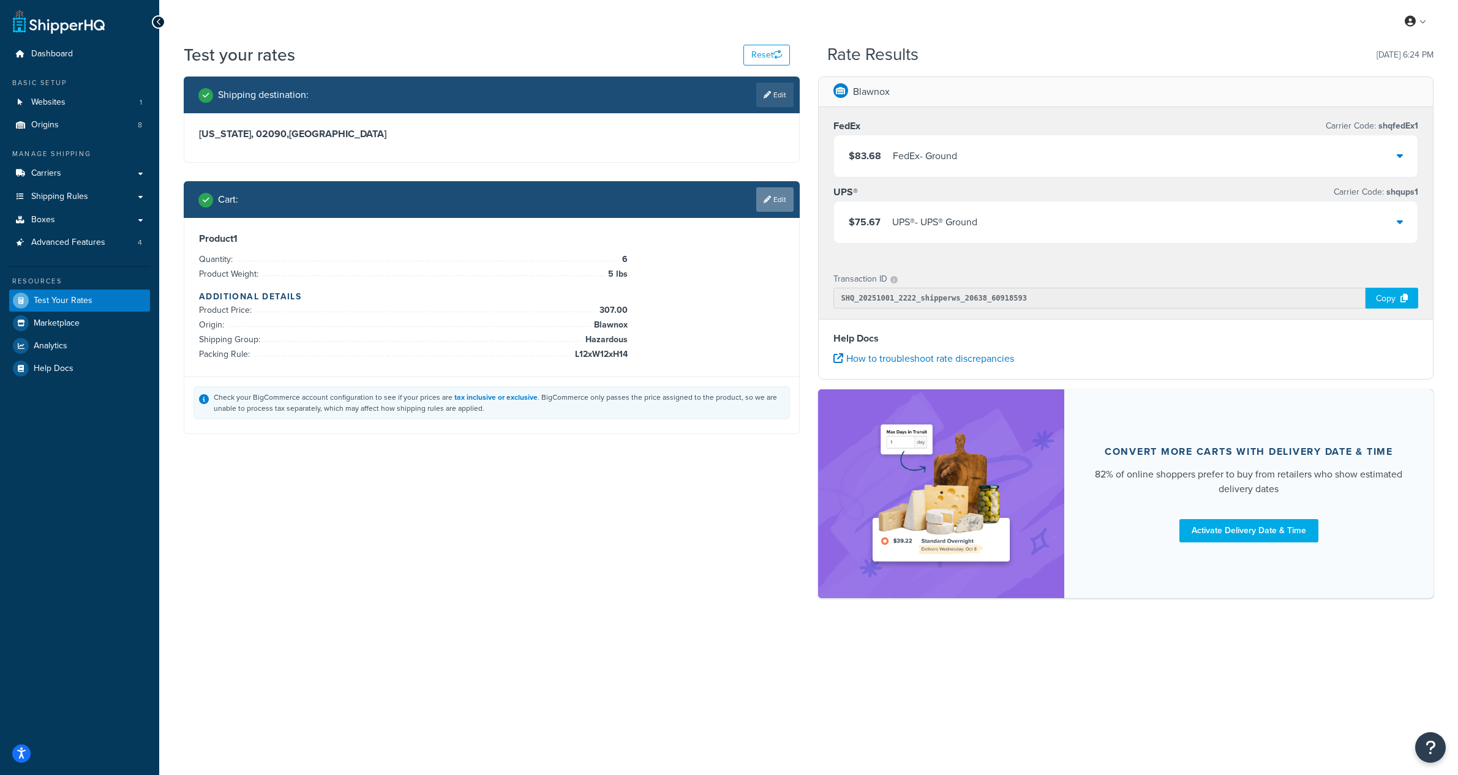
click at [784, 201] on link "Edit" at bounding box center [774, 199] width 37 height 24
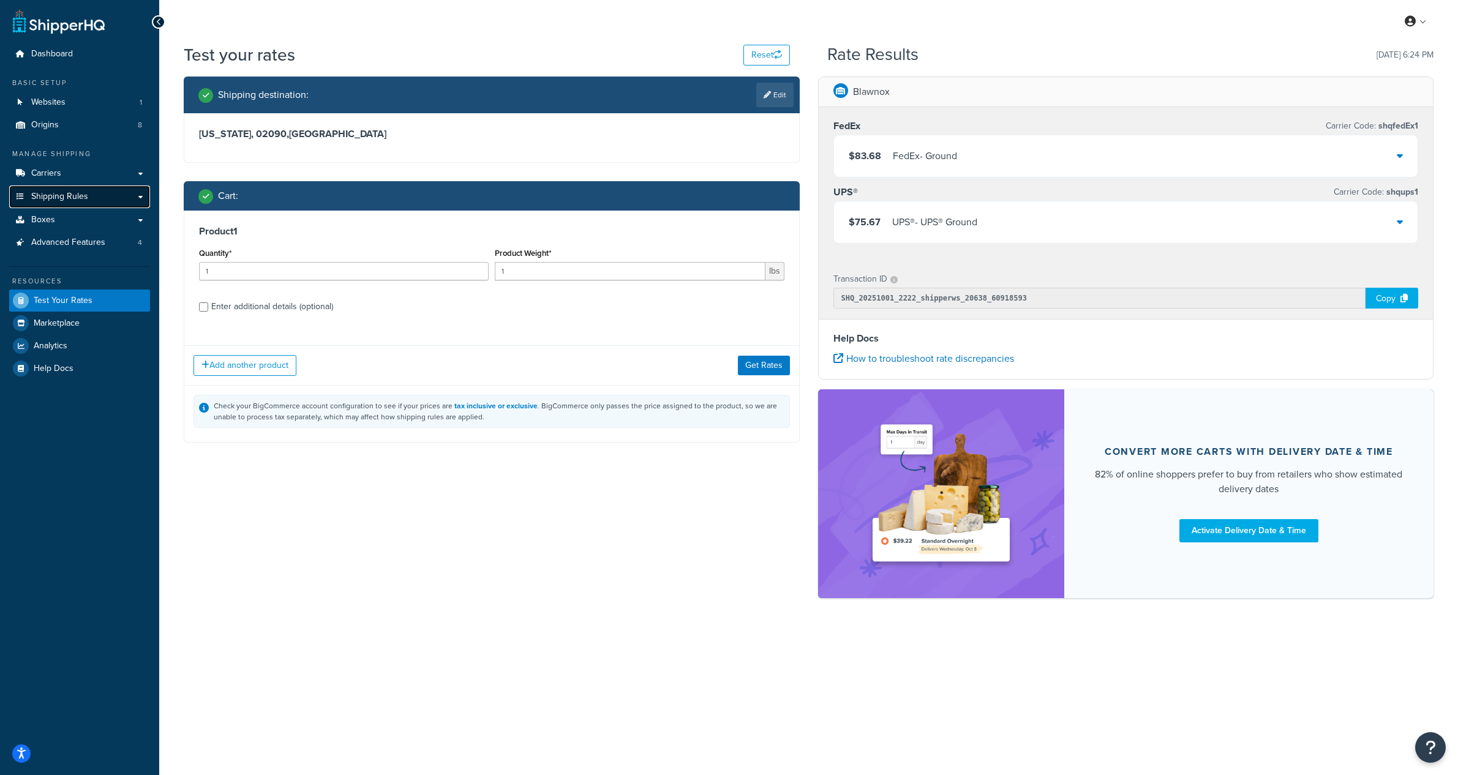
click at [51, 192] on span "Shipping Rules" at bounding box center [59, 197] width 57 height 10
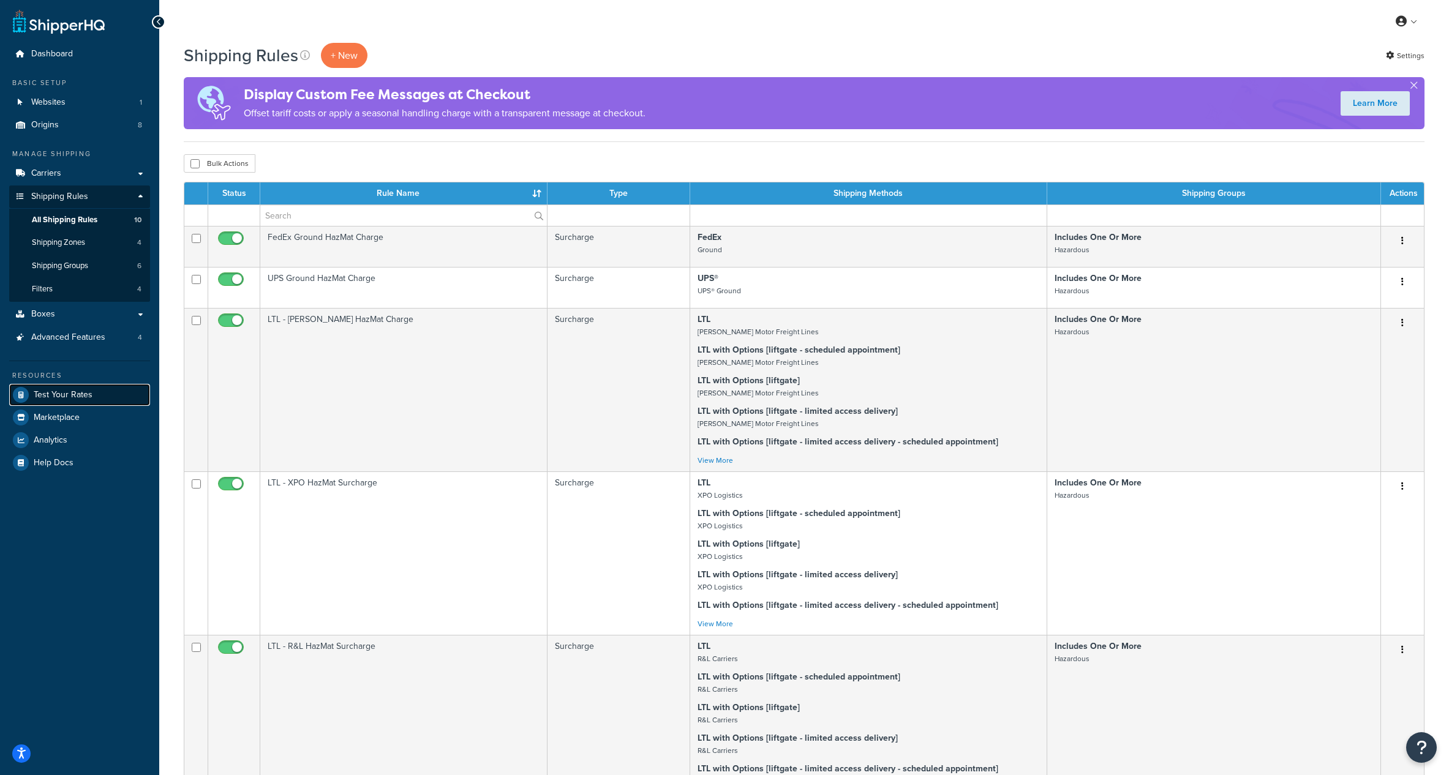
click at [58, 397] on span "Test Your Rates" at bounding box center [63, 395] width 59 height 10
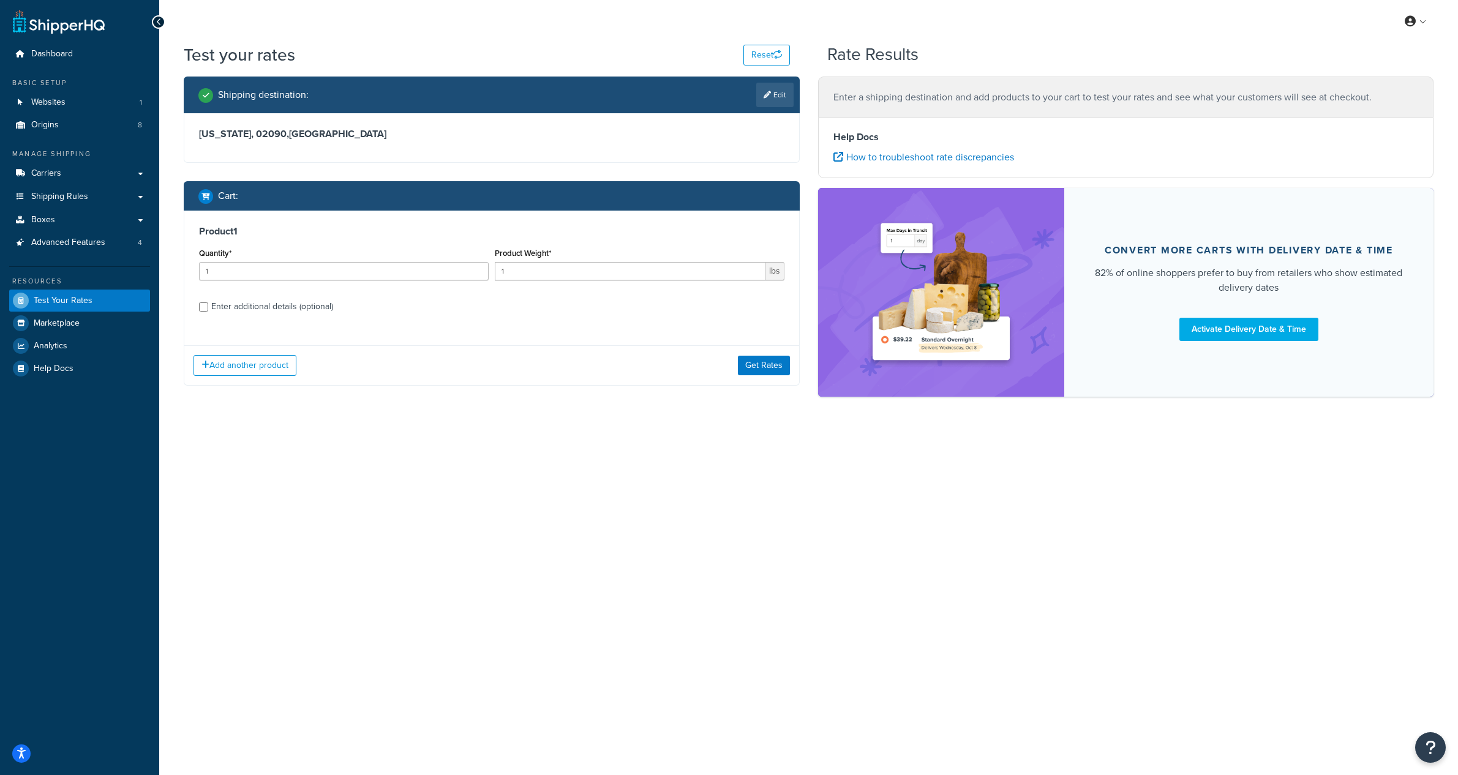
click at [295, 309] on div "Enter additional details (optional)" at bounding box center [272, 306] width 122 height 17
click at [208, 309] on input "Enter additional details (optional)" at bounding box center [203, 306] width 9 height 9
checkbox input "true"
select select "84592"
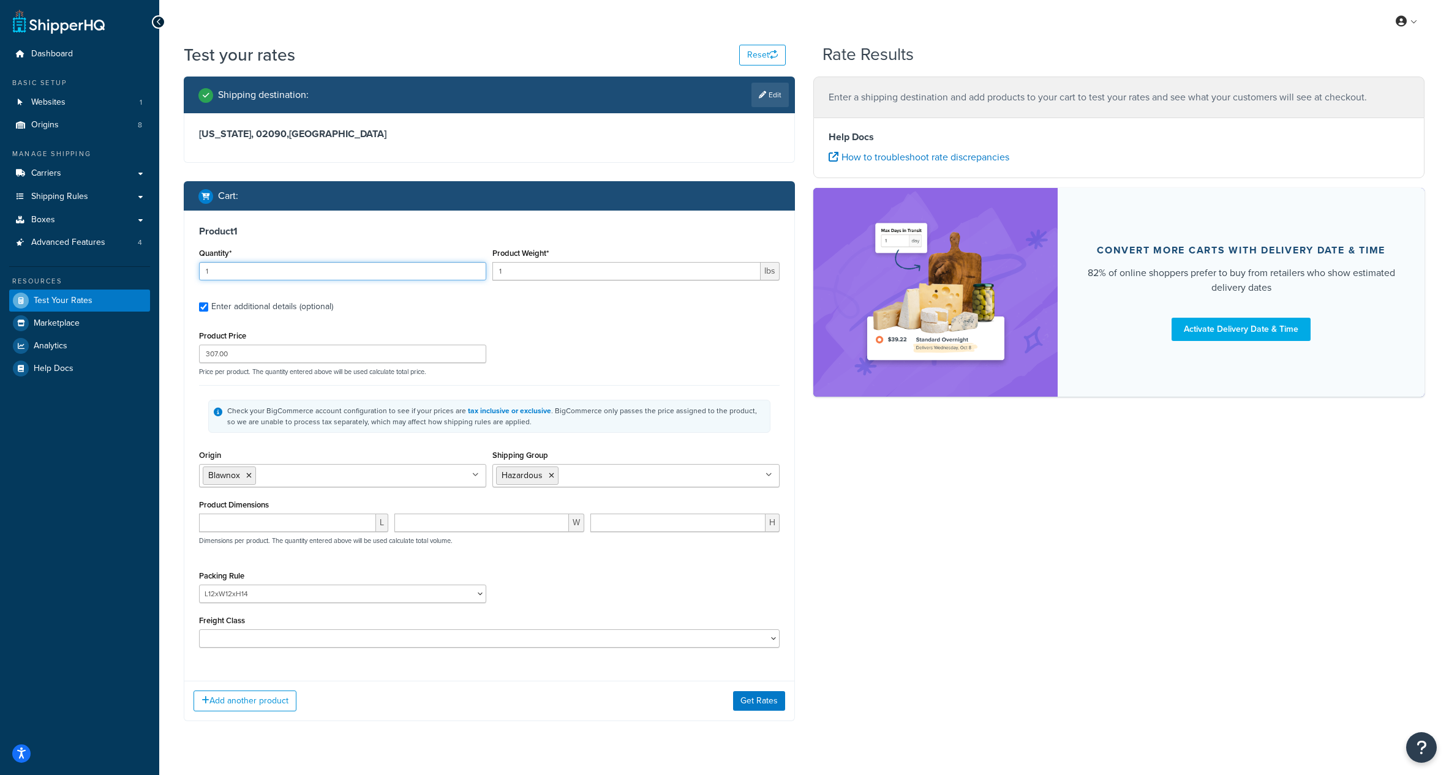
click at [307, 273] on input "1" at bounding box center [342, 271] width 287 height 18
type input "6"
type input "5"
click at [616, 379] on div "Product Price 307.00 Price per product. The quantity entered above will be used…" at bounding box center [489, 488] width 580 height 320
click at [772, 704] on button "Get Rates" at bounding box center [759, 701] width 52 height 20
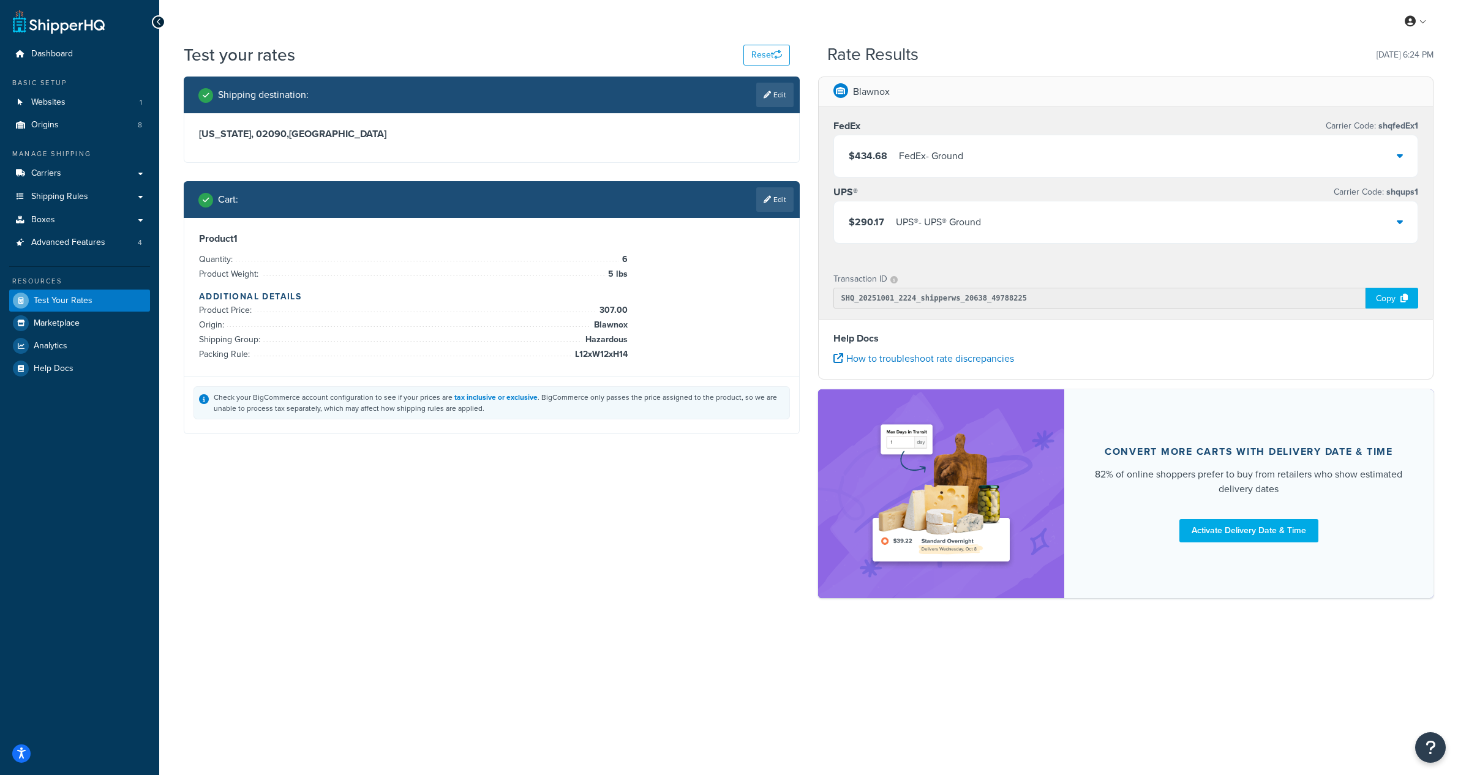
click at [1087, 154] on div "$434.68 FedEx - Ground" at bounding box center [1126, 156] width 584 height 42
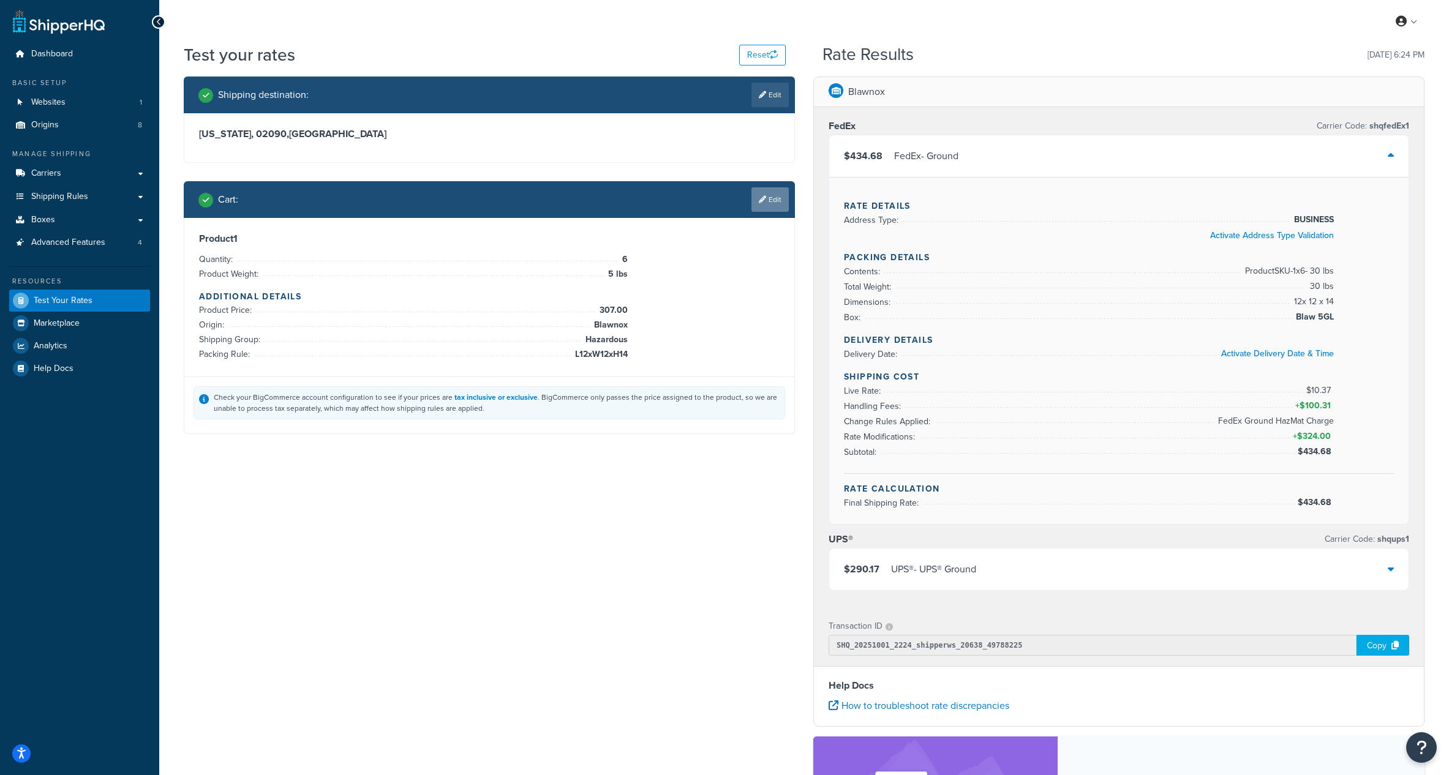
click at [768, 203] on link "Edit" at bounding box center [769, 199] width 37 height 24
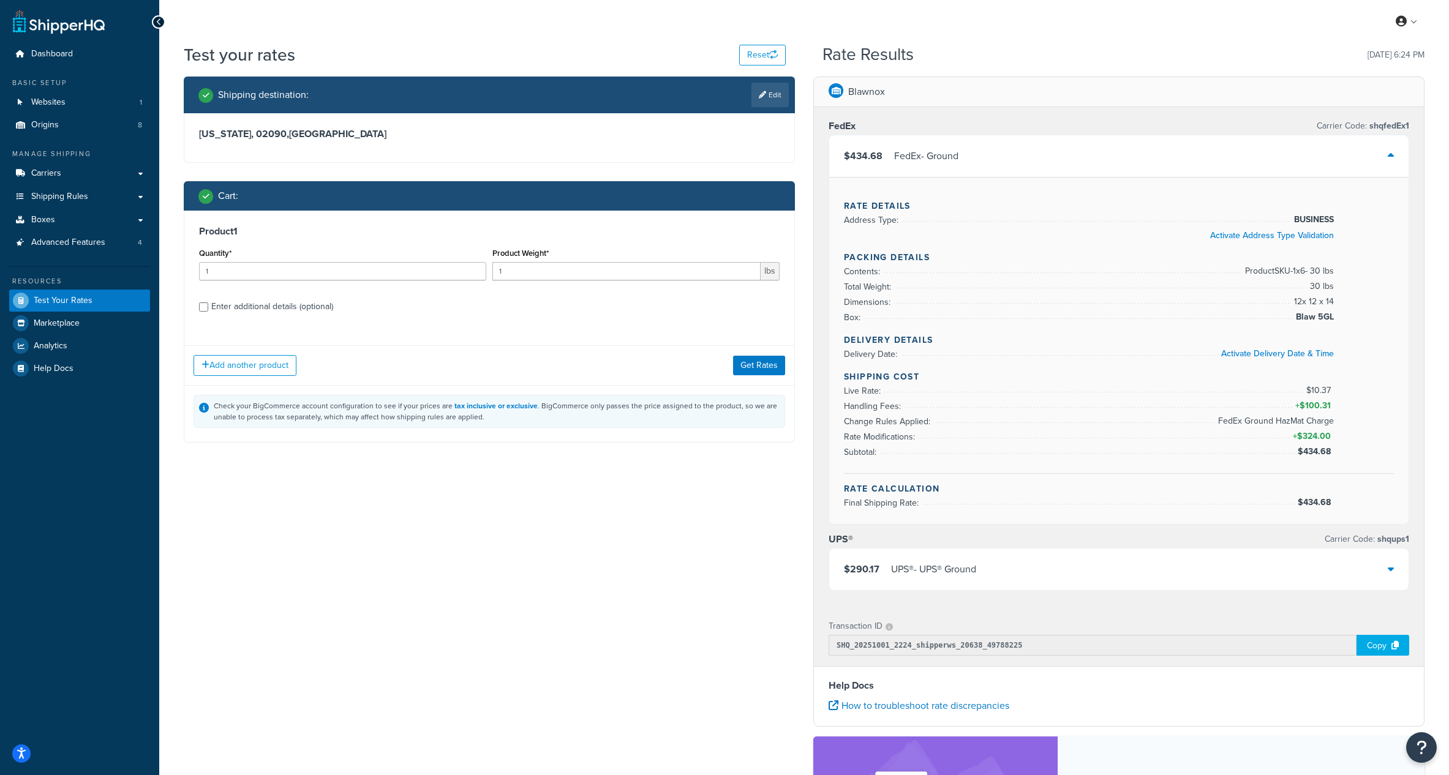
click at [246, 311] on div "Enter additional details (optional)" at bounding box center [272, 306] width 122 height 17
click at [208, 311] on input "Enter additional details (optional)" at bounding box center [203, 306] width 9 height 9
checkbox input "true"
select select "84592"
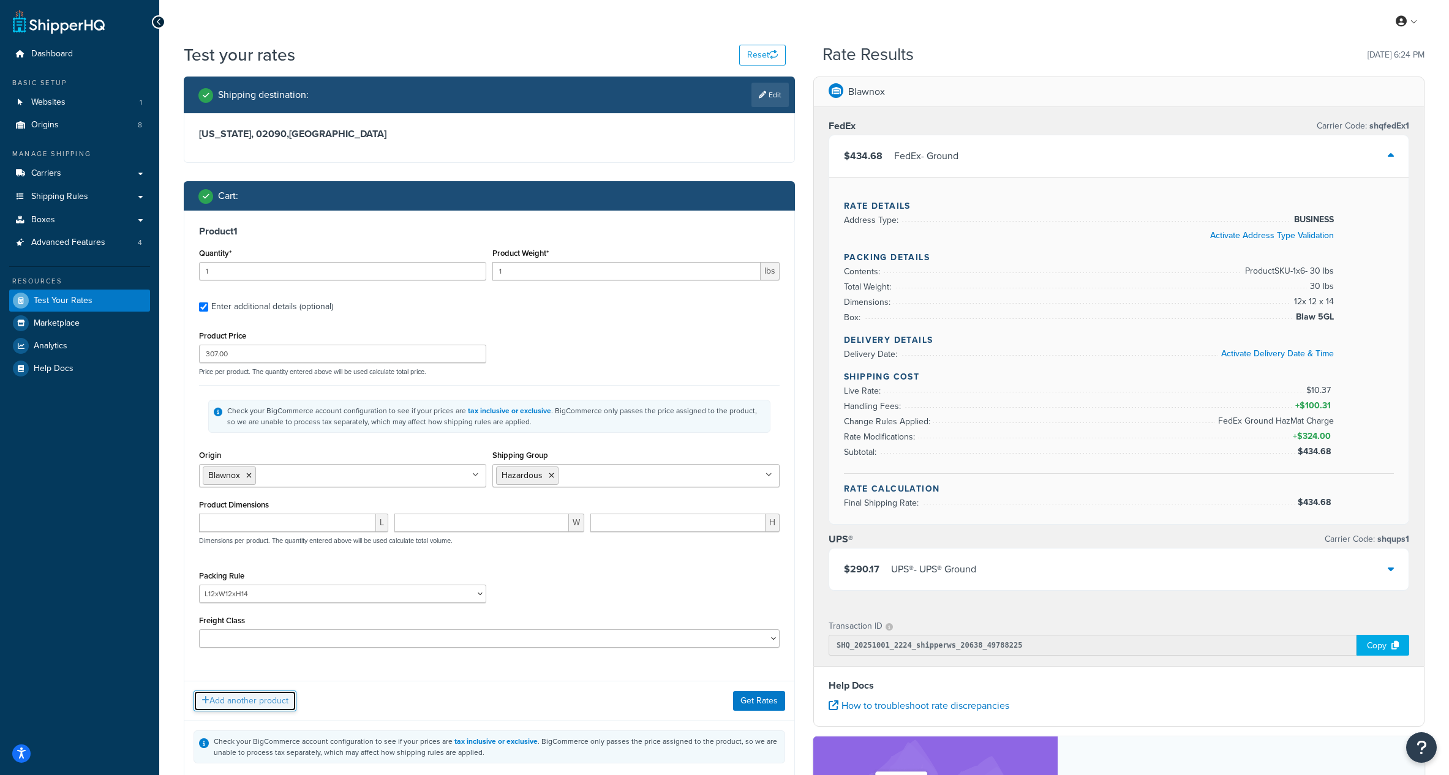
click at [252, 704] on button "Add another product" at bounding box center [244, 701] width 103 height 21
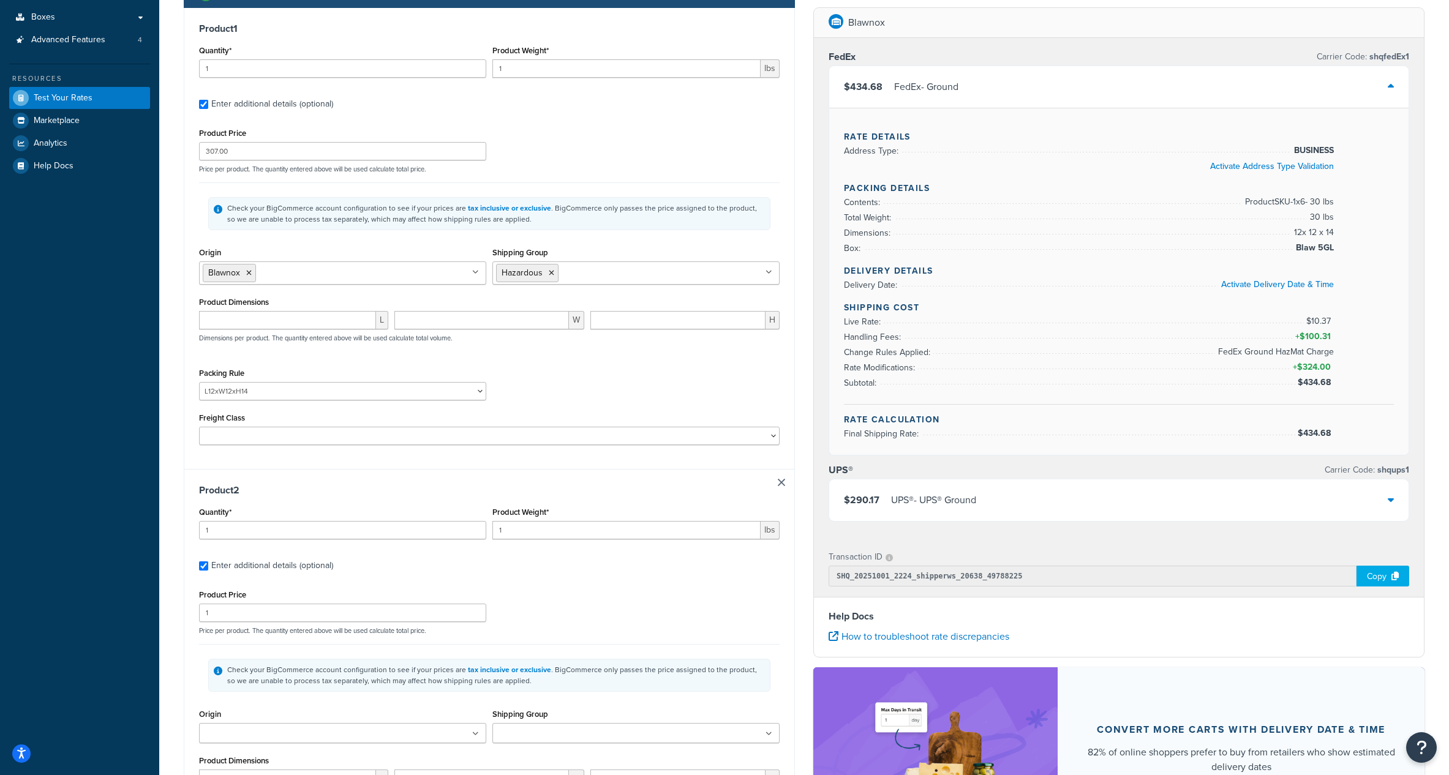
scroll to position [168, 0]
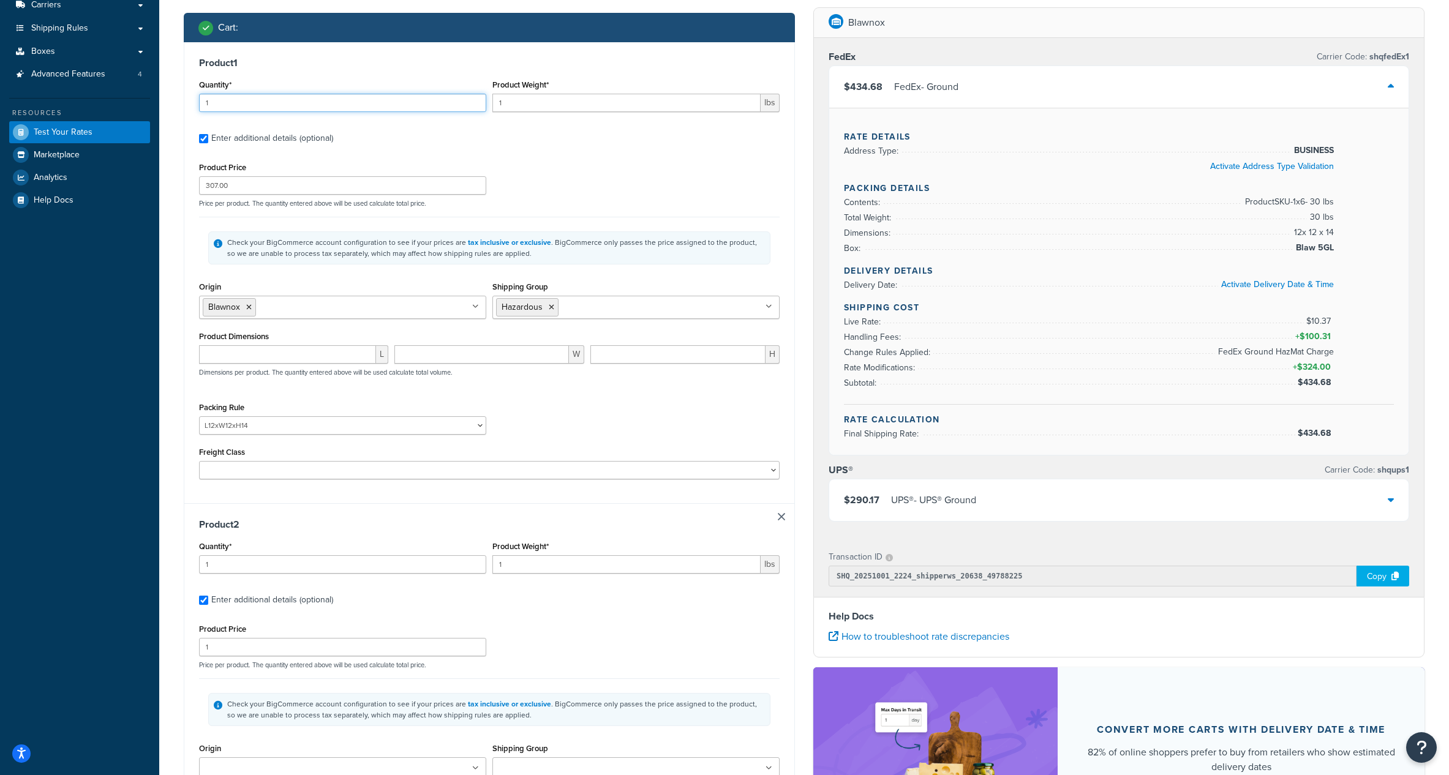
click at [268, 107] on input "1" at bounding box center [342, 103] width 287 height 18
type input "10"
type input "64"
click at [550, 408] on div "Packing Rule L10.75xW10.75xH15.75 L10xW14.75xH10.75 L11.5xW8.5xH8.5 L11xW10xH9 …" at bounding box center [489, 421] width 587 height 45
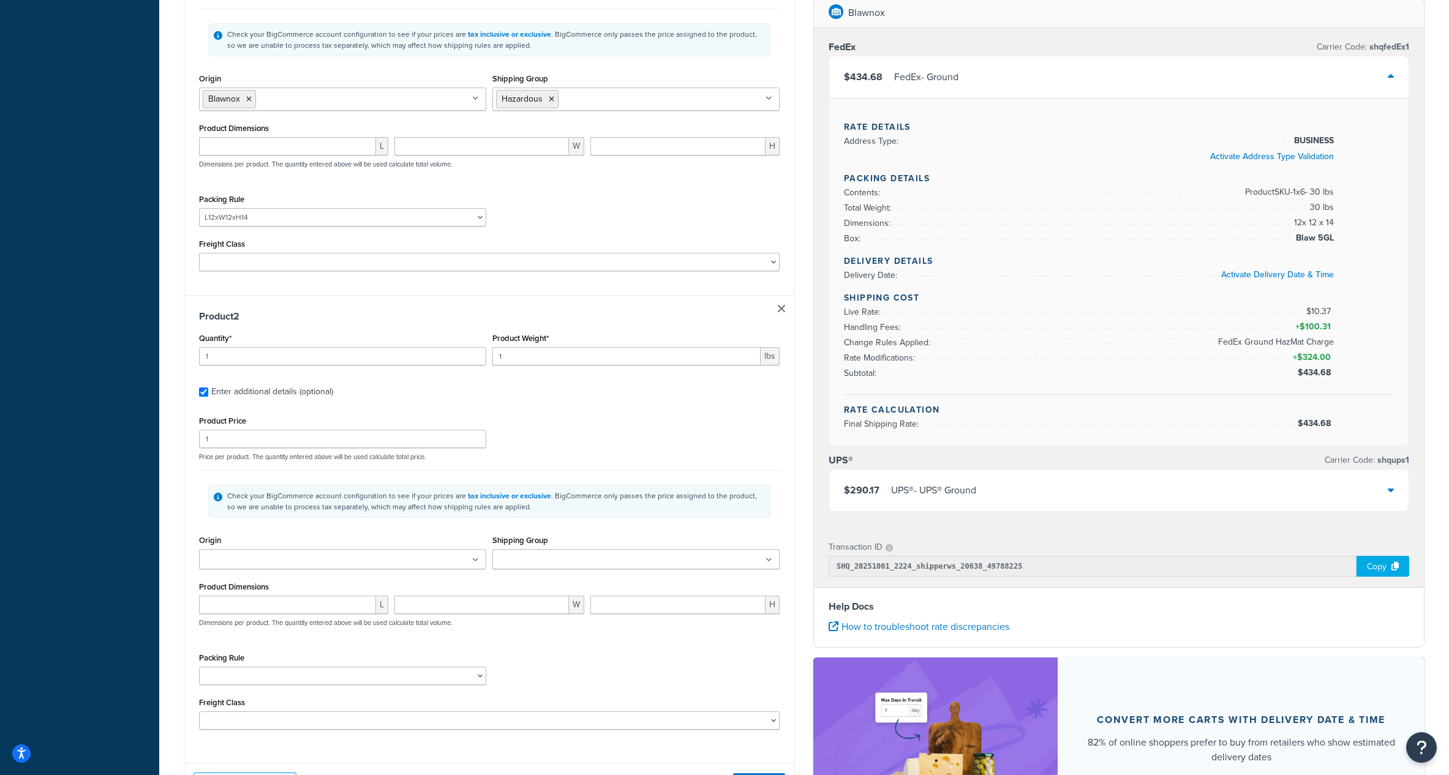
scroll to position [377, 0]
click at [265, 350] on input "1" at bounding box center [342, 356] width 287 height 18
type input "6"
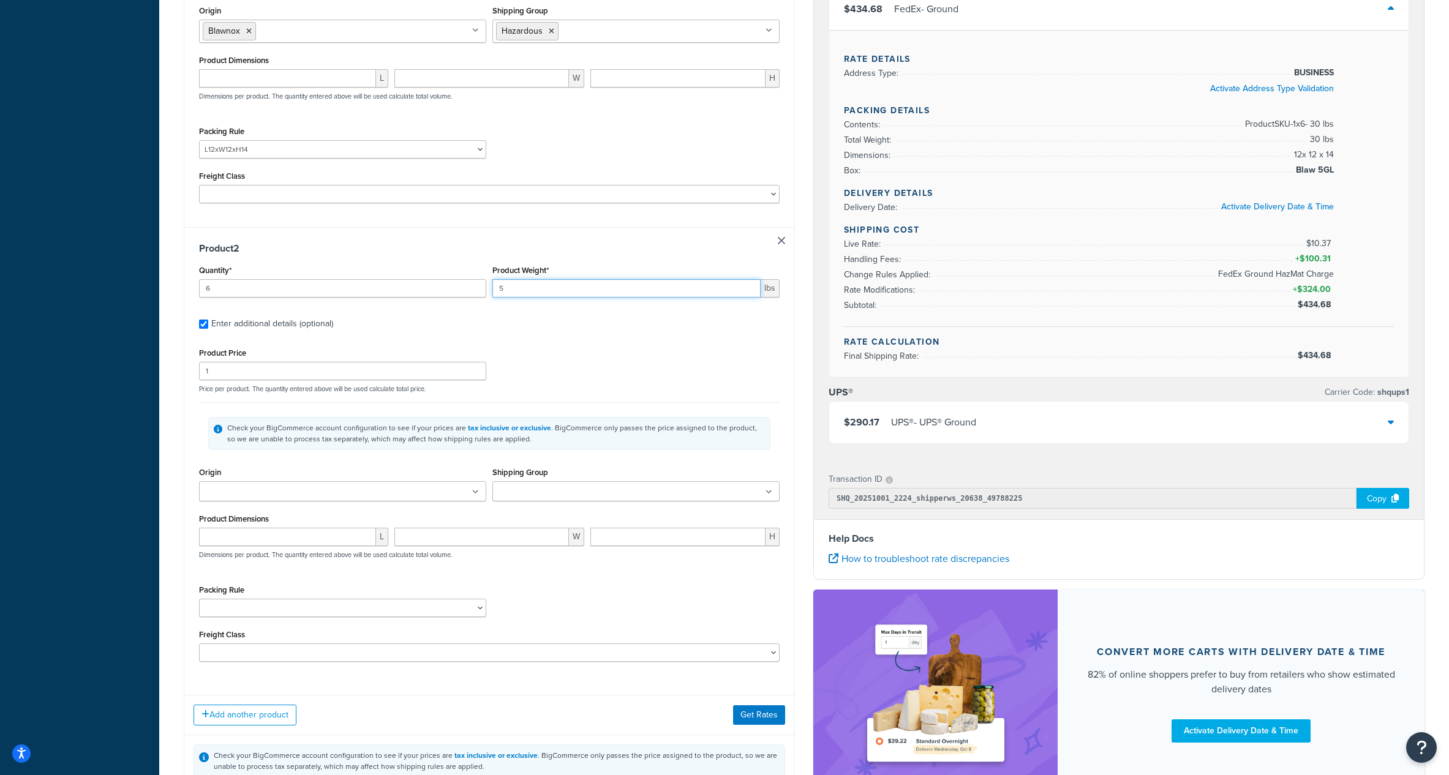
scroll to position [468, 0]
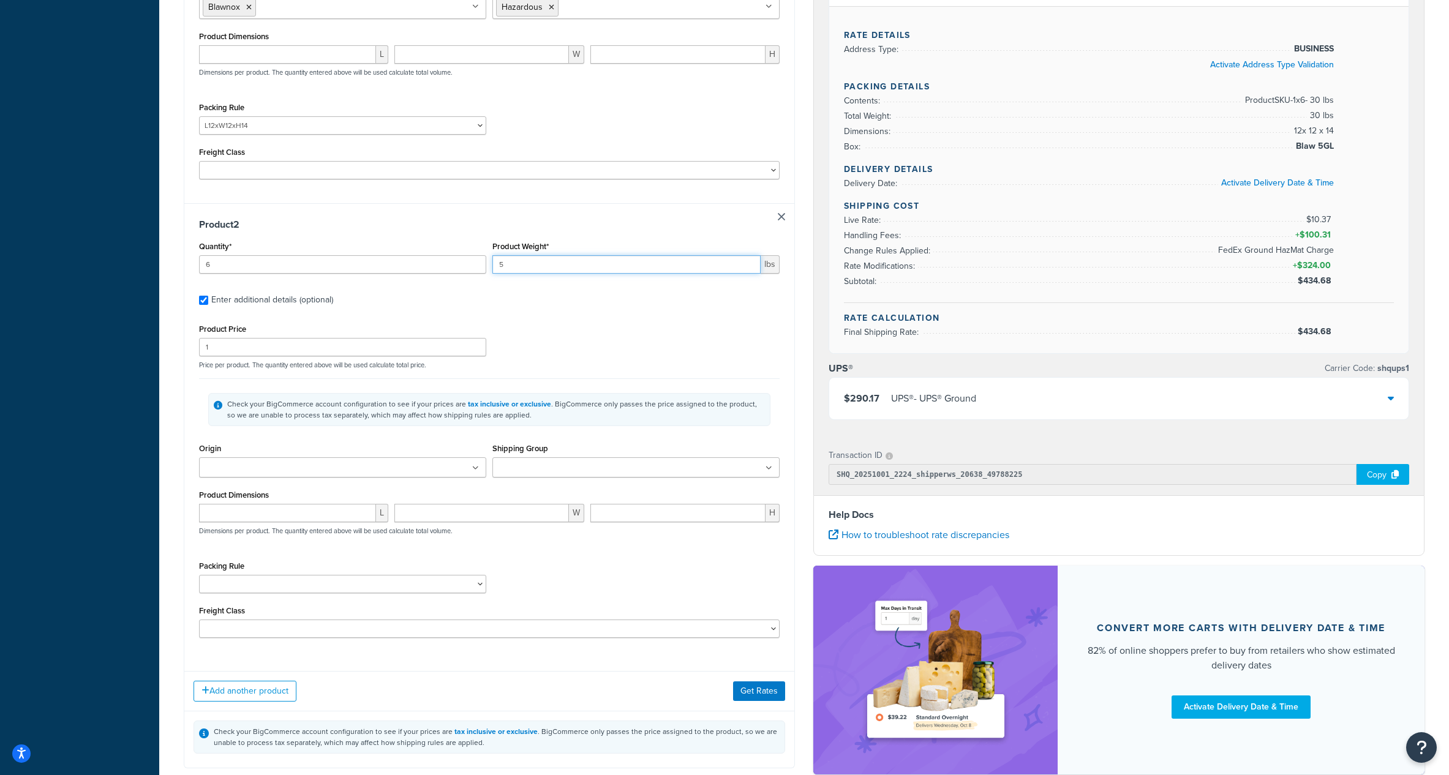
type input "5"
click at [318, 472] on ul at bounding box center [342, 467] width 287 height 20
type input "z"
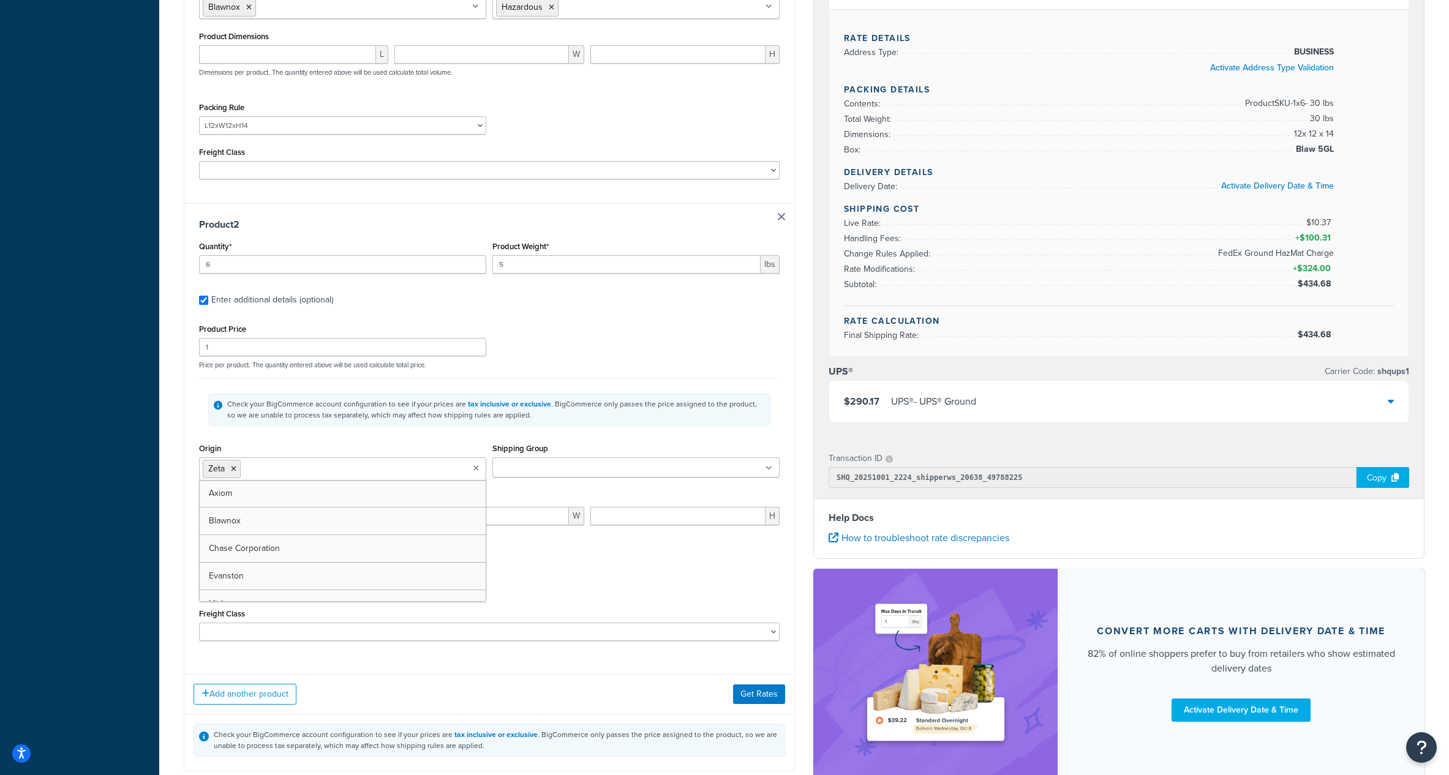
click at [558, 469] on input "Shipping Group" at bounding box center [550, 468] width 108 height 13
click at [292, 558] on div "Product Price 1 Price per product. The quantity entered above will be used calc…" at bounding box center [489, 481] width 580 height 320
click at [276, 586] on select "L10.75xW10.75xH15.75 L10xW14.75xH10.75 L11.5xW8.5xH8.5 L11xW10xH9 L11XW12XH11 L…" at bounding box center [342, 587] width 287 height 18
select select "87821"
click at [199, 578] on select "L10.75xW10.75xH15.75 L10xW14.75xH10.75 L11.5xW8.5xH8.5 L11xW10xH9 L11XW12XH11 L…" at bounding box center [342, 587] width 287 height 18
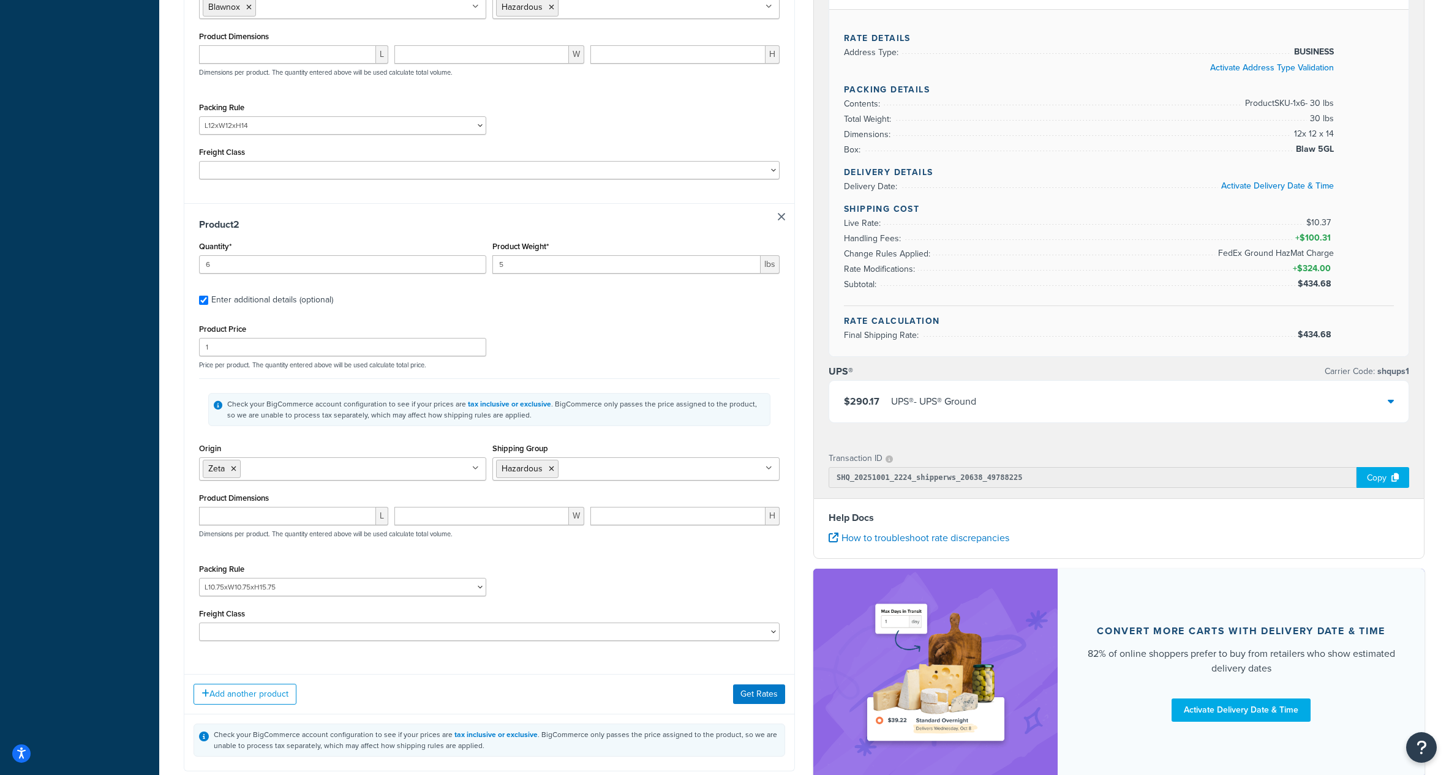
click at [563, 586] on div "Packing Rule L10.75xW10.75xH15.75 L10xW14.75xH10.75 L11.5xW8.5xH8.5 L11xW10xH9 …" at bounding box center [489, 583] width 587 height 45
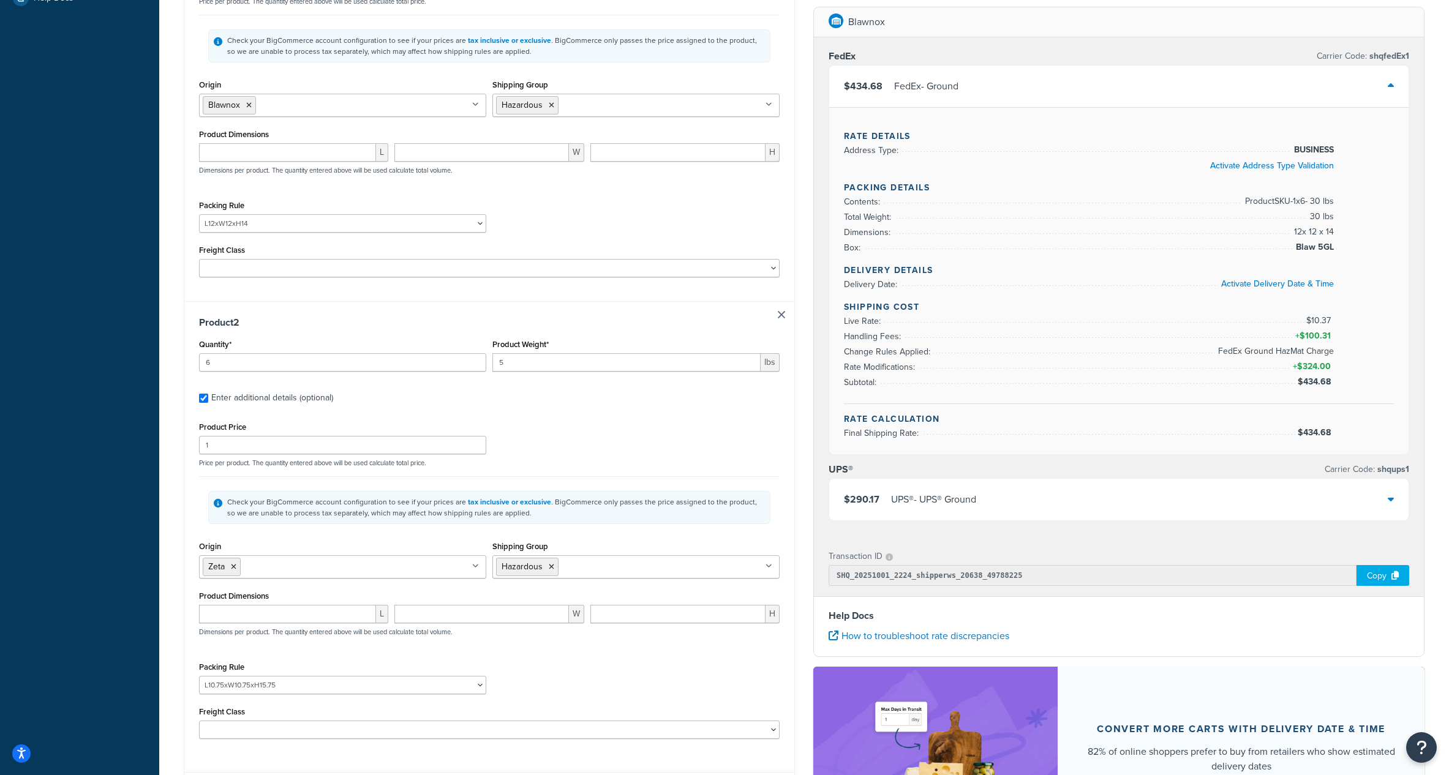
scroll to position [411, 0]
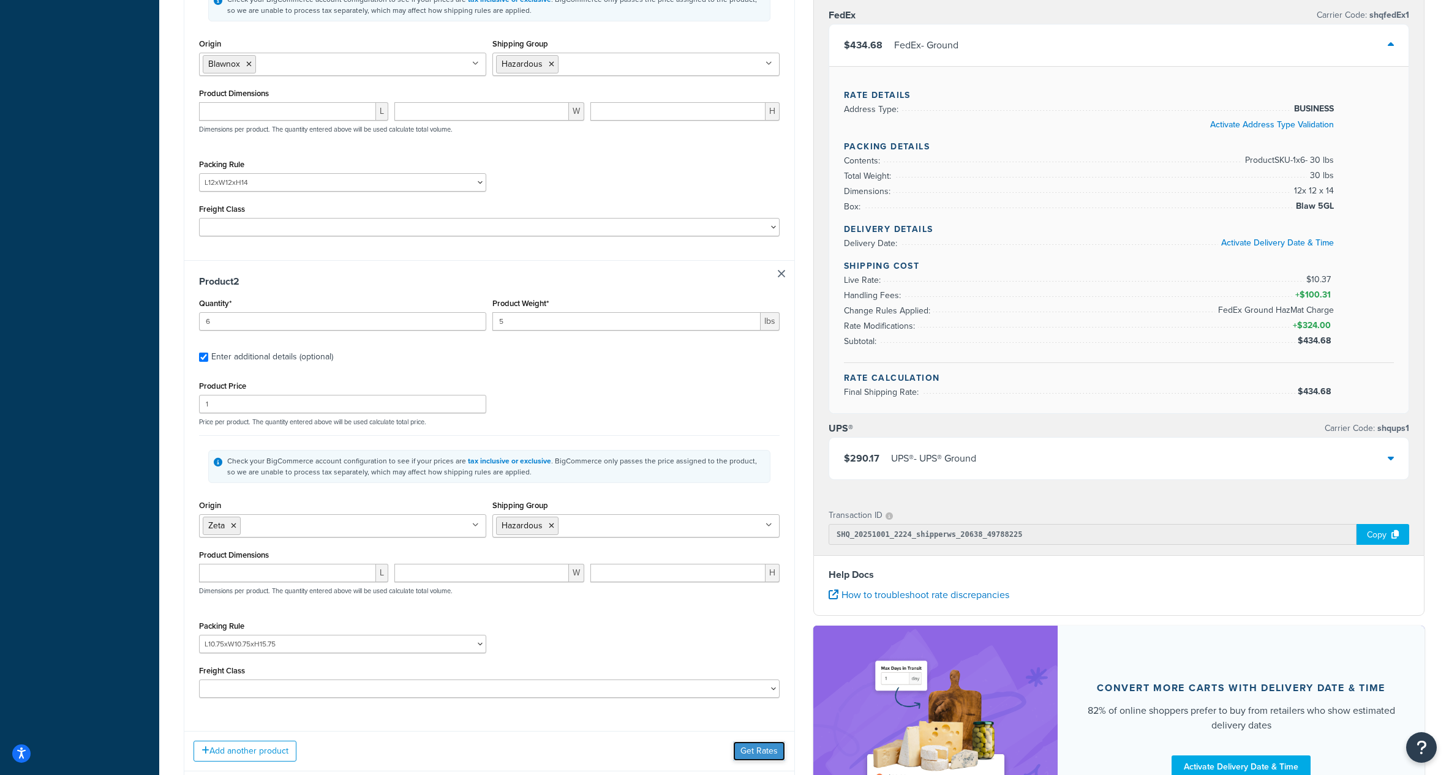
click at [749, 756] on button "Get Rates" at bounding box center [759, 752] width 52 height 20
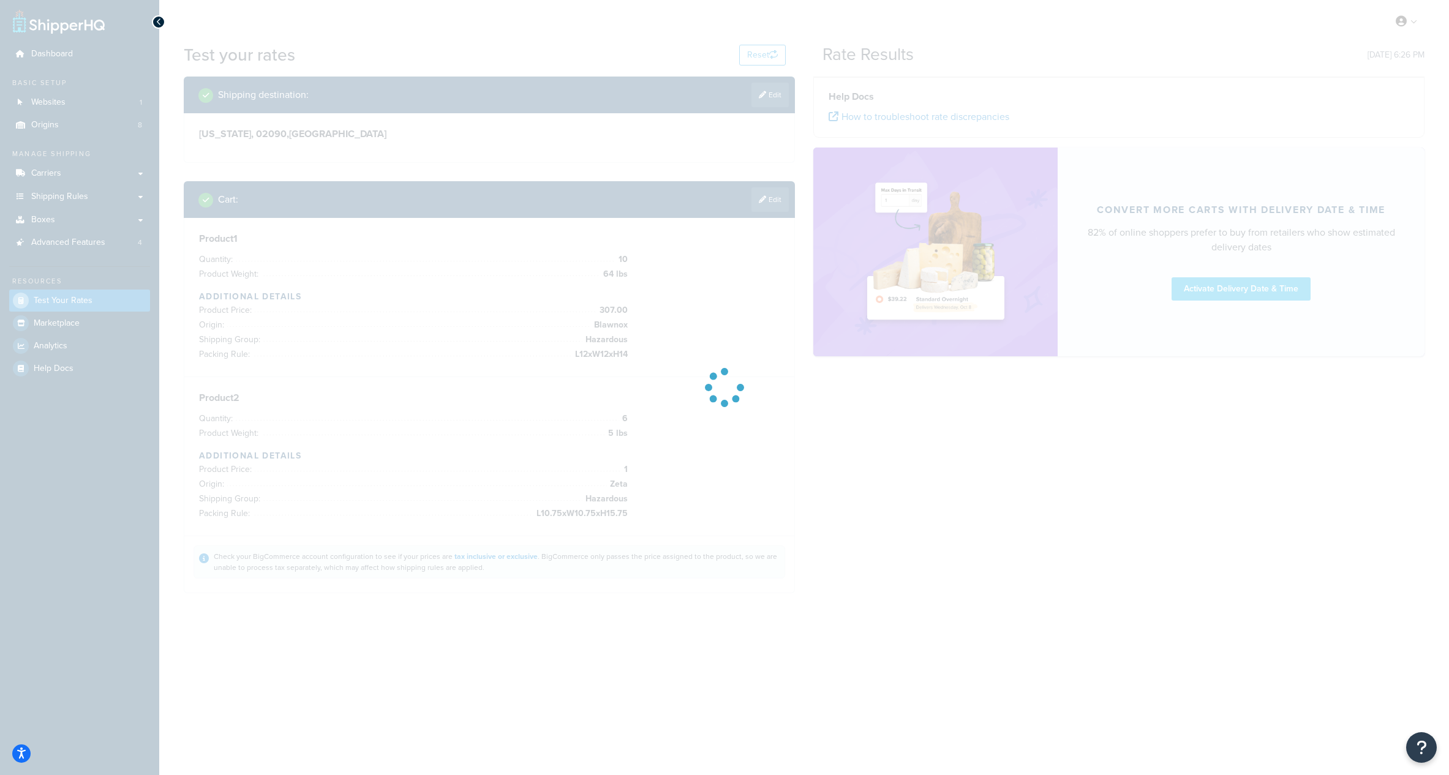
scroll to position [0, 0]
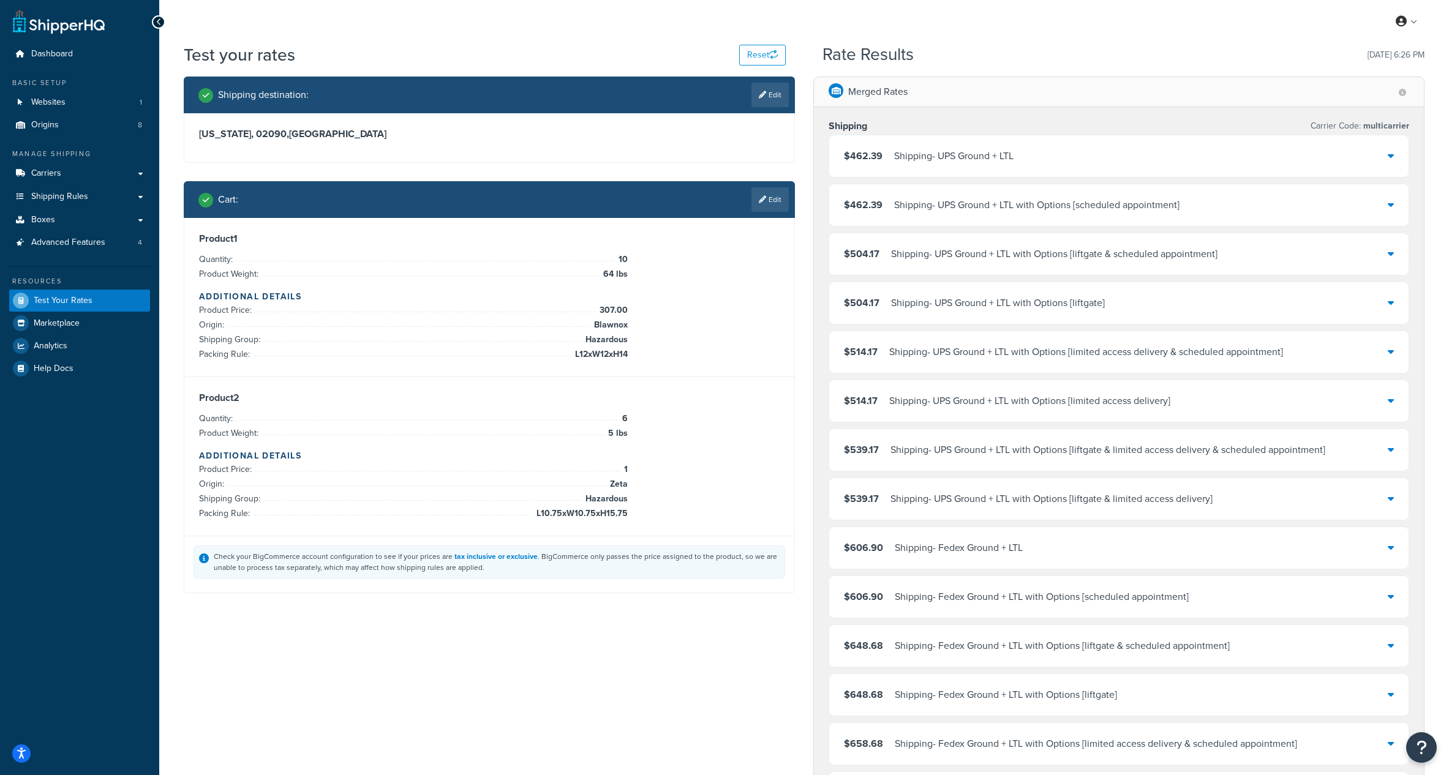
click at [1091, 349] on div "Shipping - UPS Ground + LTL with Options [limited access delivery & scheduled a…" at bounding box center [1086, 352] width 394 height 17
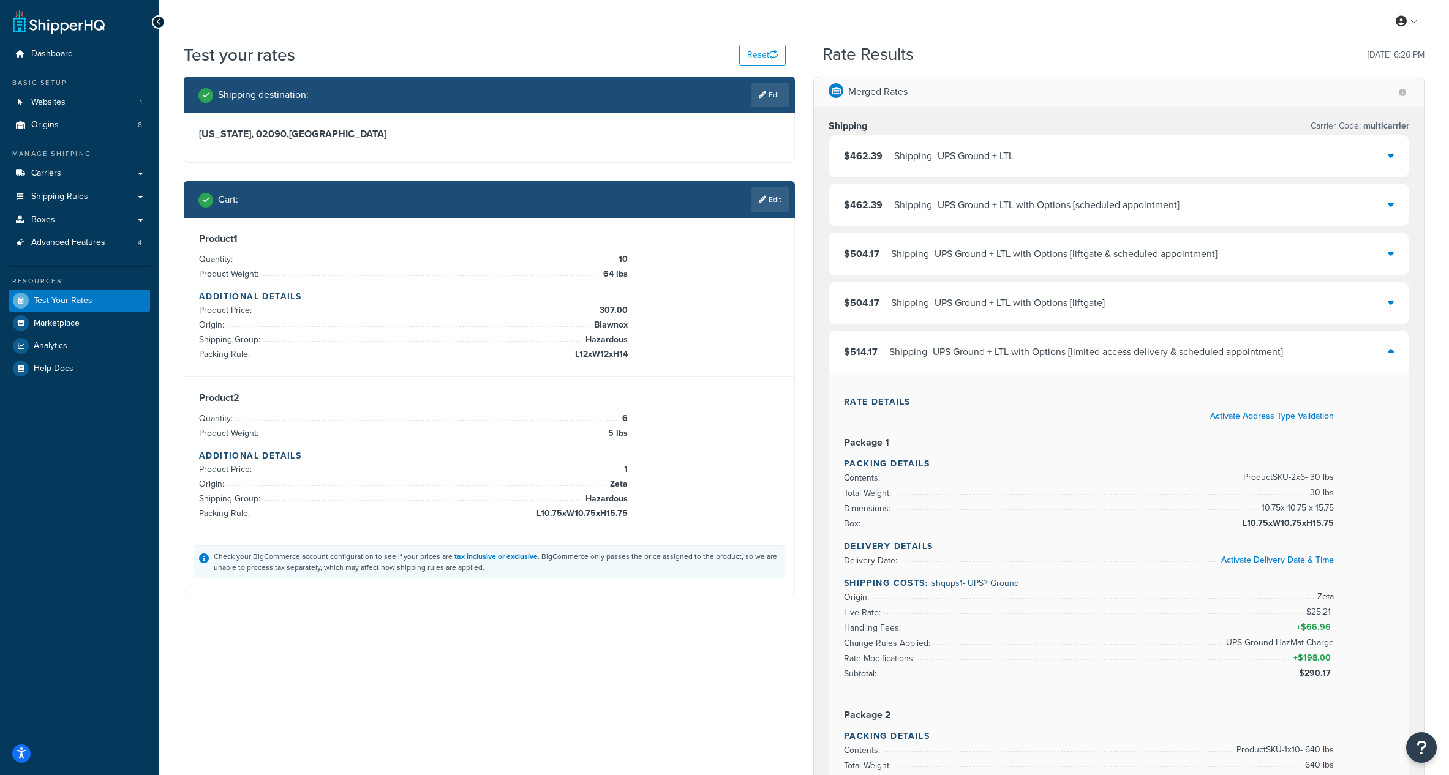
click at [422, 9] on div "My Profile Billing Global Settings Contact Us Logout" at bounding box center [804, 21] width 1290 height 43
click at [435, 32] on div "My Profile Billing Global Settings Contact Us Logout" at bounding box center [804, 21] width 1290 height 43
click at [573, 30] on div "My Profile Billing Global Settings Contact Us Logout" at bounding box center [804, 21] width 1290 height 43
click at [67, 197] on span "Shipping Rules" at bounding box center [59, 197] width 57 height 10
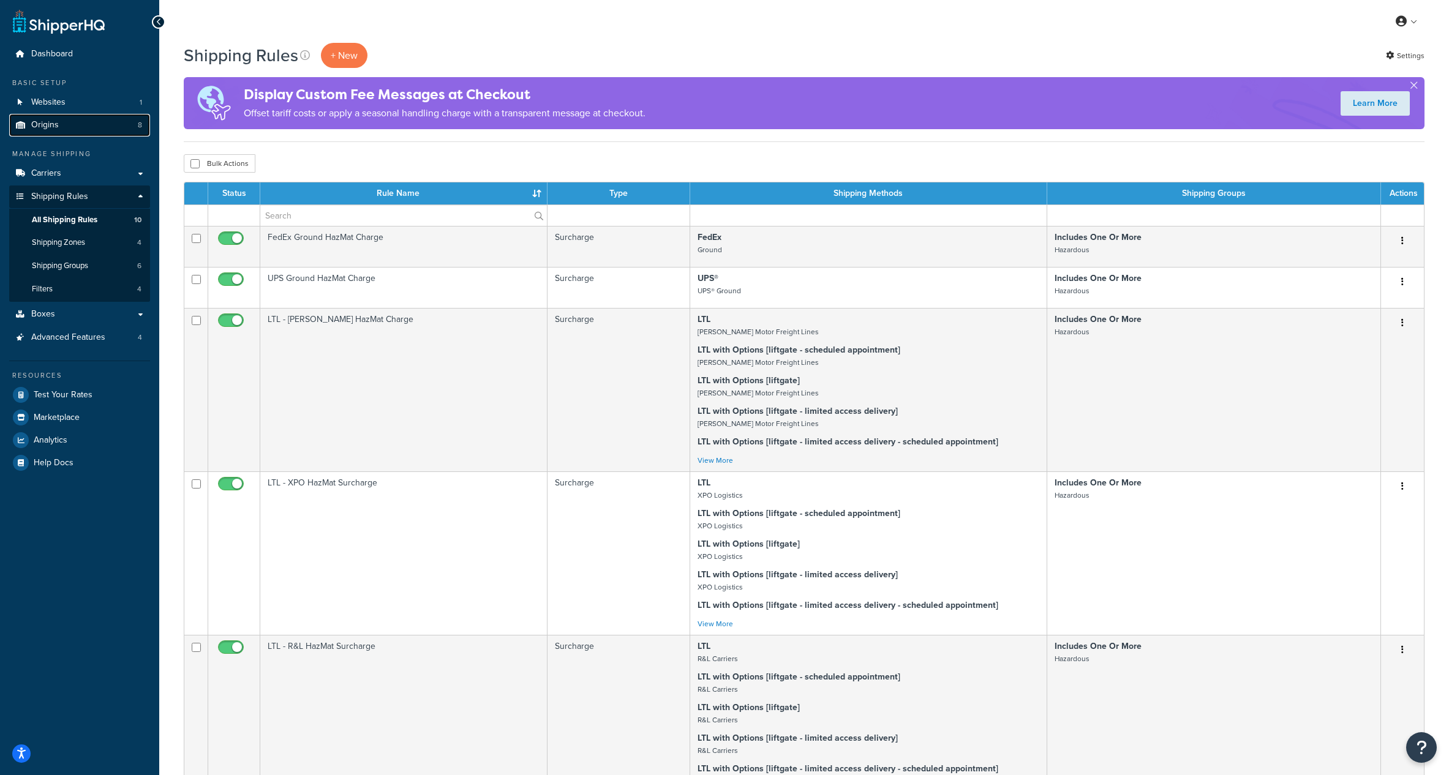
click at [40, 126] on span "Origins" at bounding box center [45, 125] width 28 height 10
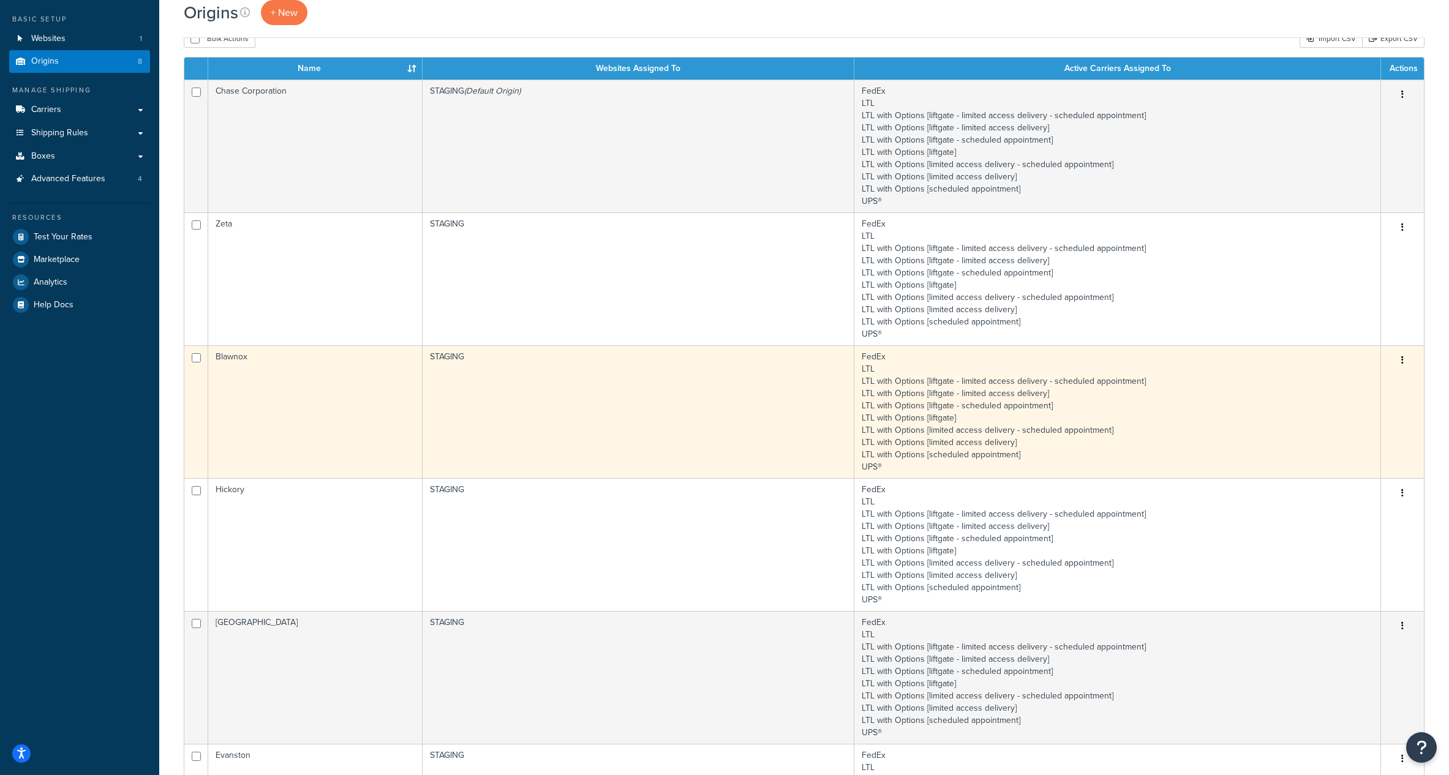
scroll to position [66, 0]
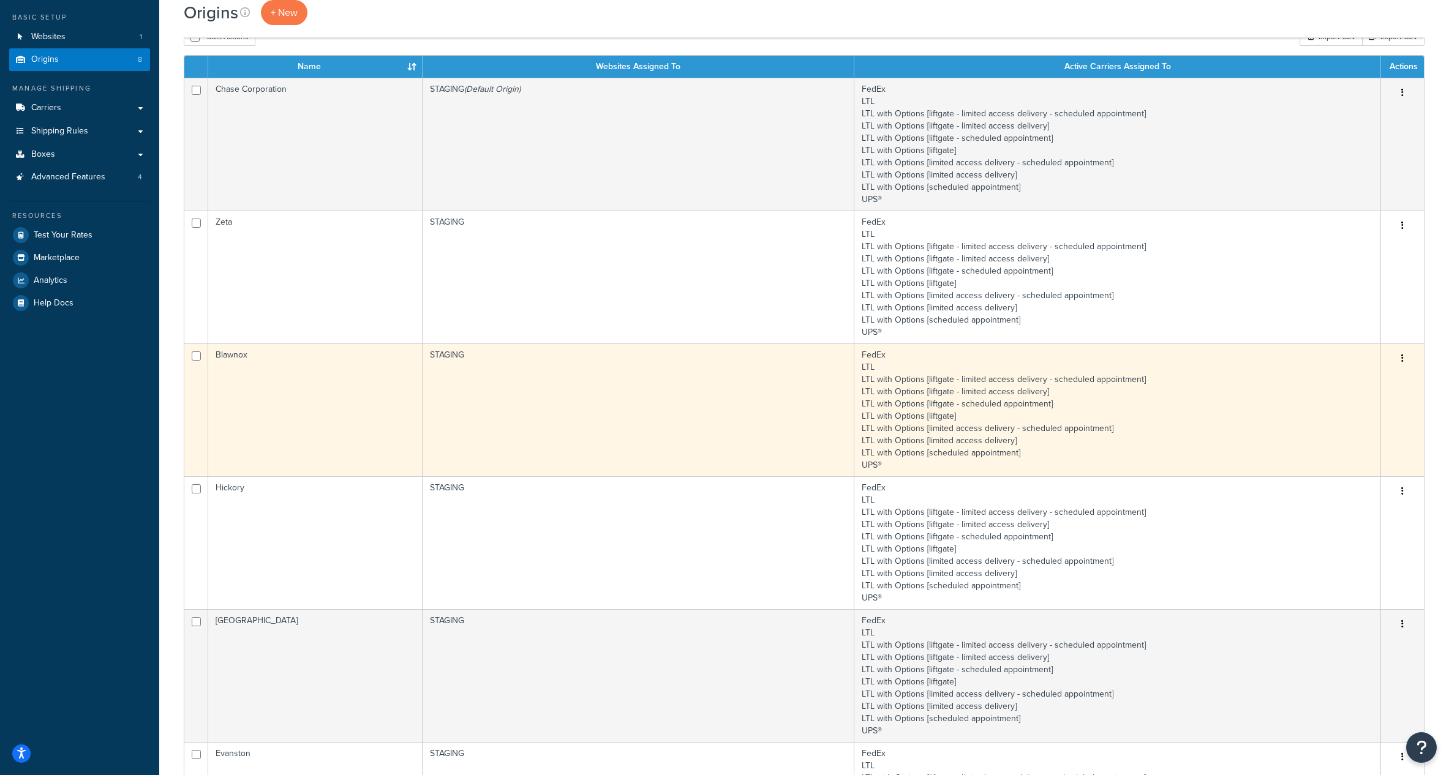
click at [339, 383] on td "Blawnox" at bounding box center [315, 410] width 214 height 133
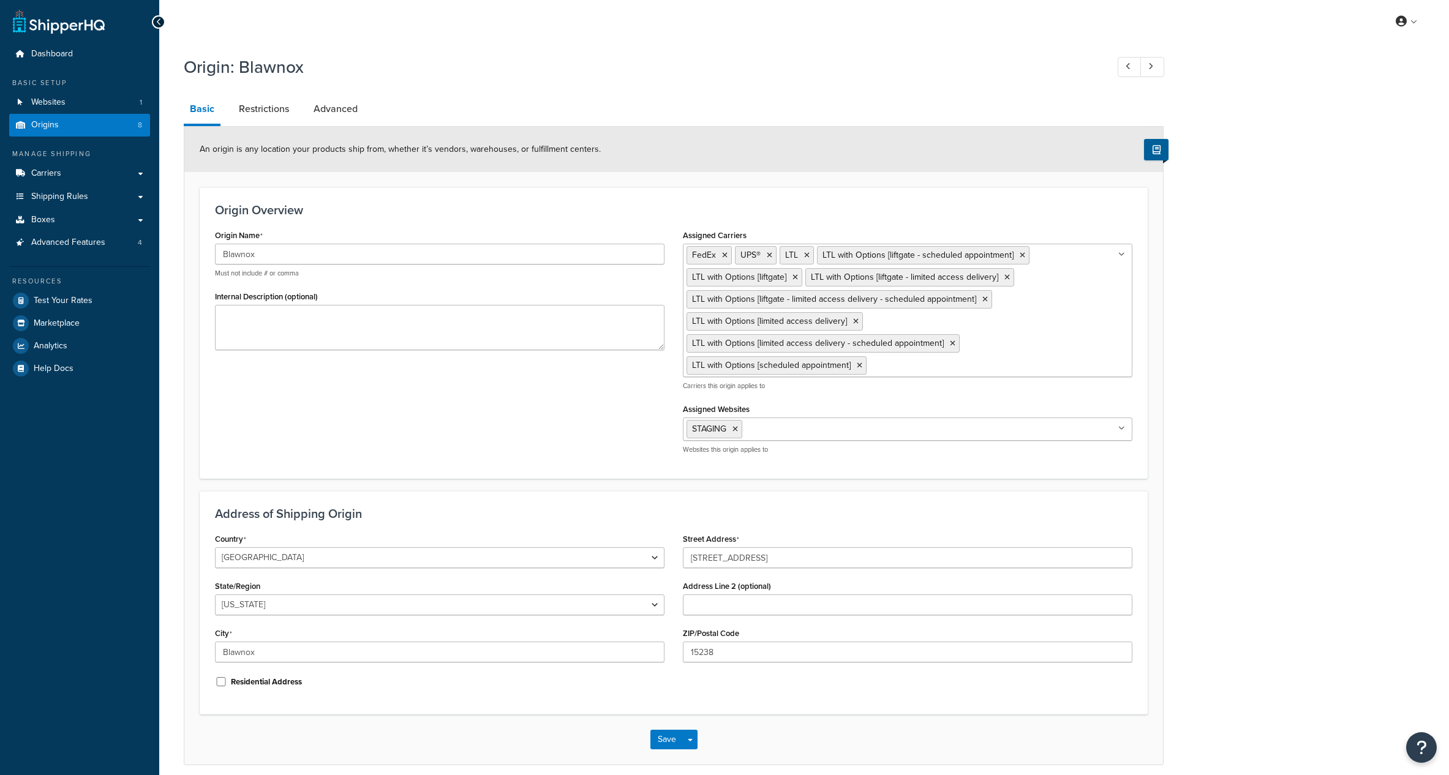
select select "38"
click at [276, 111] on link "Restrictions" at bounding box center [264, 108] width 62 height 29
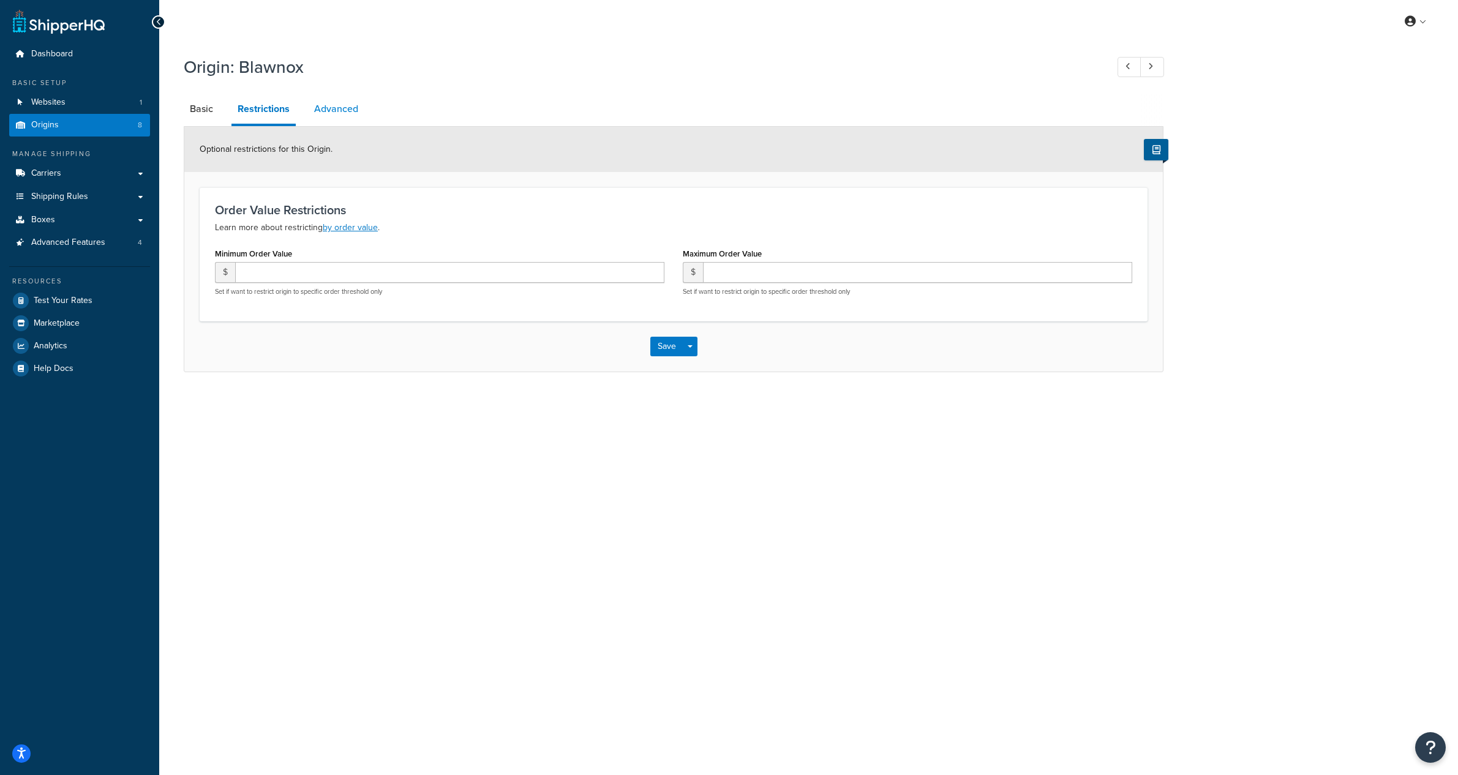
click at [321, 111] on link "Advanced" at bounding box center [336, 108] width 56 height 29
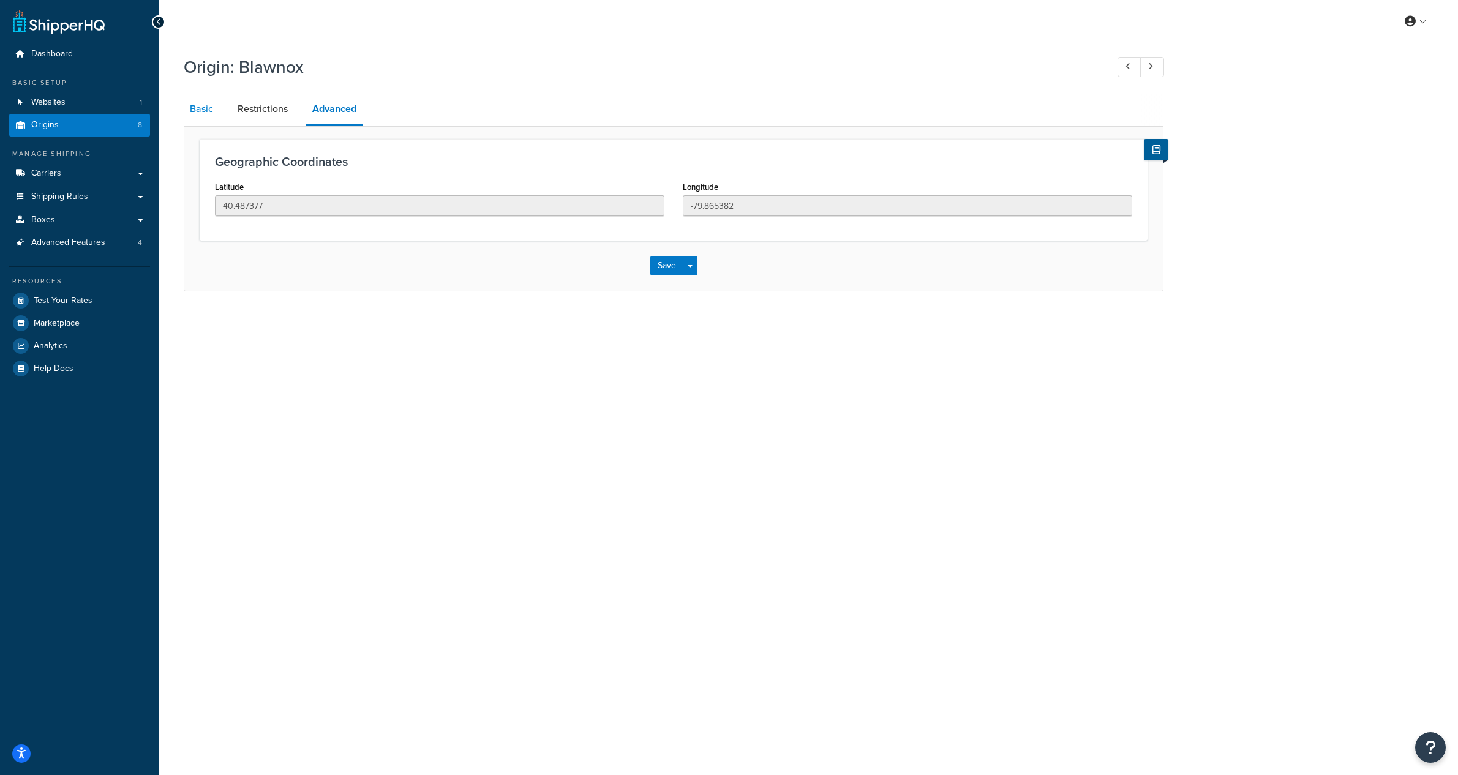
click at [189, 112] on link "Basic" at bounding box center [202, 108] width 36 height 29
select select "38"
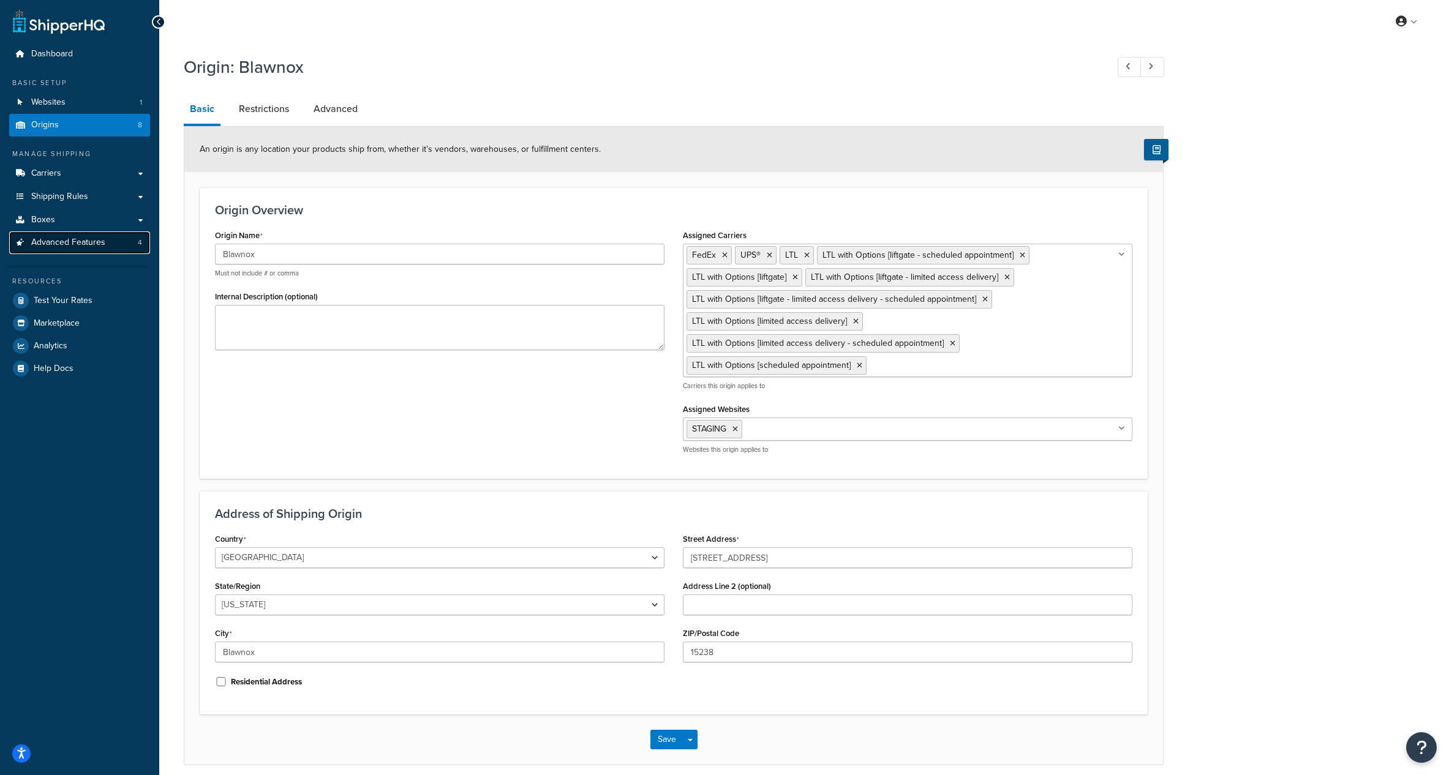
click at [68, 244] on span "Advanced Features" at bounding box center [68, 243] width 74 height 10
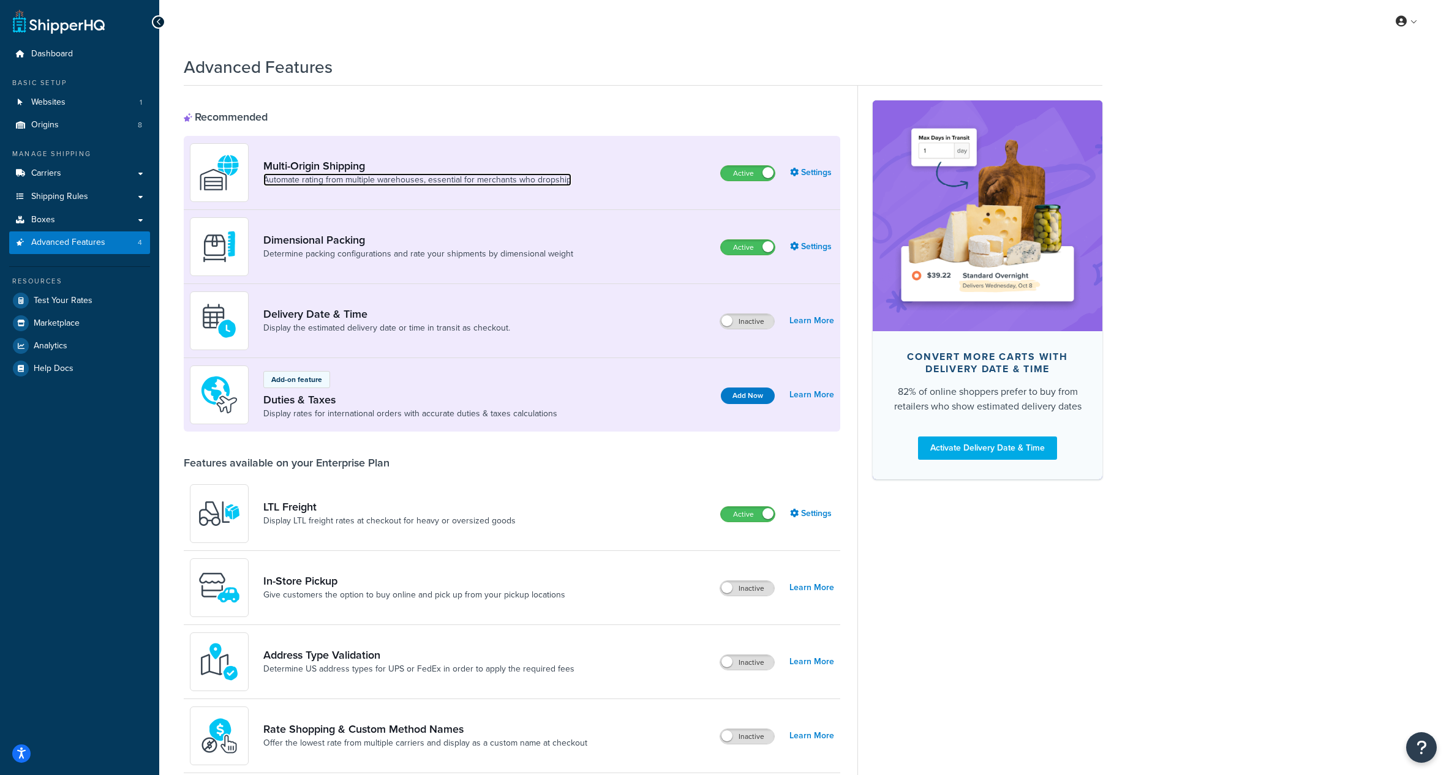
click at [418, 174] on link "Automate rating from multiple warehouses, essential for merchants who dropship" at bounding box center [417, 180] width 308 height 12
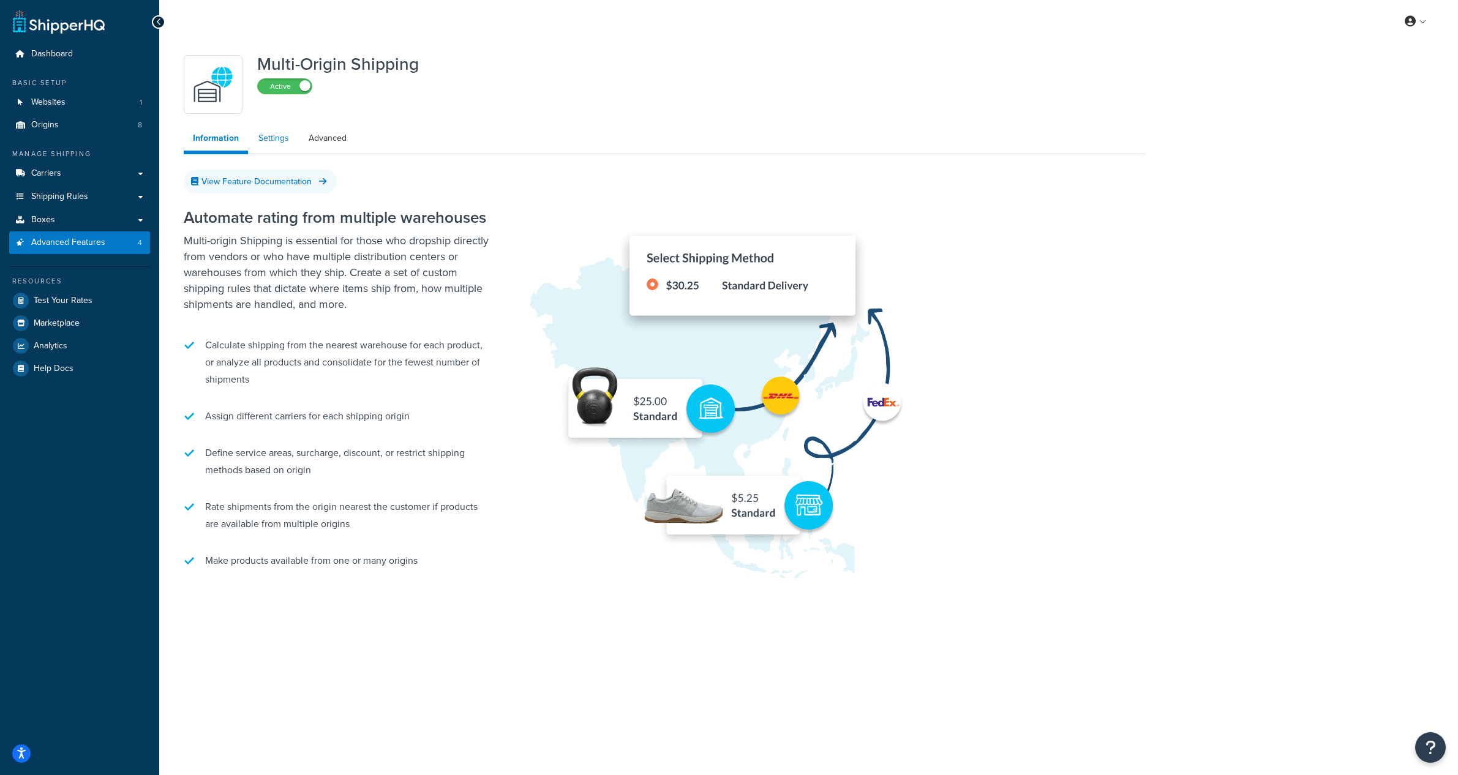
click at [277, 140] on link "Settings" at bounding box center [273, 138] width 49 height 24
select select "false"
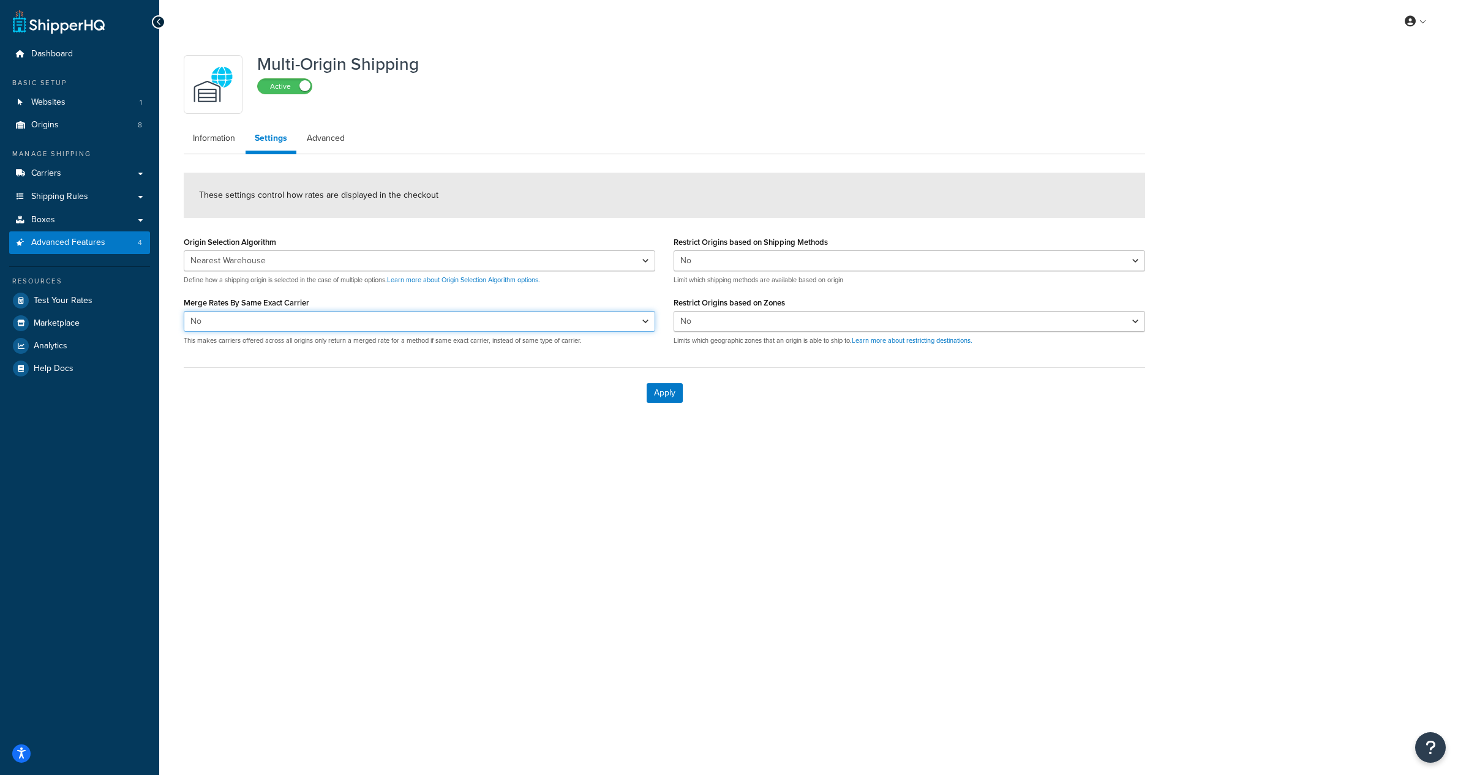
click at [427, 324] on select "Yes No" at bounding box center [419, 321] width 471 height 21
drag, startPoint x: 222, startPoint y: 341, endPoint x: 578, endPoint y: 337, distance: 355.8
click at [578, 337] on p "This makes carriers offered across all origins only return a merged rate for a …" at bounding box center [419, 340] width 471 height 9
click at [334, 321] on select "Yes No" at bounding box center [419, 321] width 471 height 21
click at [283, 323] on select "Yes No" at bounding box center [419, 321] width 471 height 21
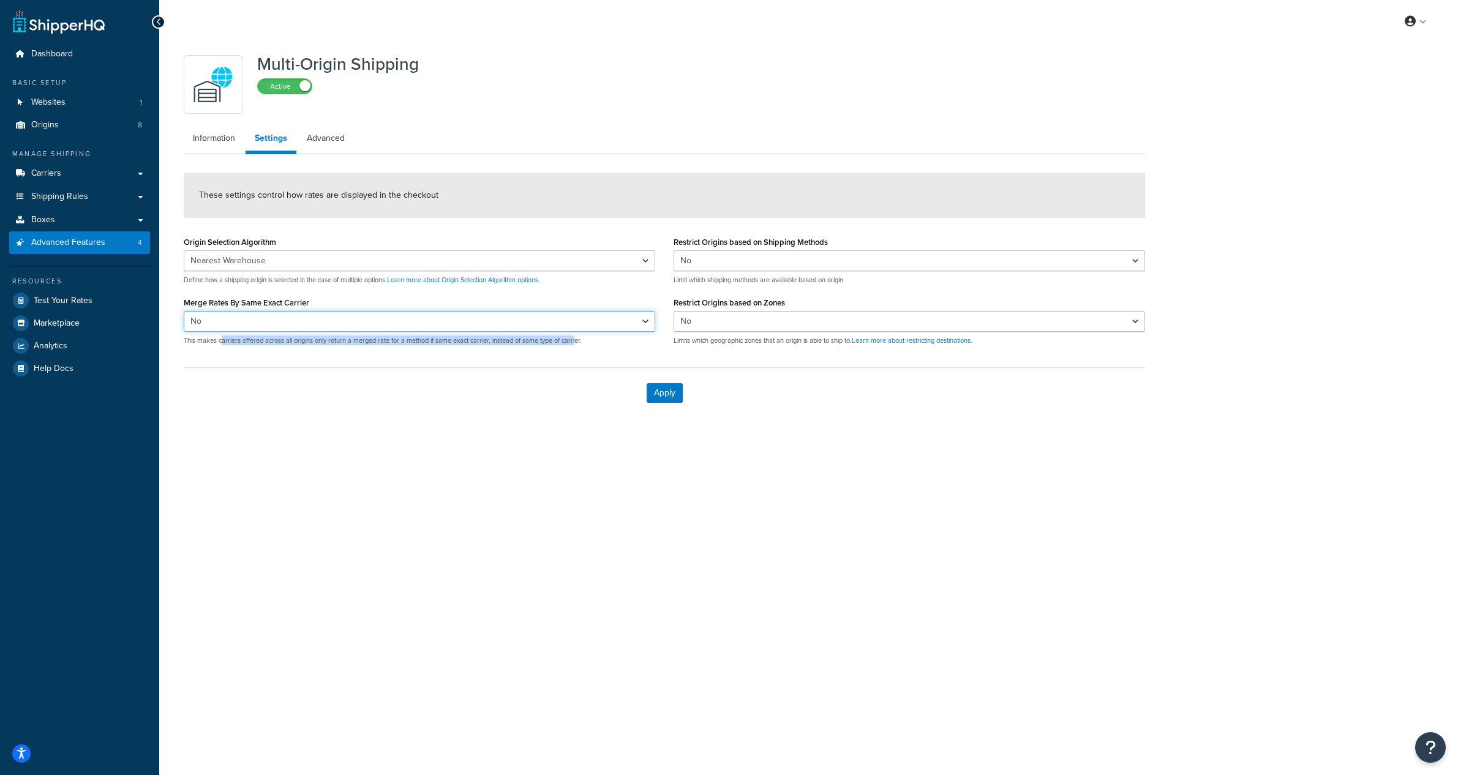
select select "true"
click at [184, 311] on select "Yes No" at bounding box center [419, 321] width 471 height 21
click at [666, 391] on button "Apply" at bounding box center [665, 393] width 36 height 20
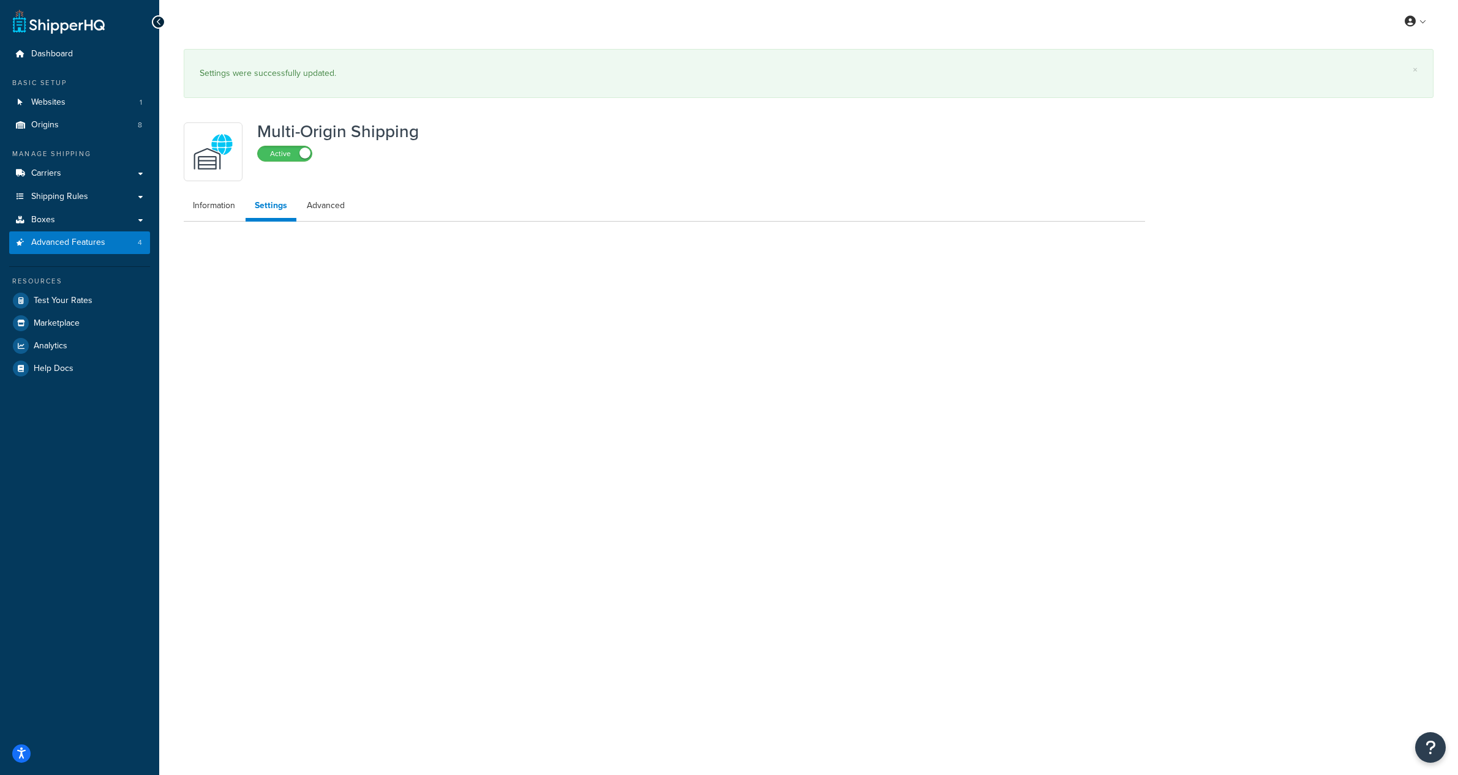
select select "false"
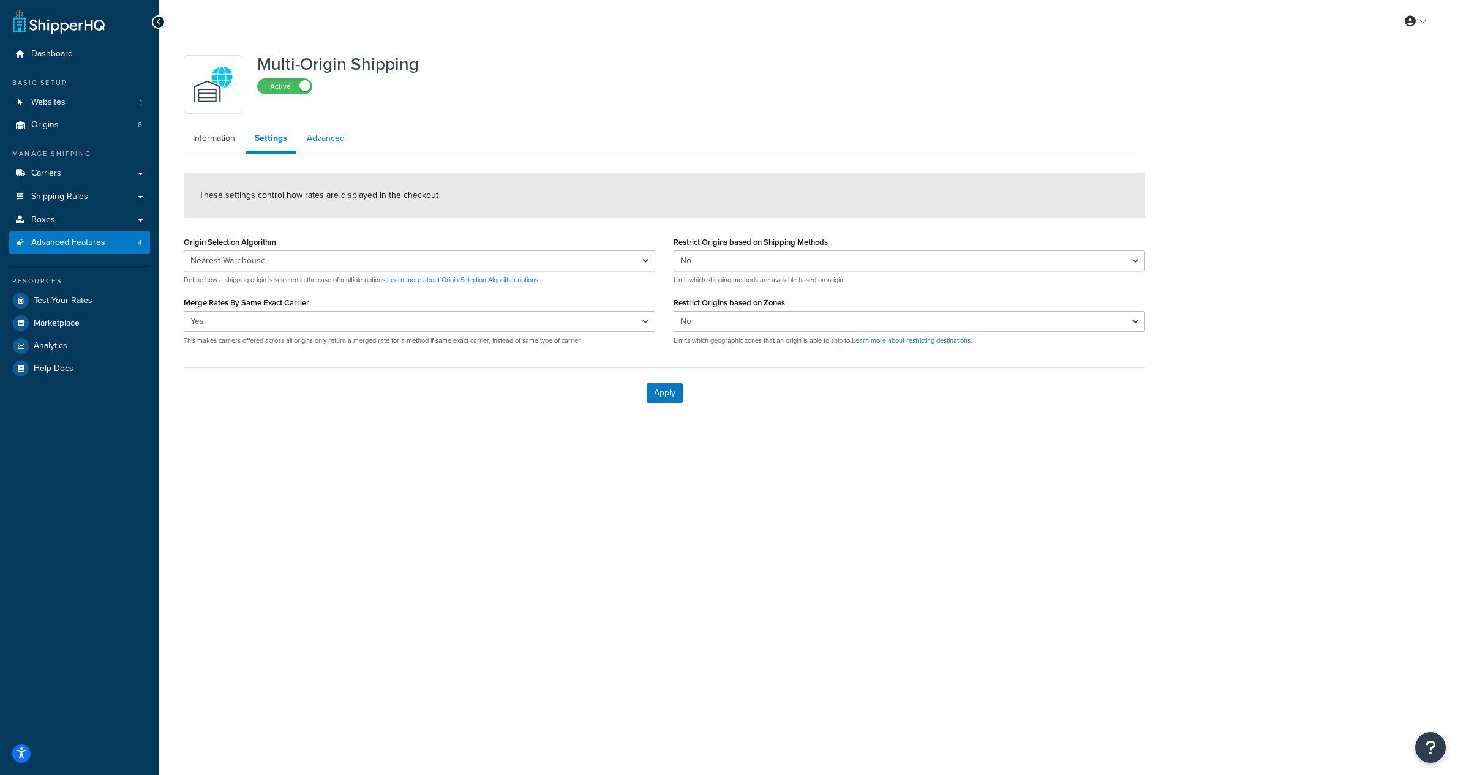
click at [321, 133] on link "Advanced" at bounding box center [326, 138] width 56 height 24
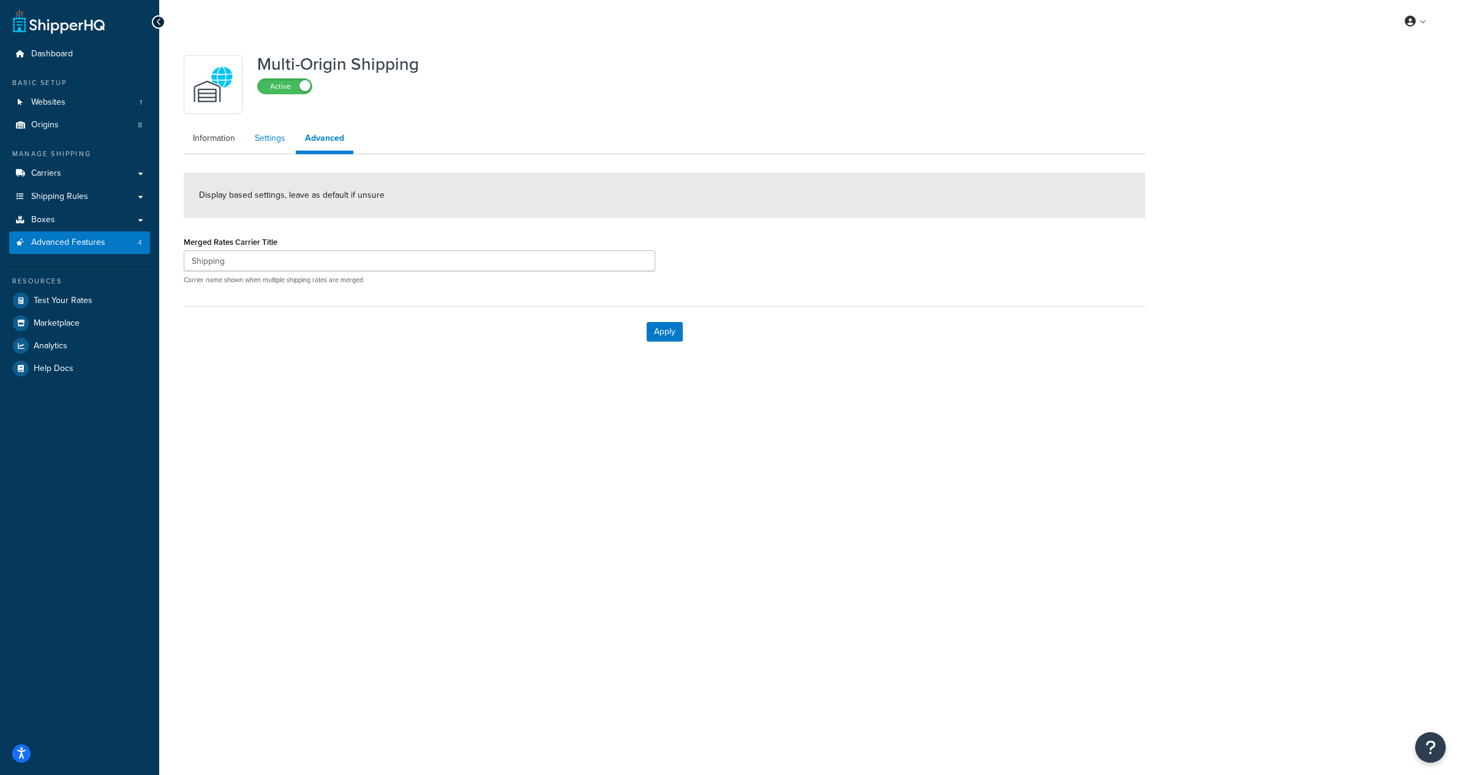
click at [270, 143] on link "Settings" at bounding box center [270, 138] width 49 height 24
select select "false"
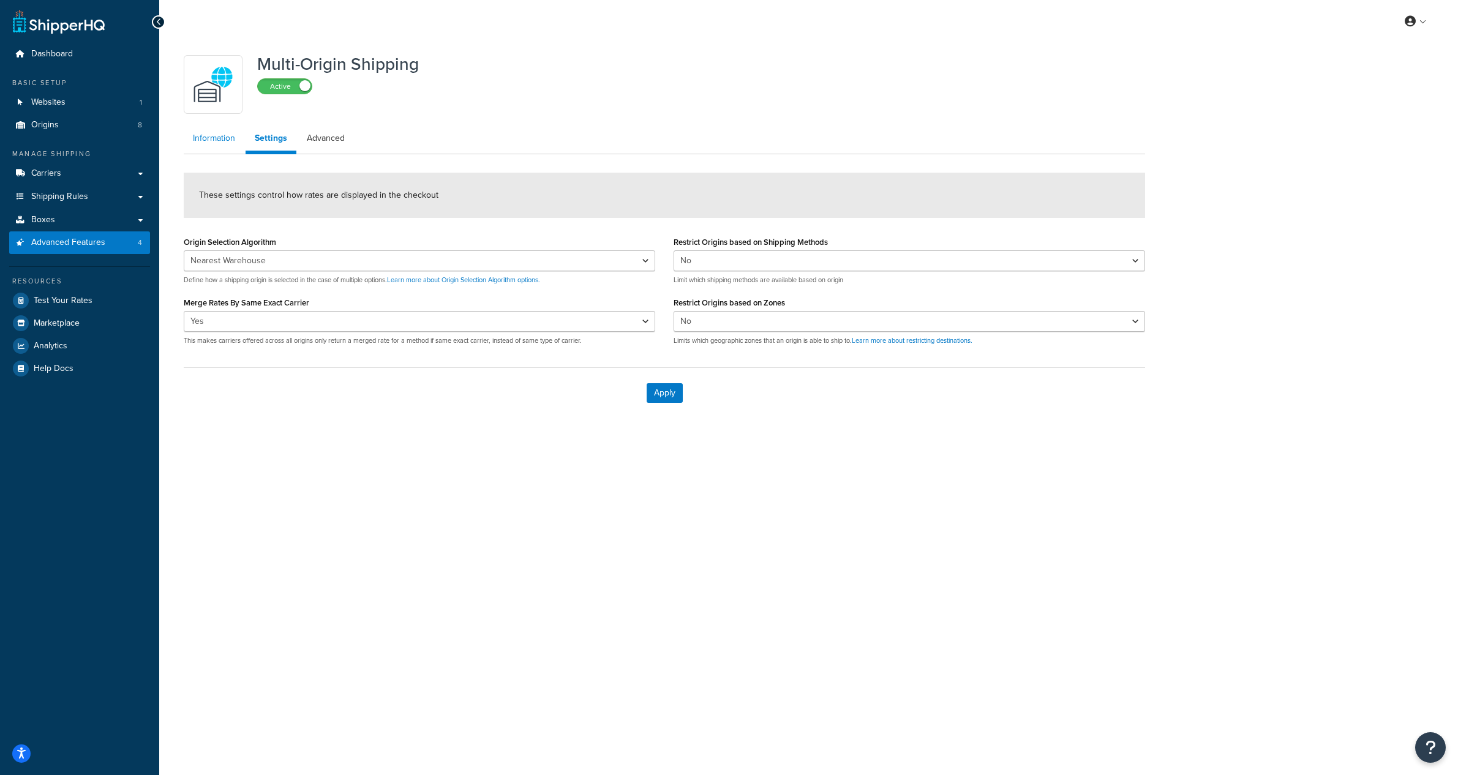
click at [222, 140] on link "Information" at bounding box center [214, 138] width 61 height 24
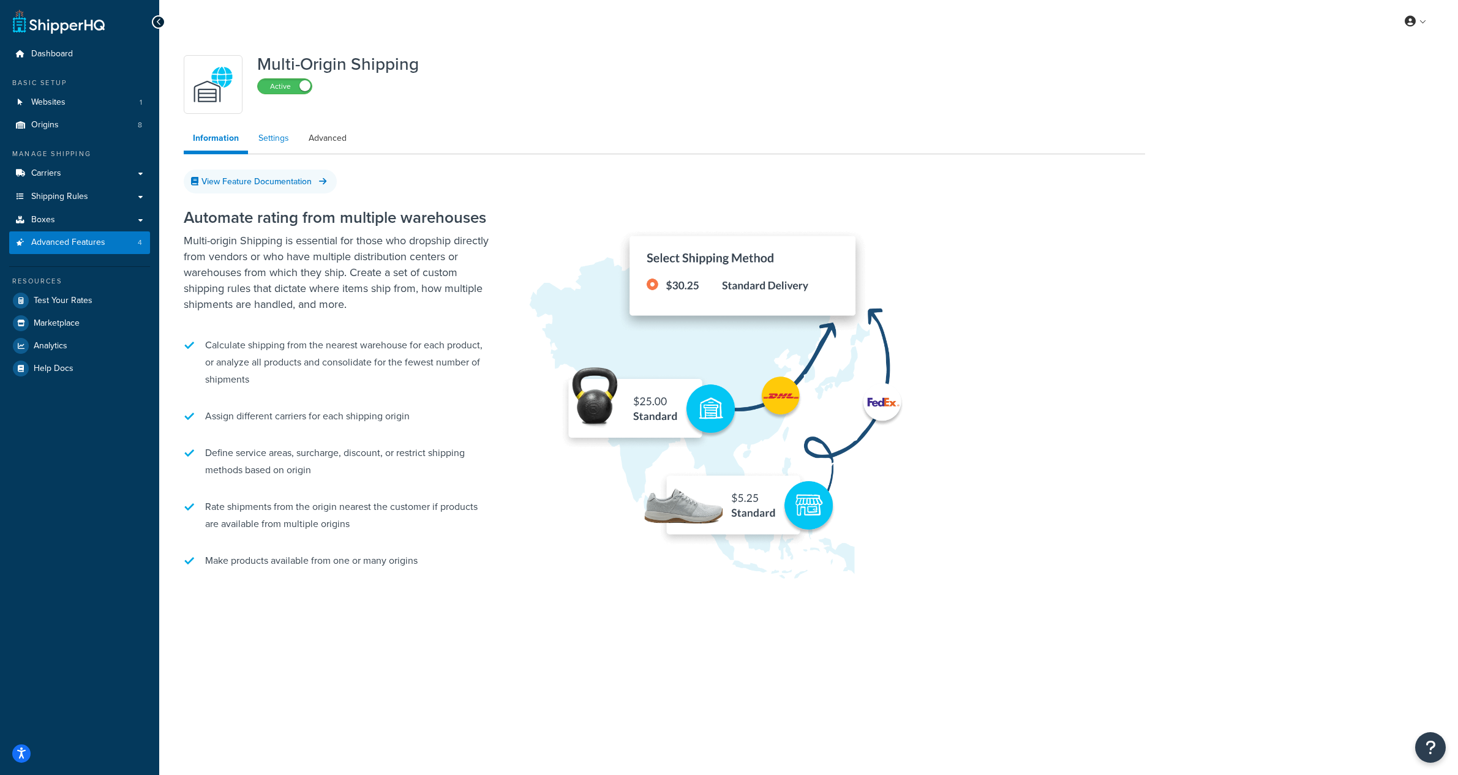
click at [281, 137] on link "Settings" at bounding box center [273, 138] width 49 height 24
select select "false"
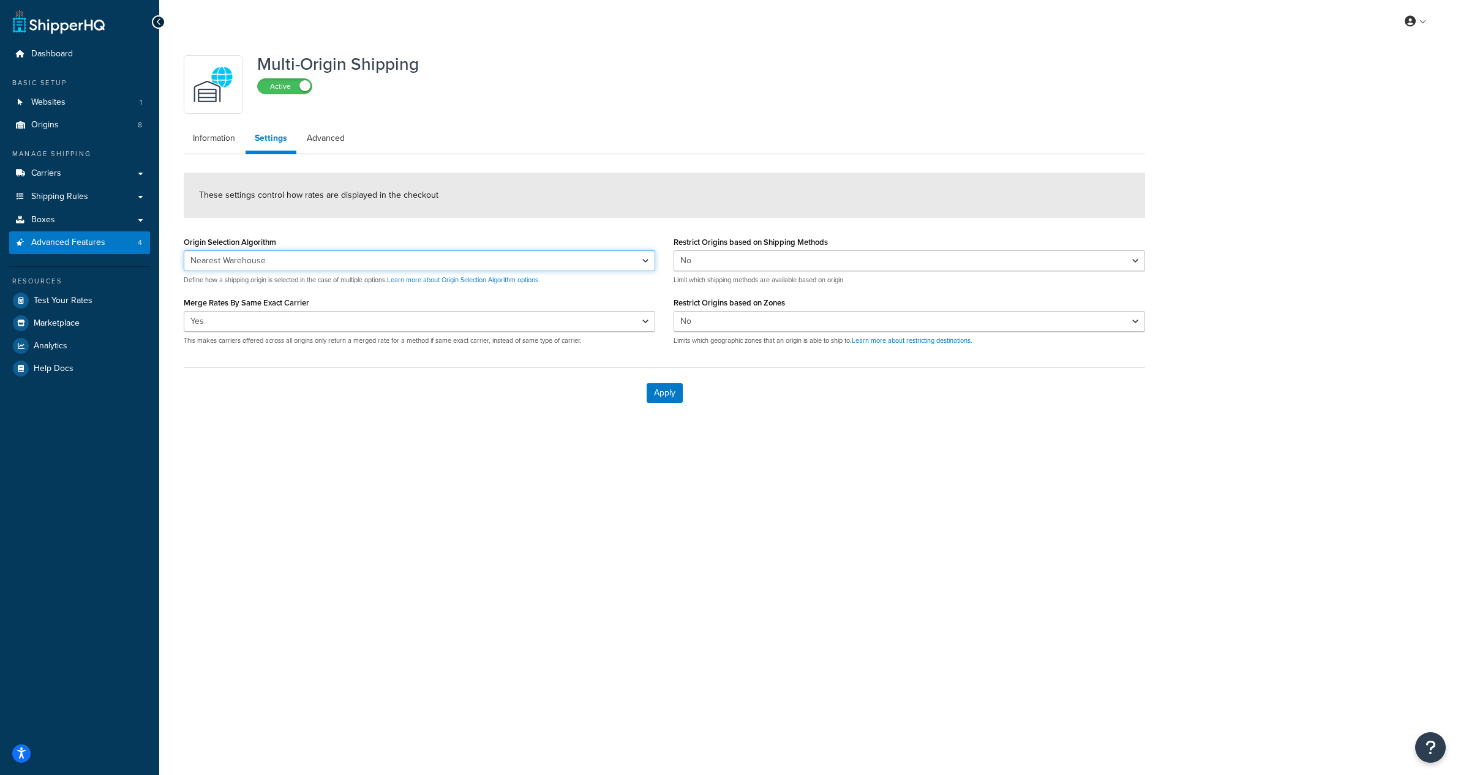
click at [506, 261] on select "Nearest Warehouse Fewest Warehouses" at bounding box center [419, 260] width 471 height 21
